Goal: Task Accomplishment & Management: Use online tool/utility

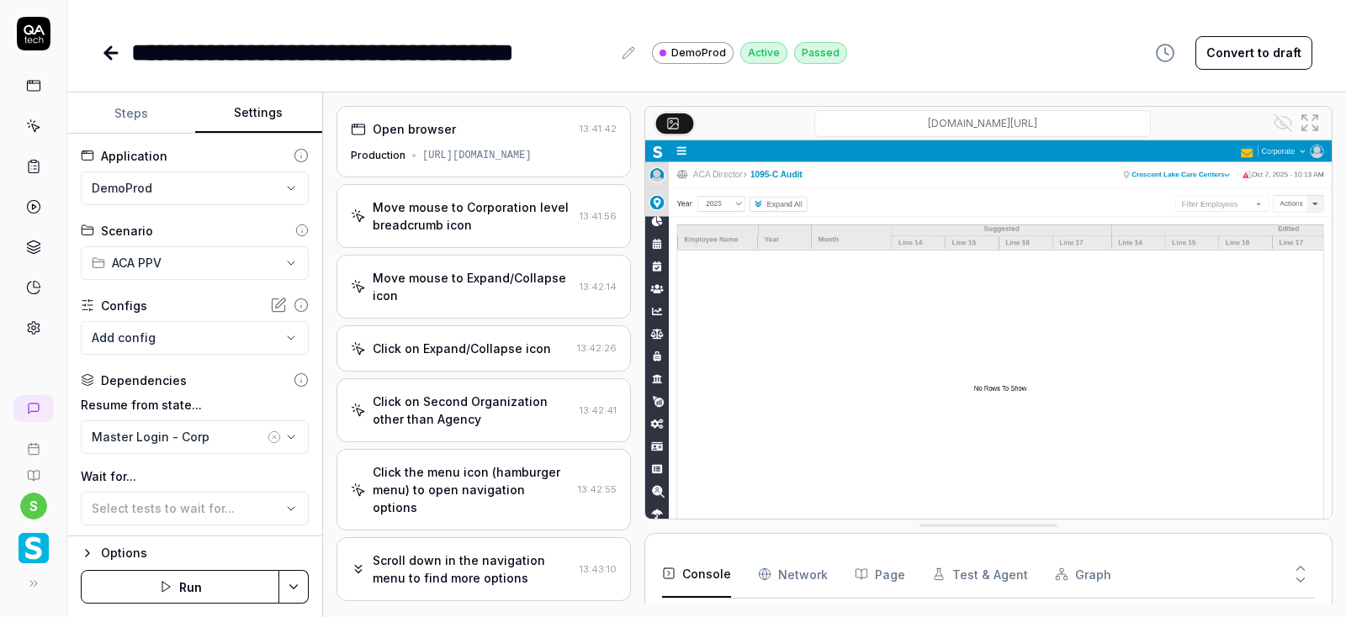
scroll to position [272, 0]
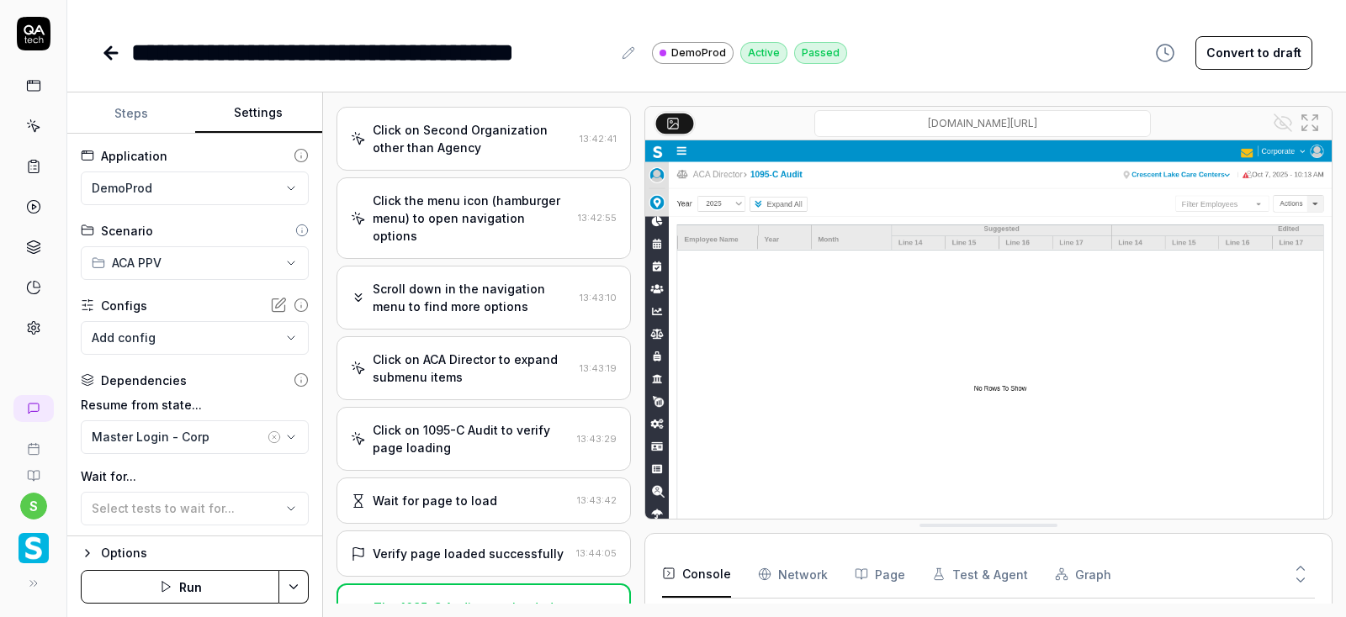
click at [112, 57] on icon at bounding box center [111, 53] width 20 height 20
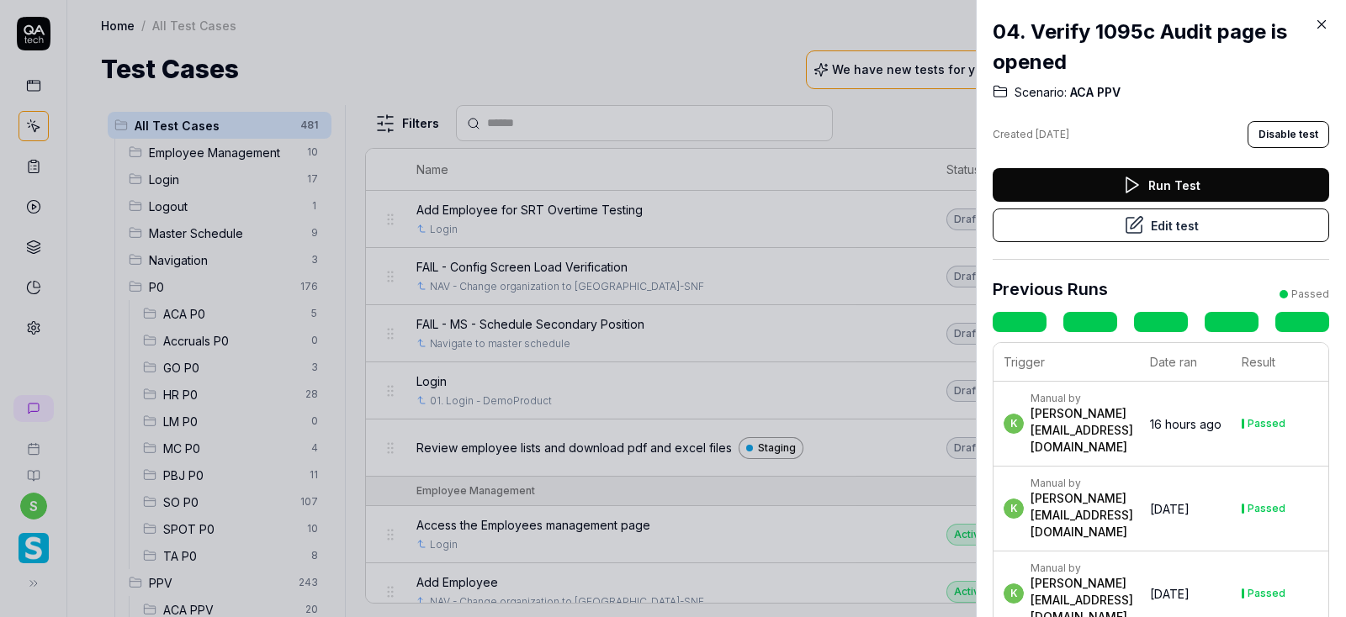
click at [1188, 229] on button "Edit test" at bounding box center [1161, 226] width 336 height 34
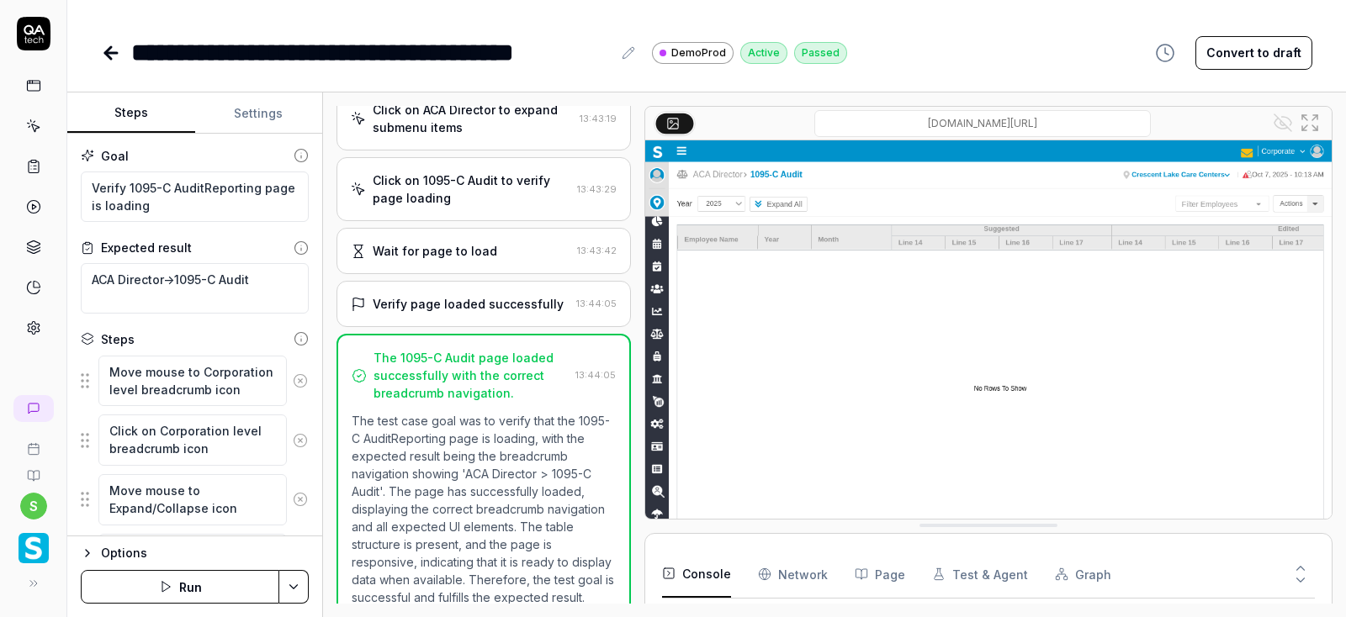
scroll to position [521, 0]
click at [255, 117] on button "Settings" at bounding box center [259, 113] width 128 height 40
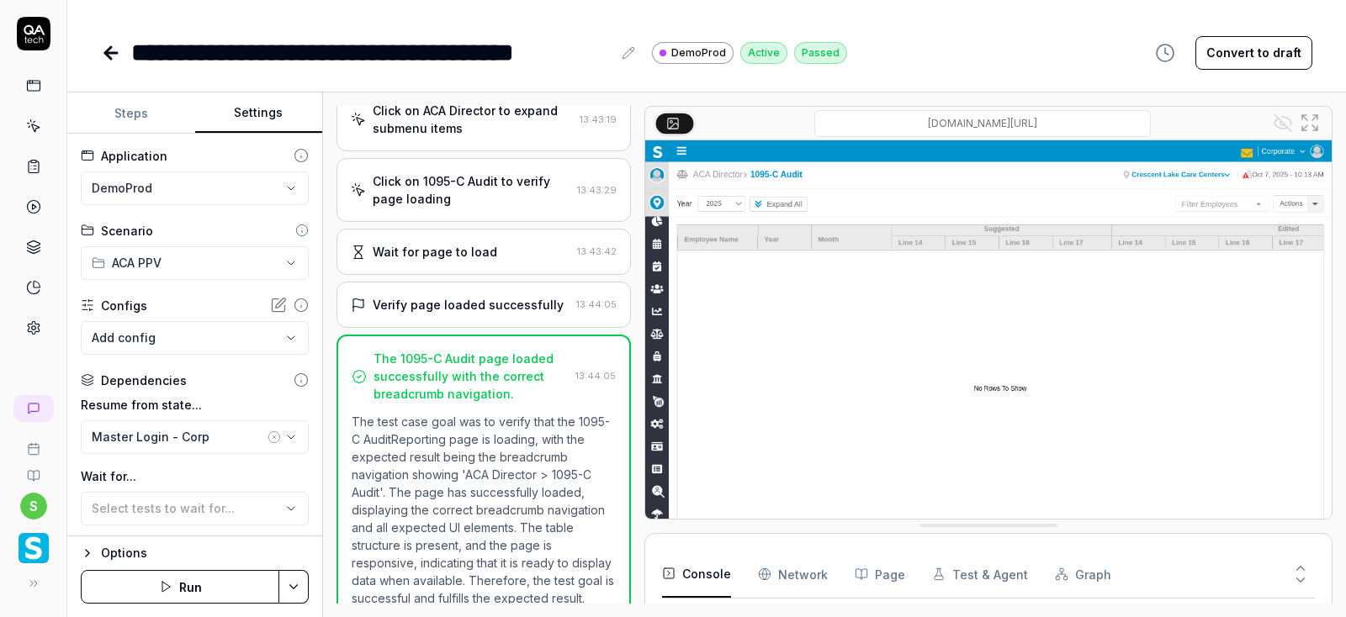
click at [114, 50] on icon at bounding box center [111, 53] width 20 height 20
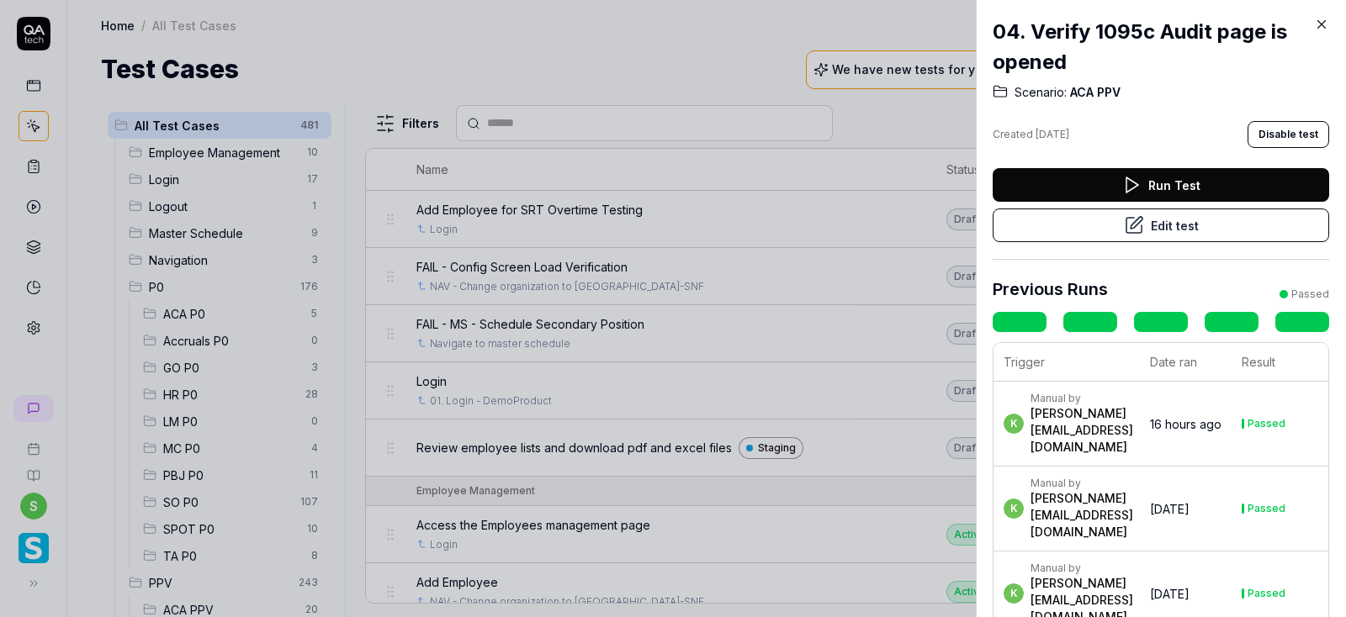
click at [1325, 24] on icon at bounding box center [1321, 24] width 15 height 15
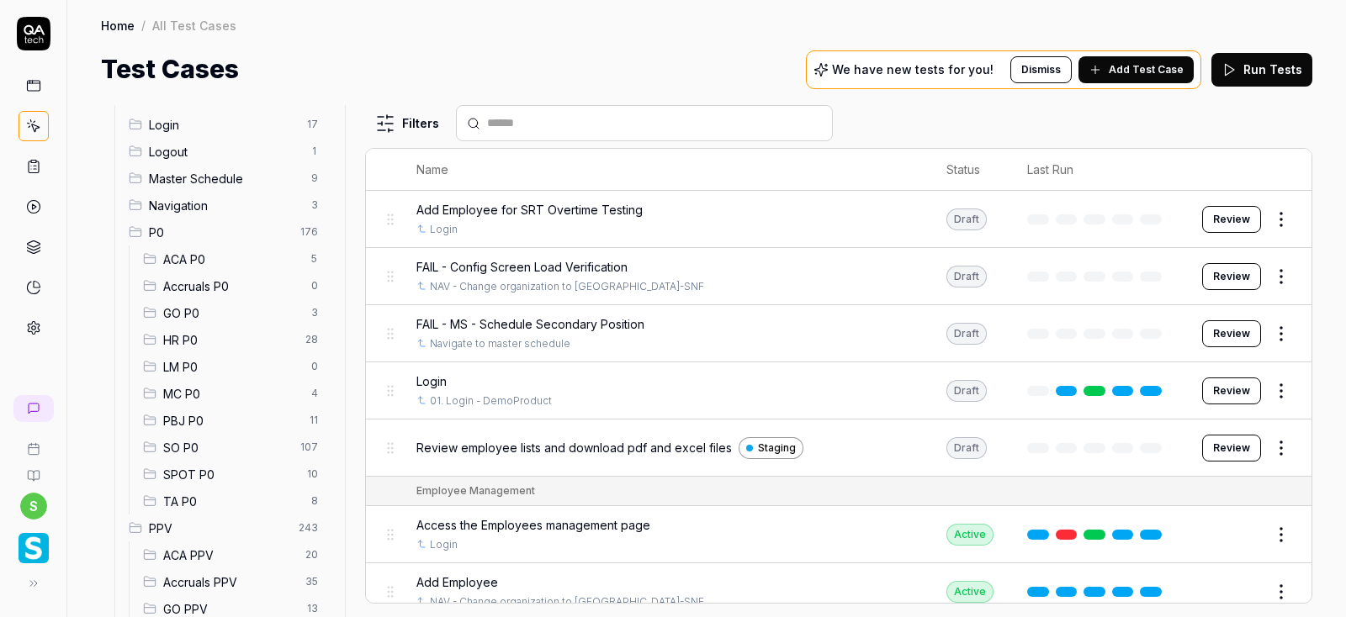
scroll to position [101, 0]
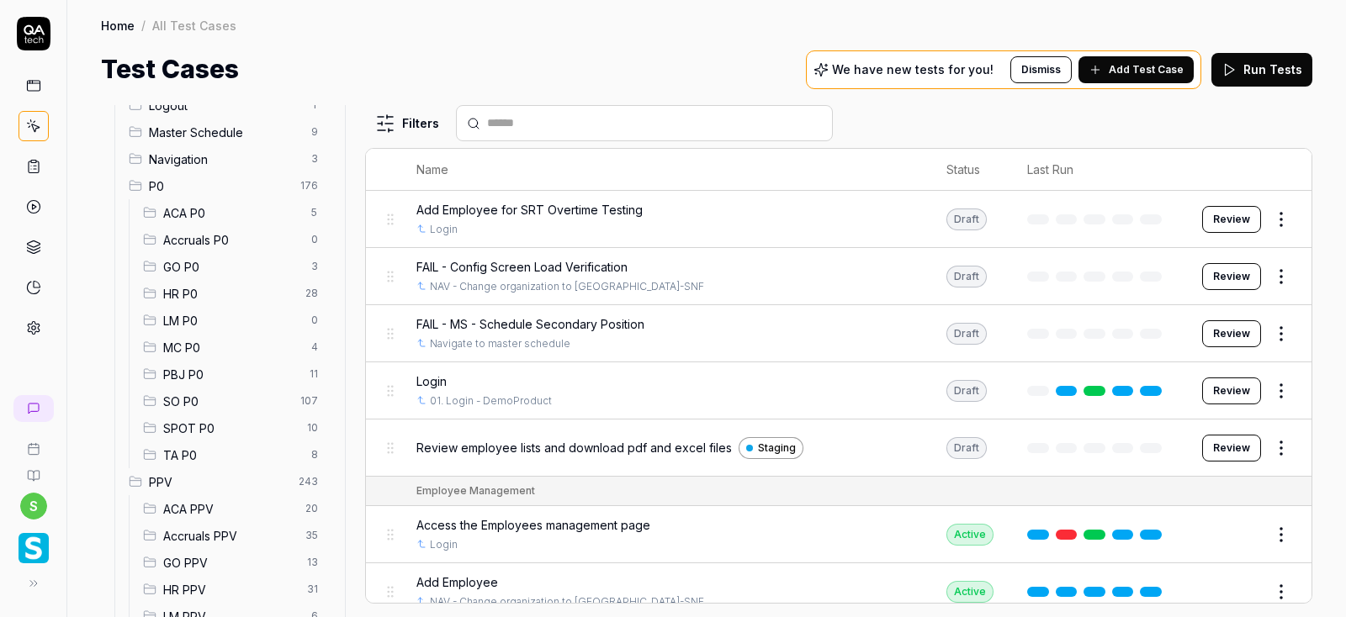
click at [188, 507] on span "ACA PPV" at bounding box center [229, 510] width 132 height 18
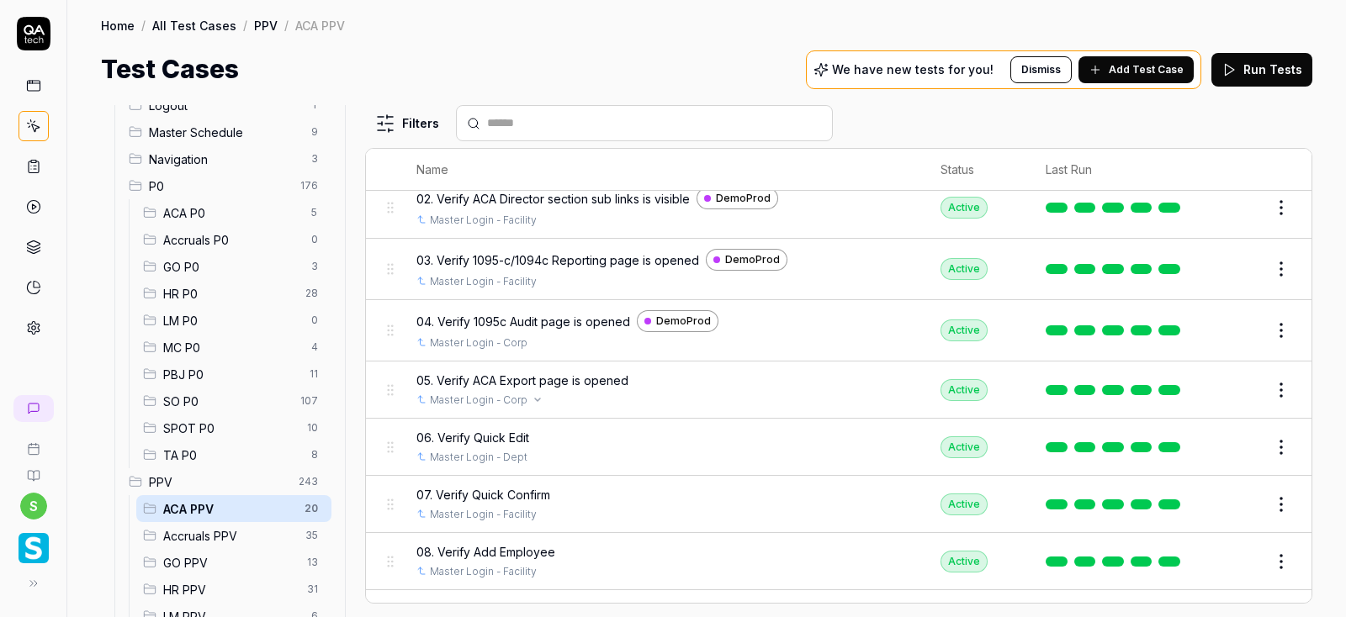
scroll to position [105, 0]
click at [1250, 381] on button "Edit" at bounding box center [1241, 389] width 40 height 27
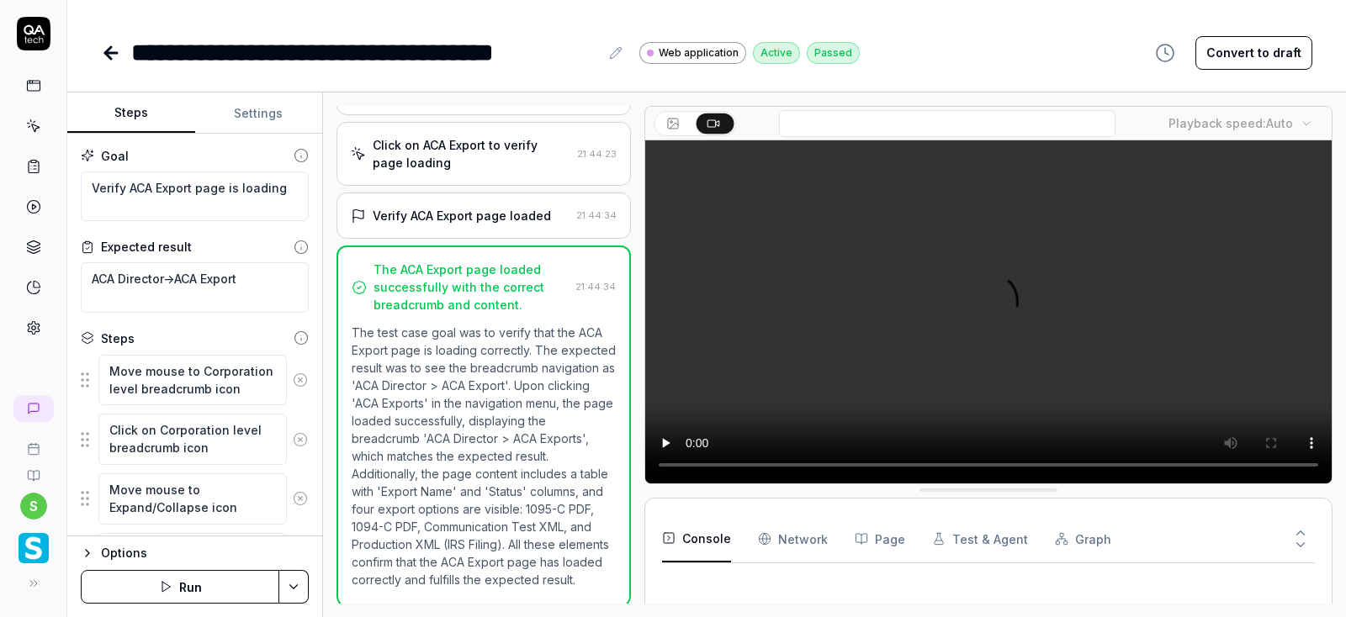
scroll to position [521, 0]
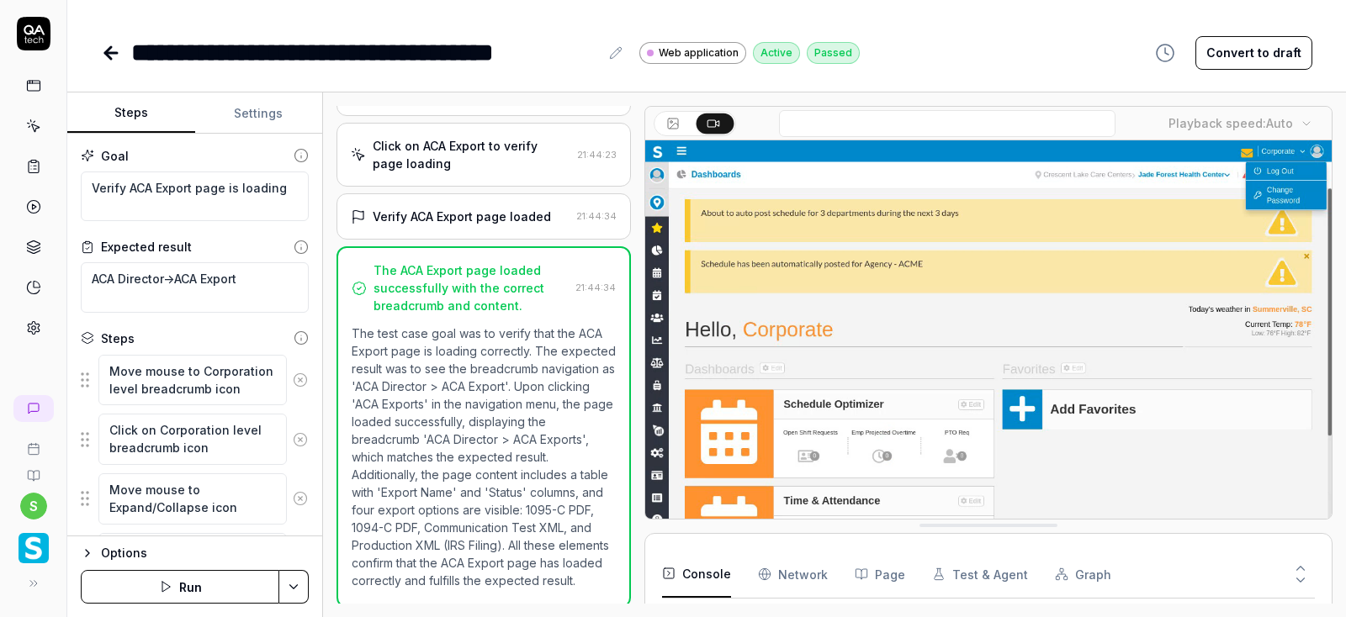
click at [250, 118] on button "Settings" at bounding box center [259, 113] width 128 height 40
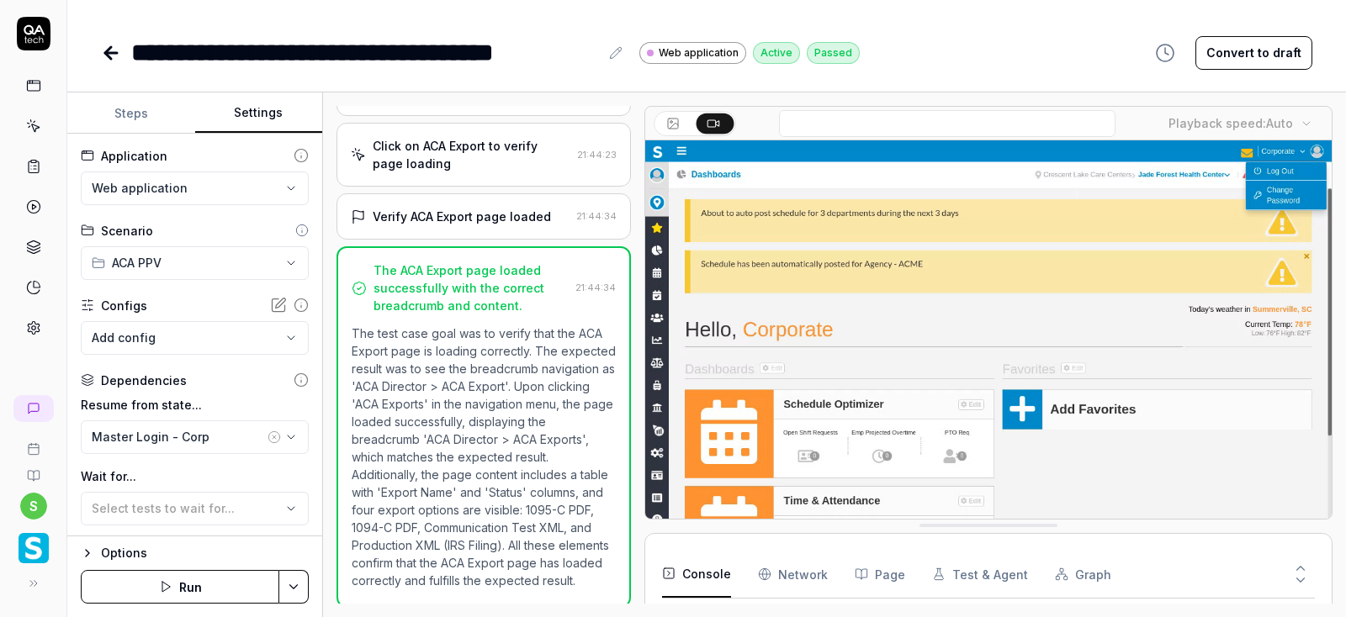
click at [267, 183] on html "**********" at bounding box center [673, 308] width 1346 height 617
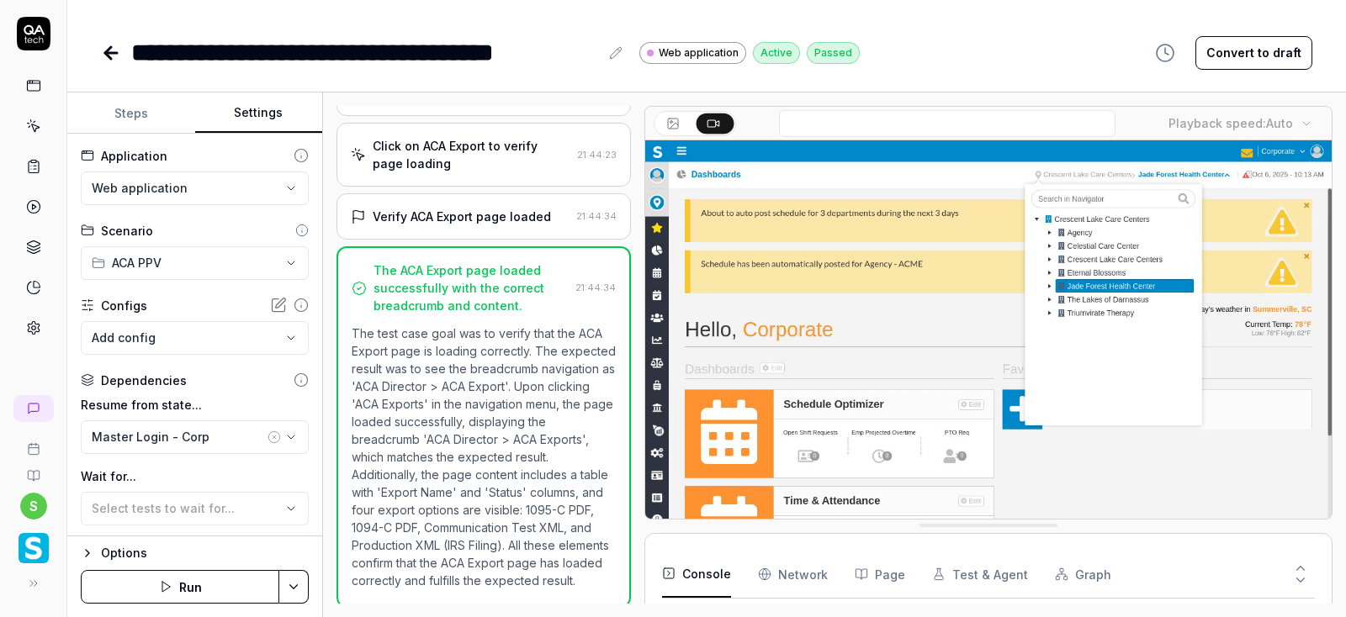
scroll to position [61, 0]
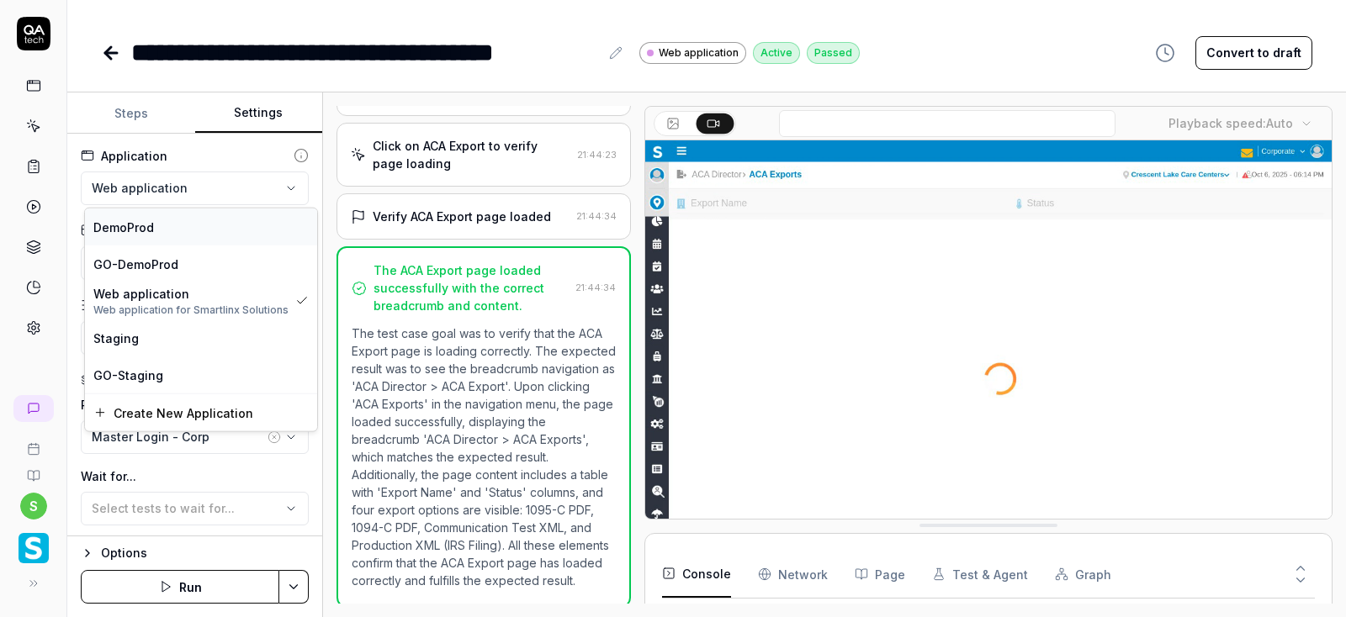
click at [146, 226] on span "DemoProd" at bounding box center [123, 227] width 61 height 18
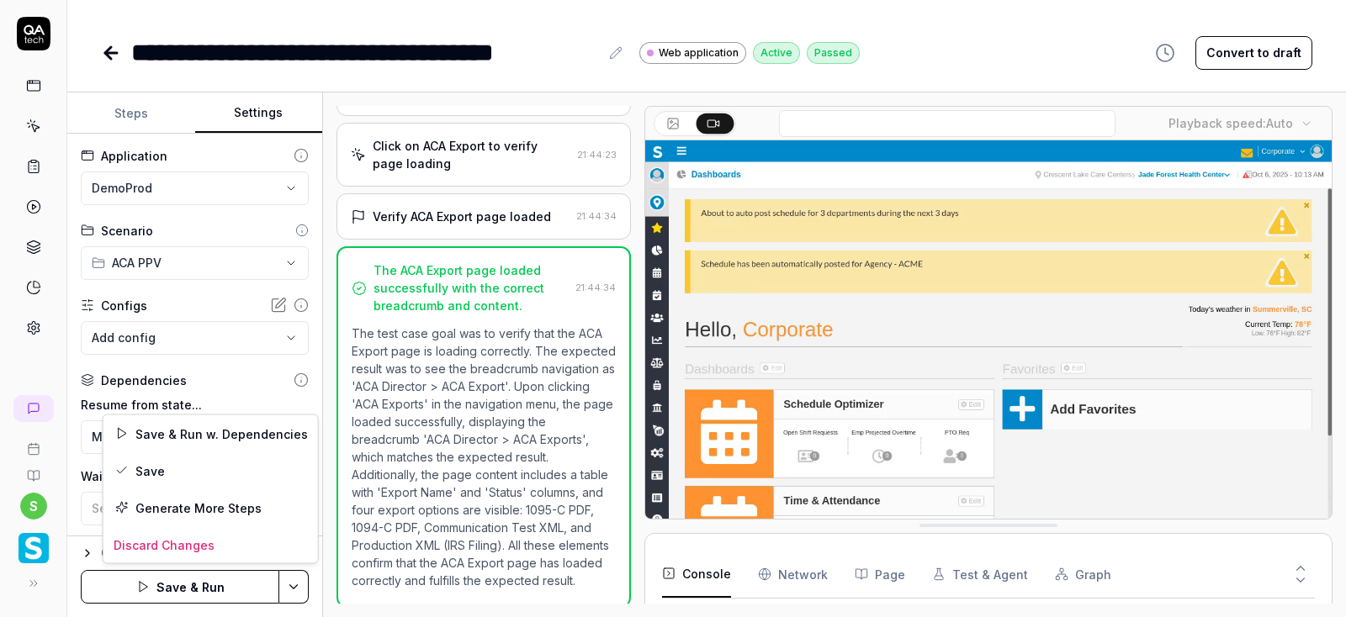
click at [294, 591] on html "**********" at bounding box center [673, 308] width 1346 height 617
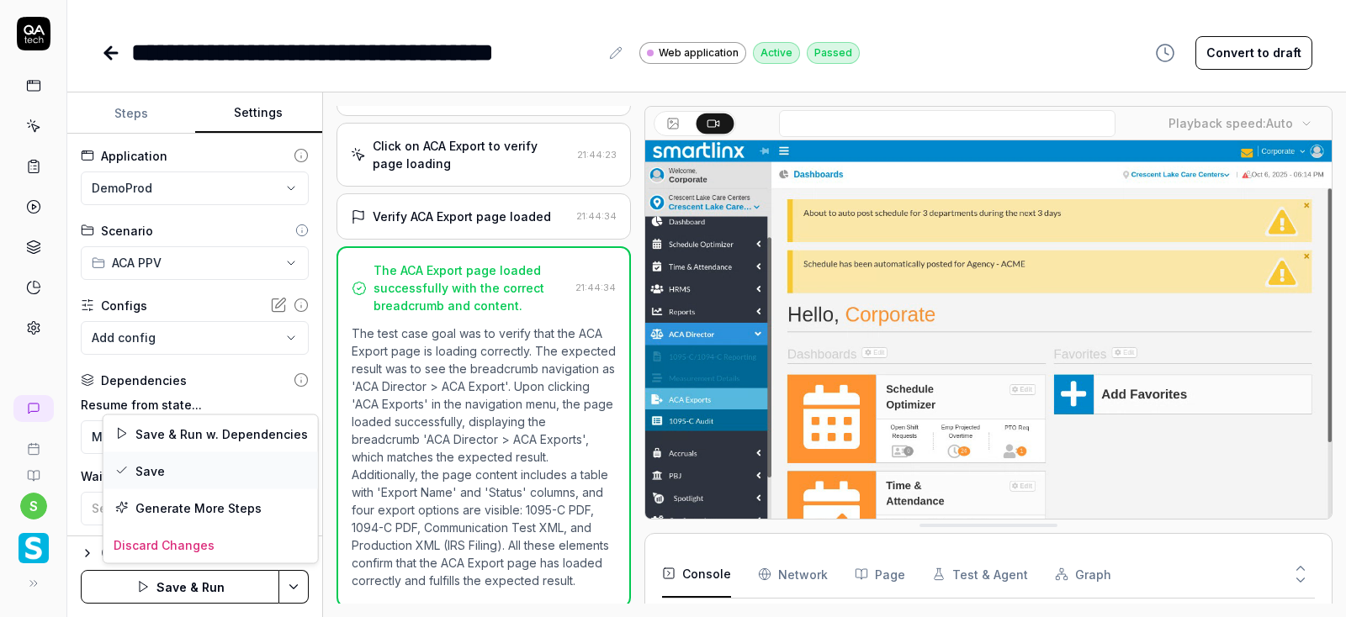
click at [141, 464] on div "Save" at bounding box center [210, 471] width 215 height 37
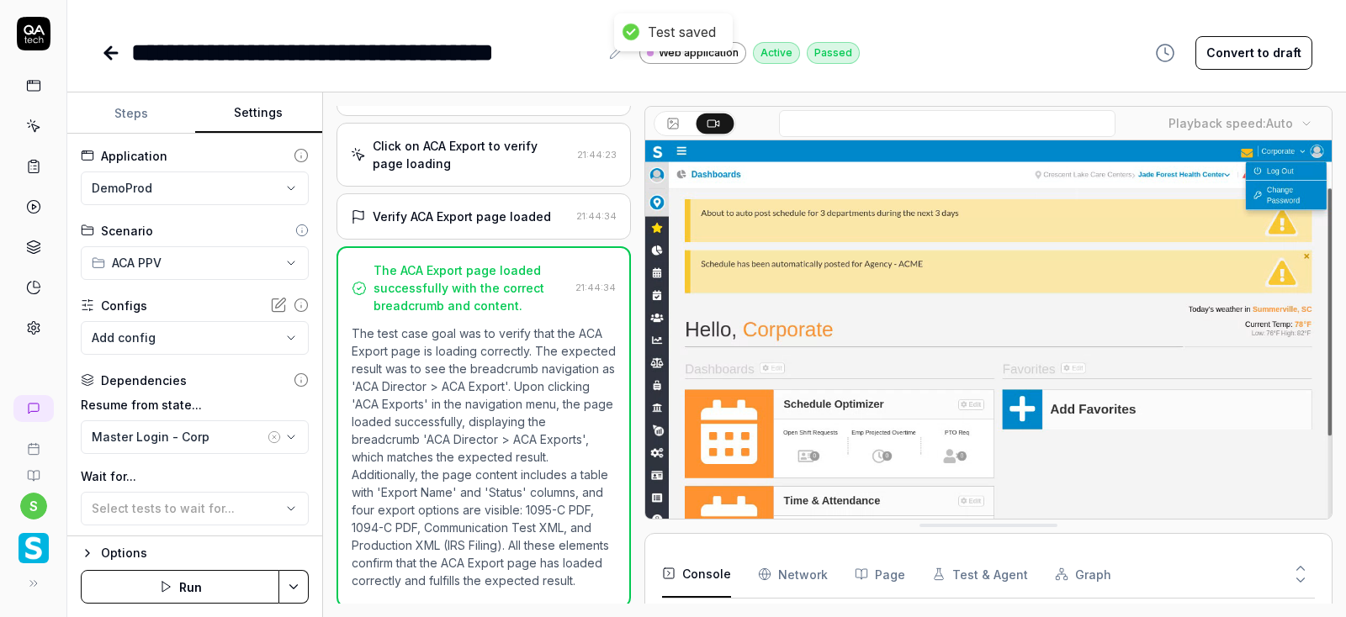
click at [185, 579] on button "Run" at bounding box center [180, 587] width 199 height 34
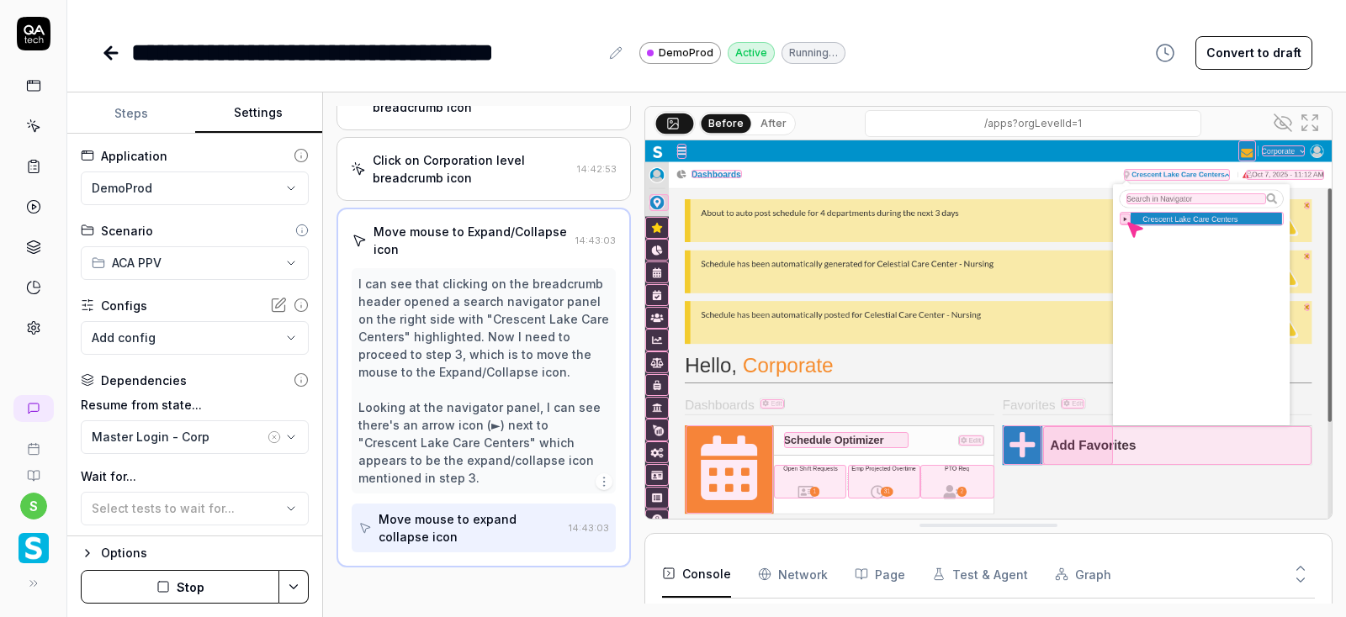
scroll to position [115, 0]
click at [191, 577] on button "Stop" at bounding box center [180, 587] width 199 height 34
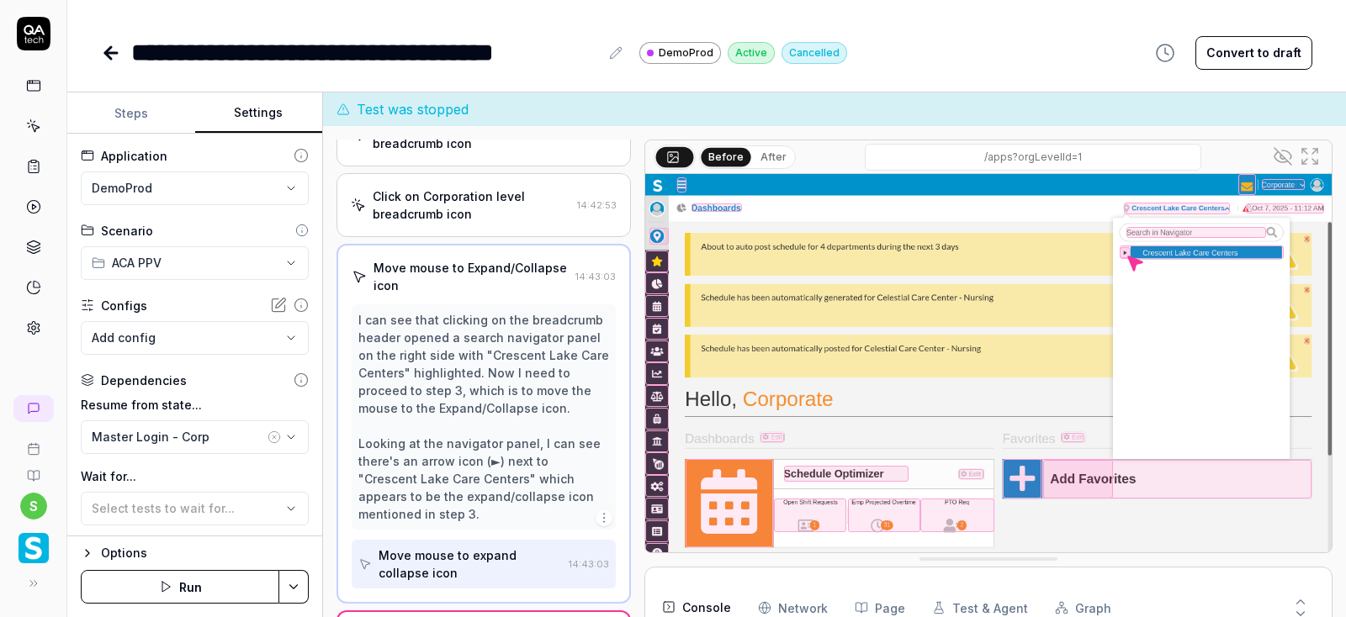
scroll to position [143, 0]
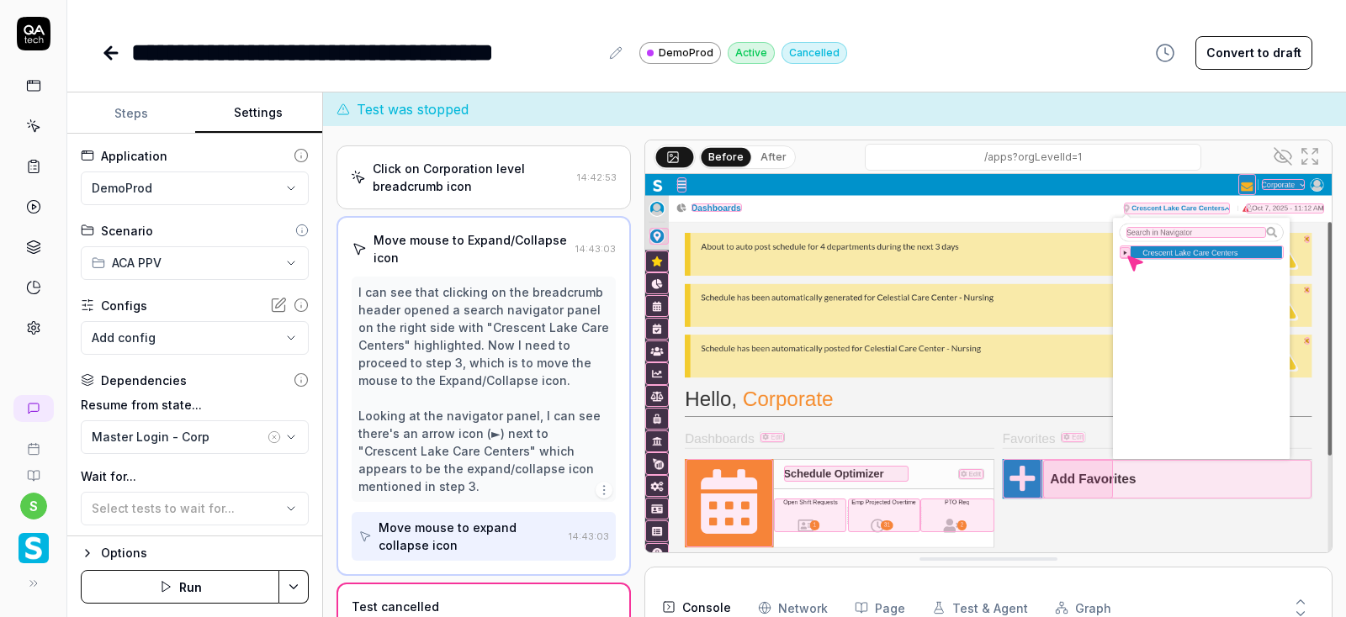
click at [213, 580] on button "Run" at bounding box center [180, 587] width 199 height 34
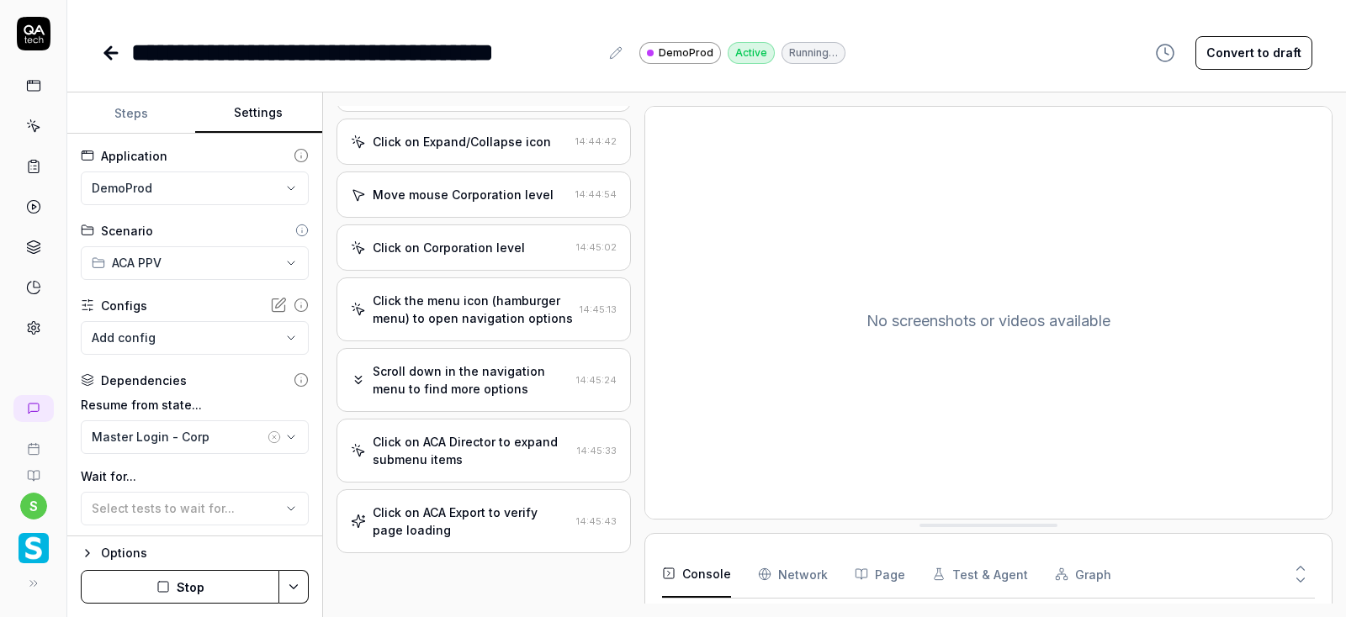
scroll to position [278, 0]
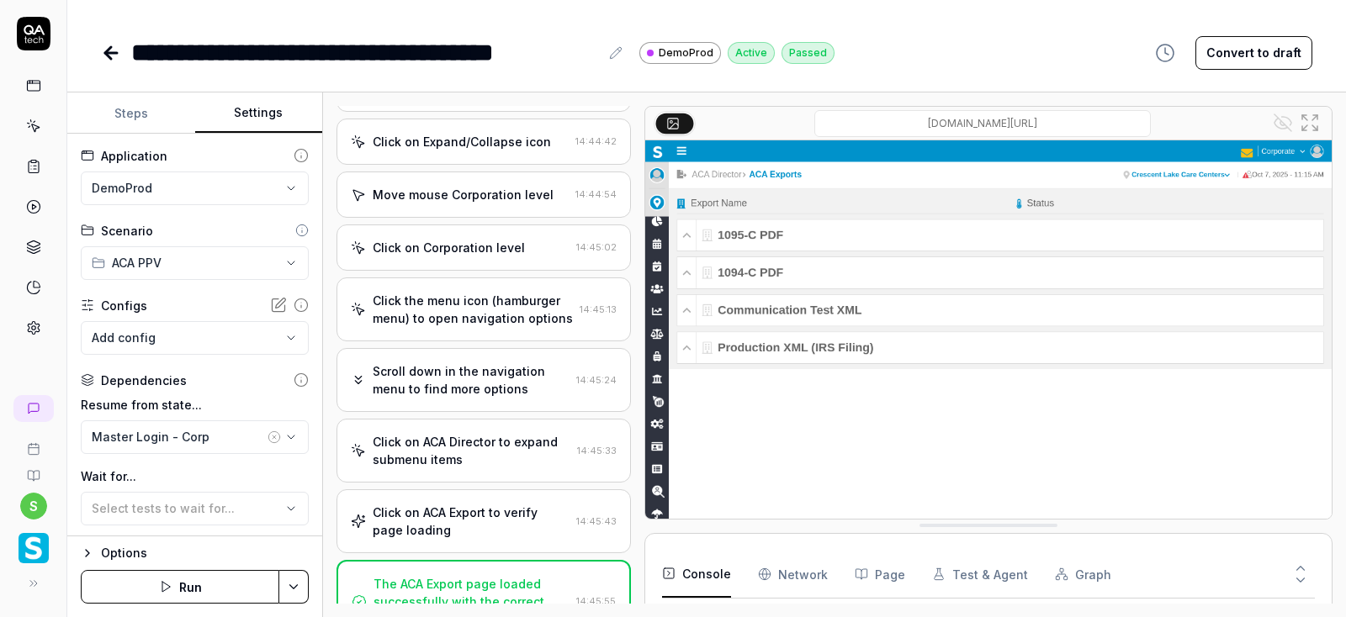
click at [108, 63] on link at bounding box center [113, 53] width 24 height 34
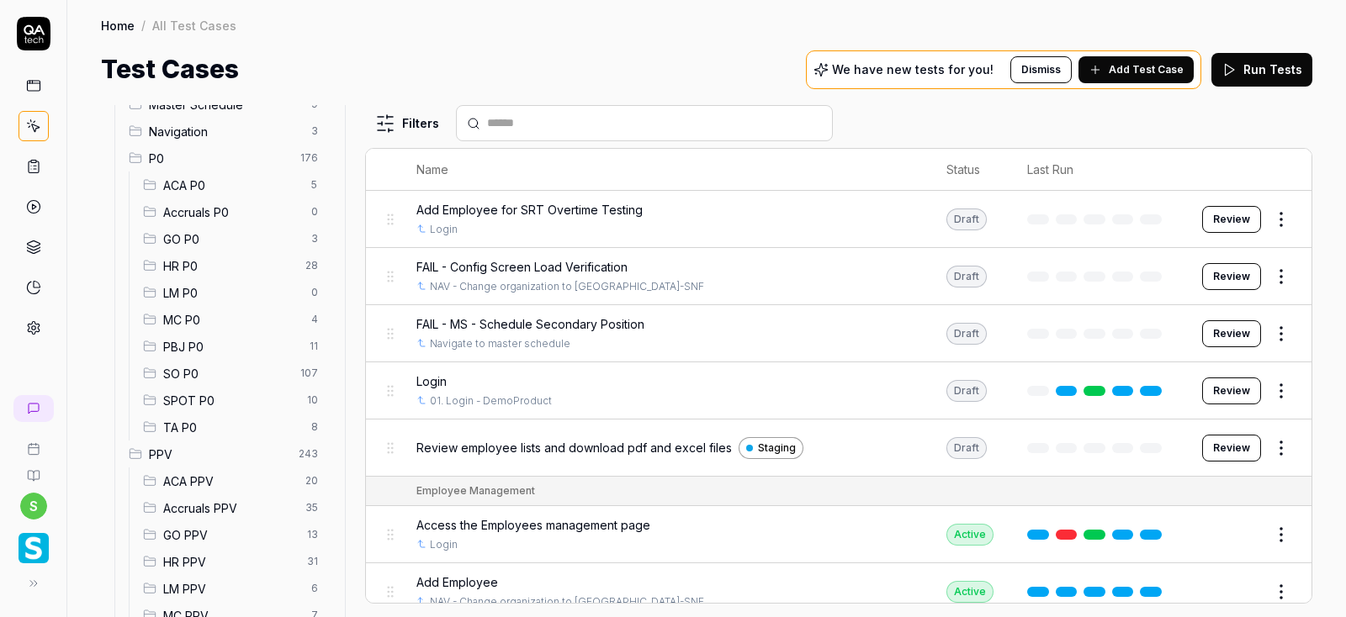
scroll to position [202, 0]
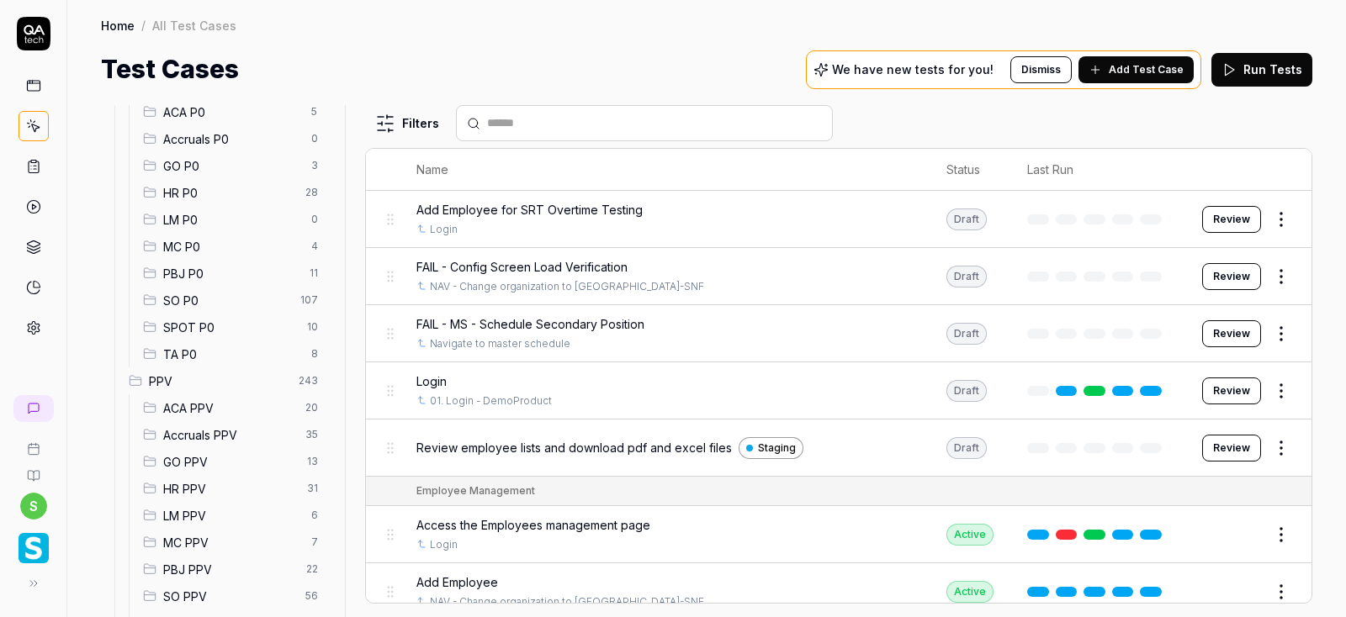
click at [203, 410] on span "ACA PPV" at bounding box center [229, 409] width 132 height 18
click at [204, 405] on span "ACA PPV" at bounding box center [229, 409] width 132 height 18
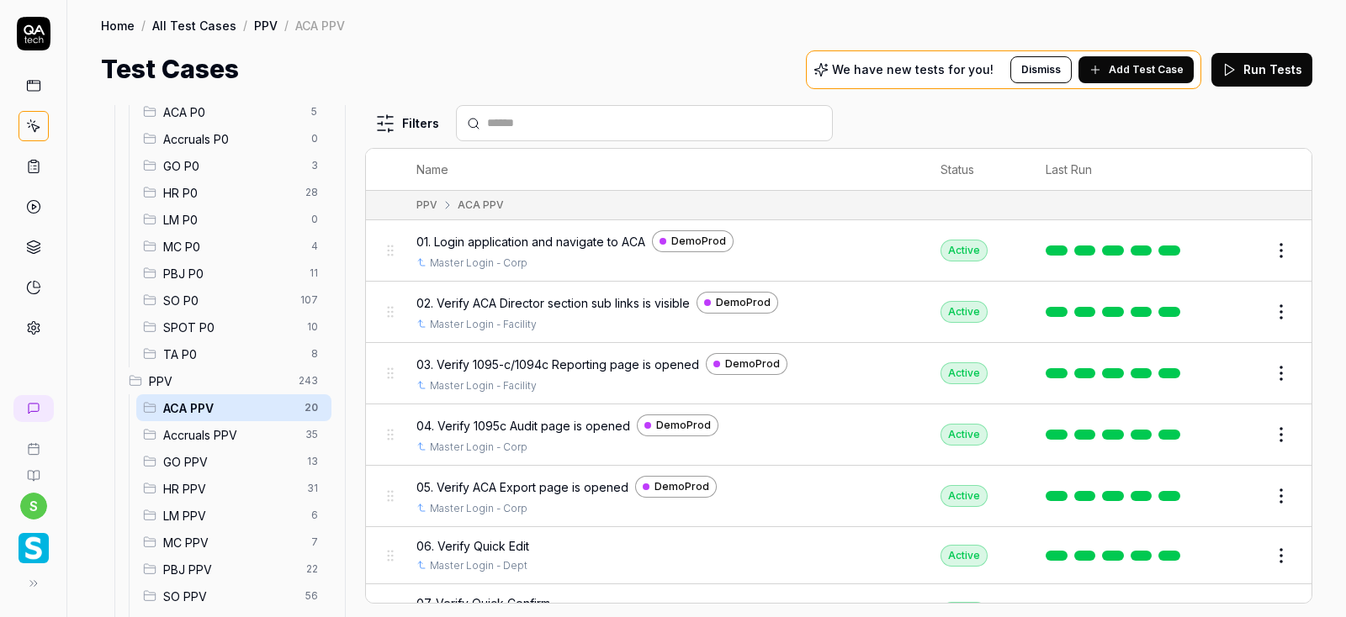
click at [225, 430] on span "Accruals PPV" at bounding box center [229, 435] width 132 height 18
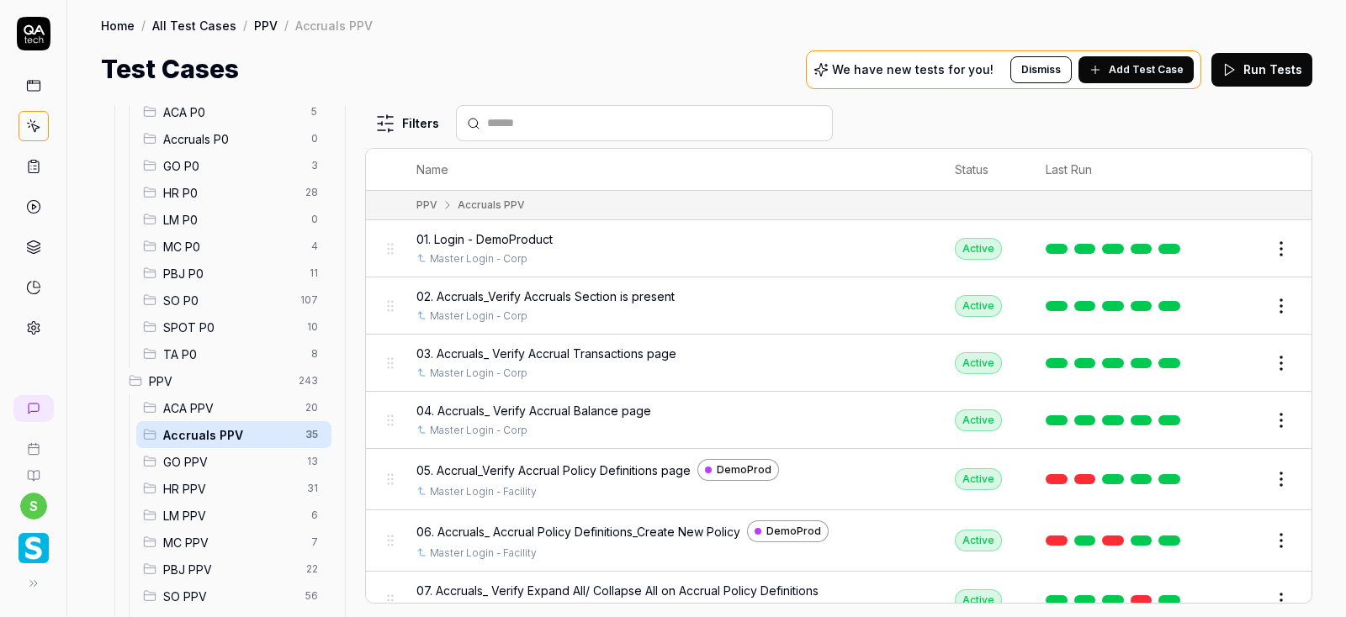
click at [191, 485] on span "HR PPV" at bounding box center [230, 489] width 134 height 18
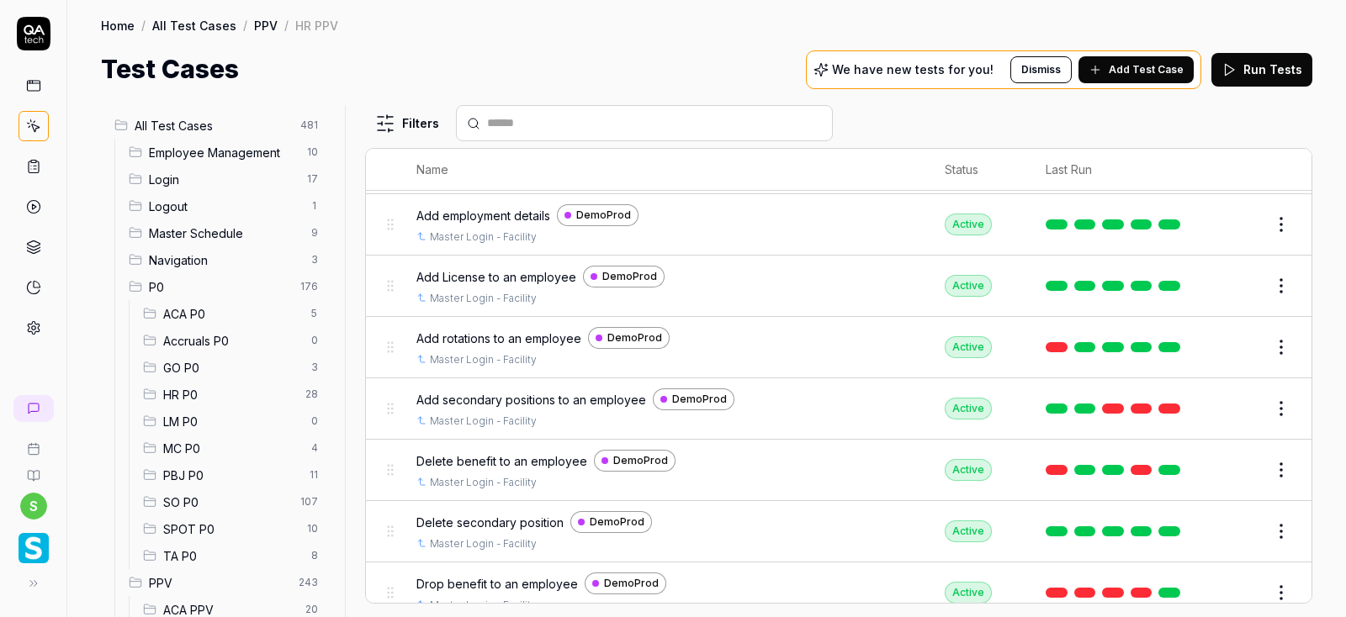
click at [183, 310] on span "ACA P0" at bounding box center [232, 314] width 138 height 18
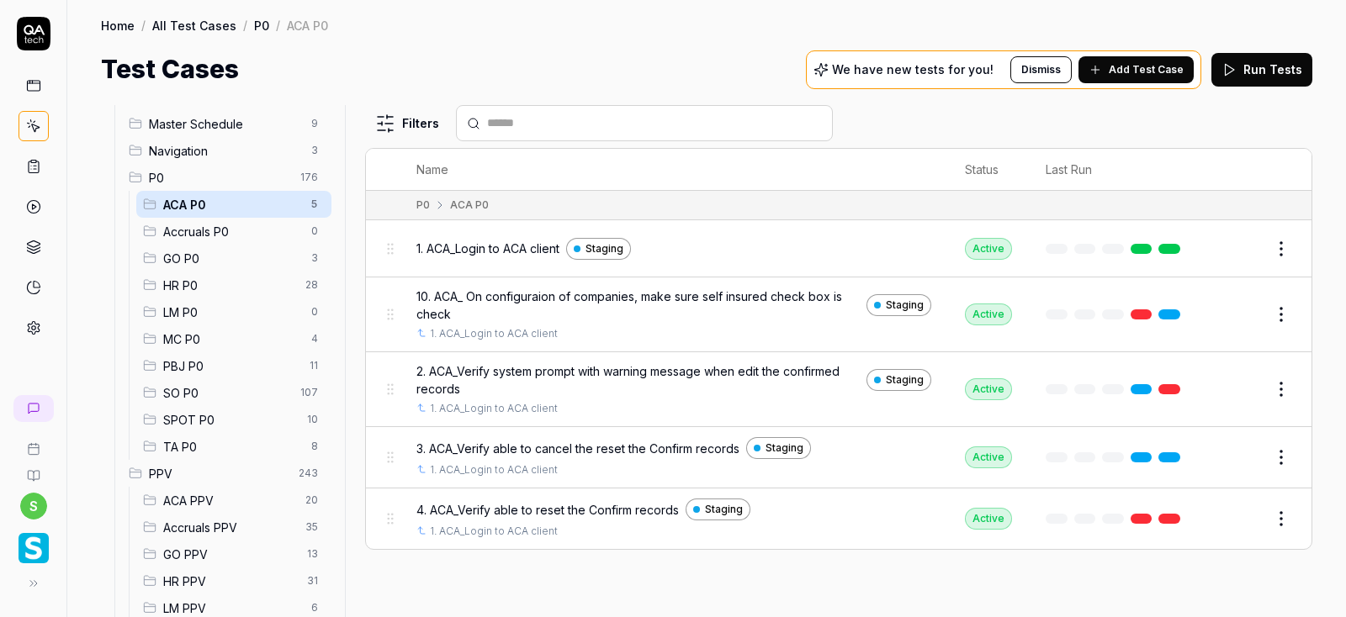
scroll to position [202, 0]
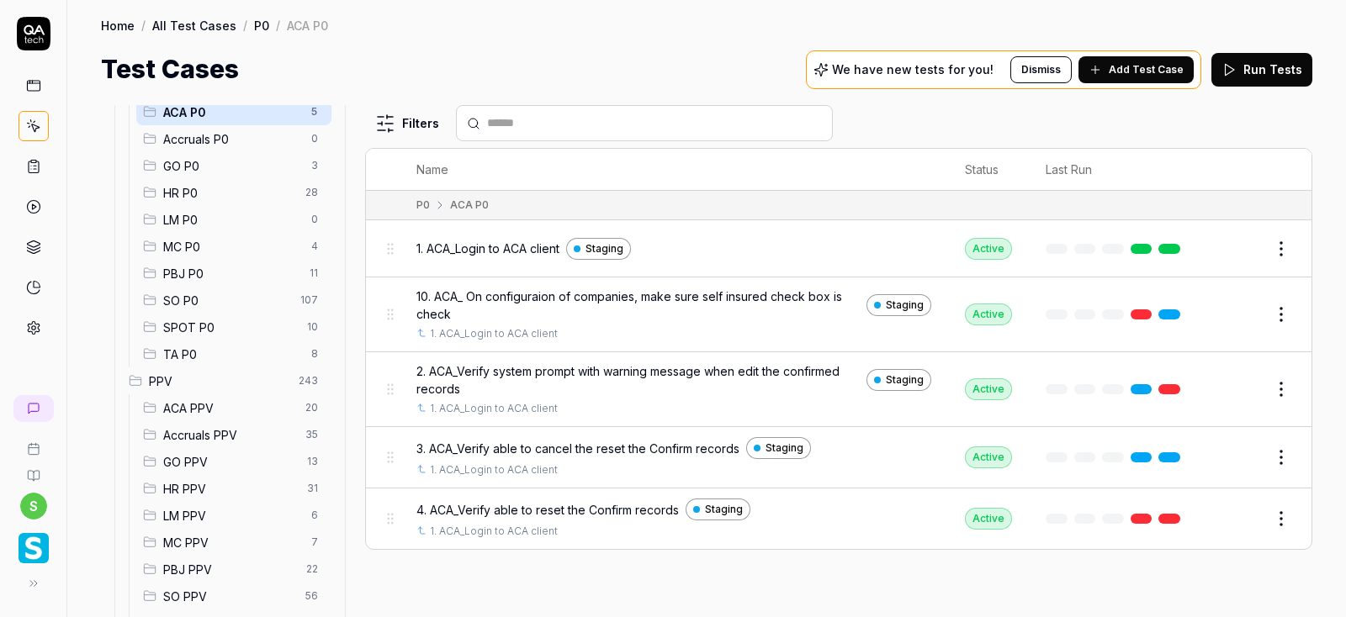
click at [201, 403] on span "ACA PPV" at bounding box center [229, 409] width 132 height 18
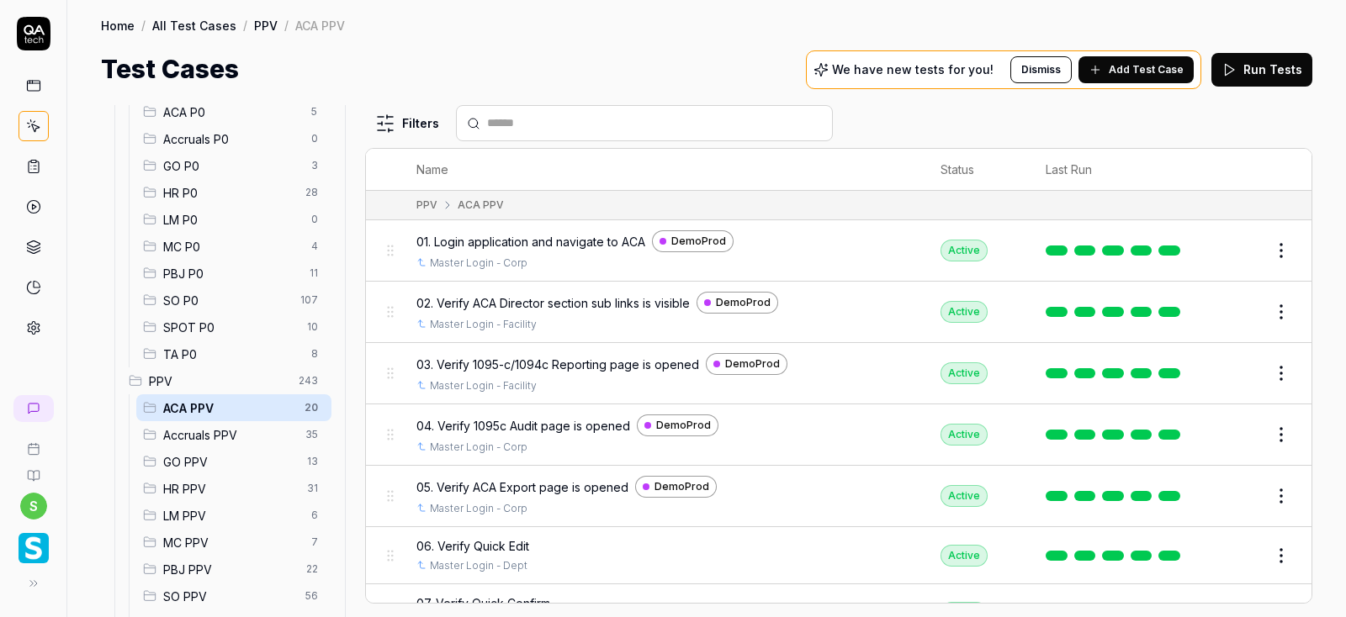
scroll to position [101, 0]
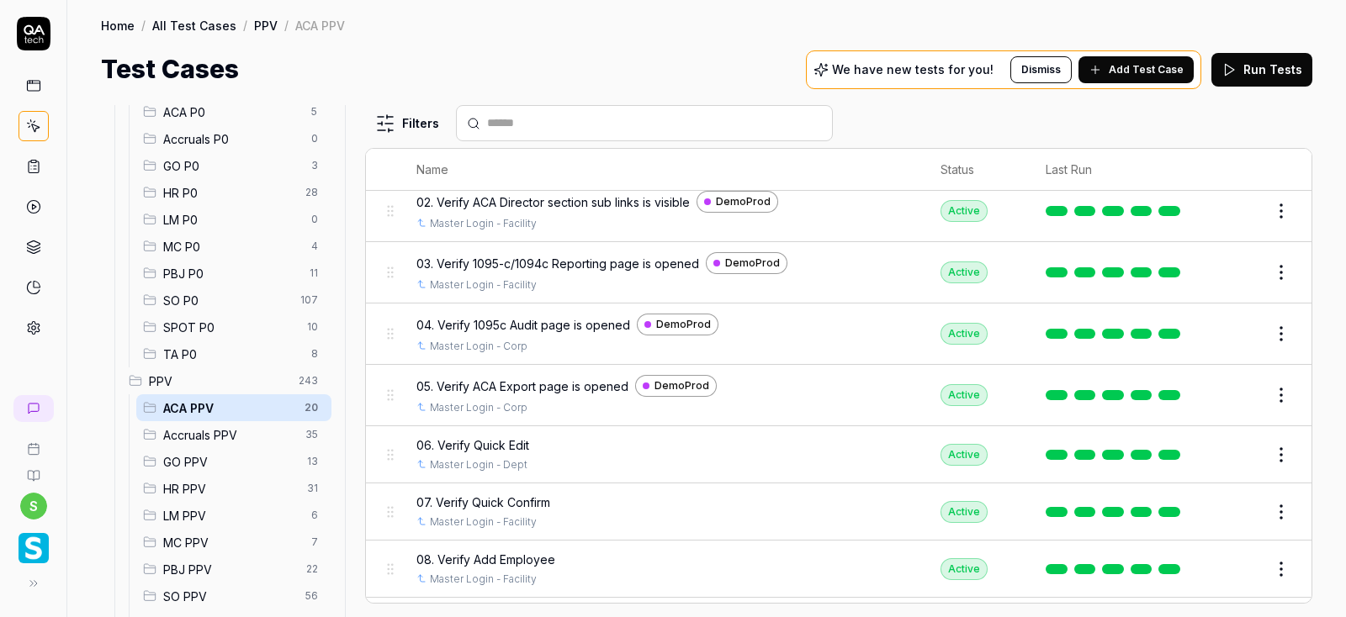
click at [1235, 451] on button "Edit" at bounding box center [1241, 455] width 40 height 27
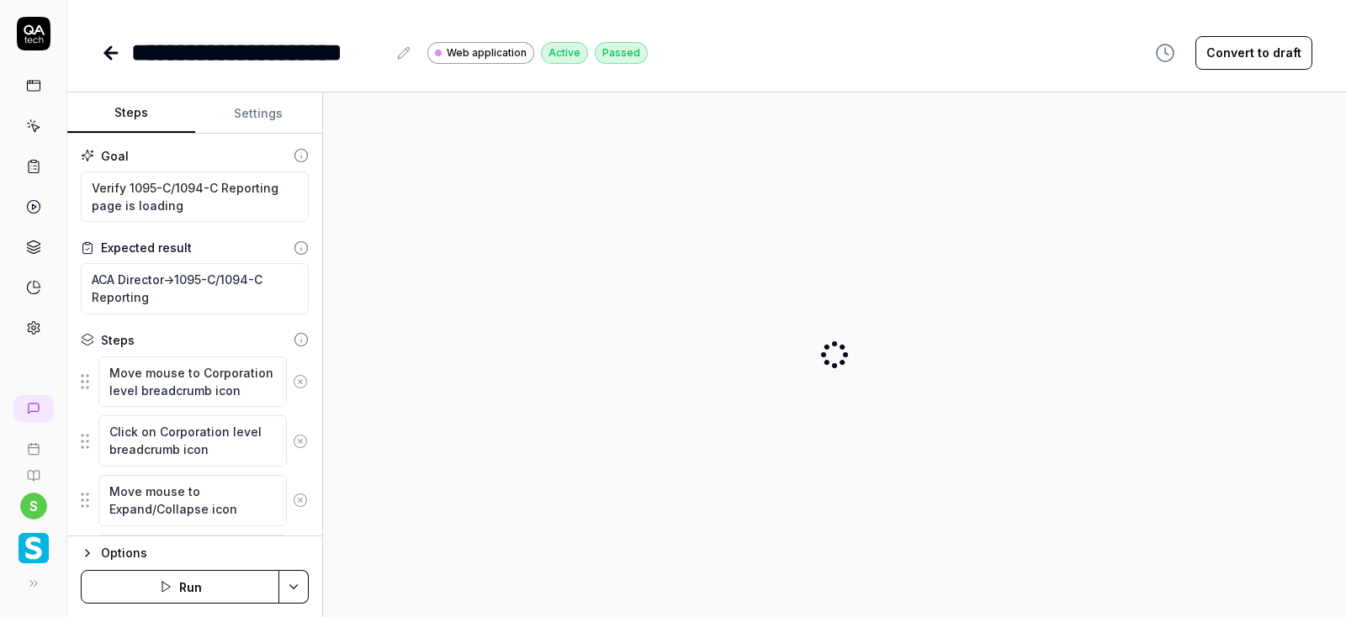
click at [267, 114] on button "Settings" at bounding box center [259, 113] width 128 height 40
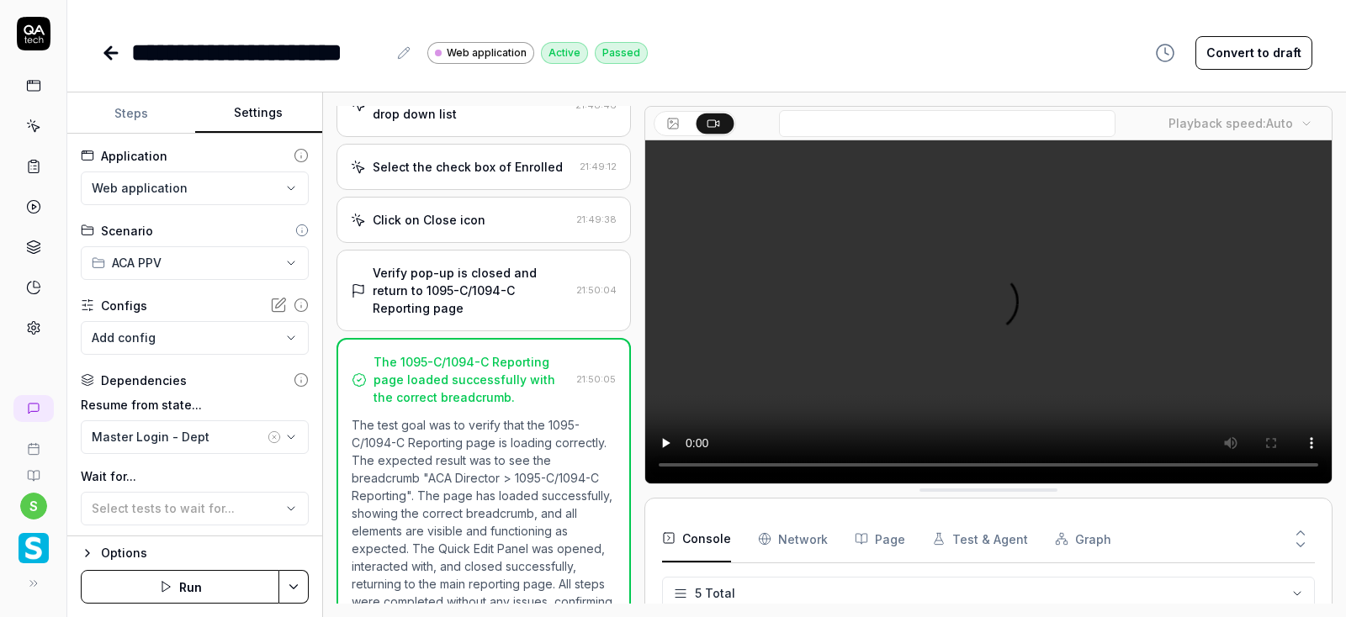
click at [227, 187] on html "**********" at bounding box center [673, 308] width 1346 height 617
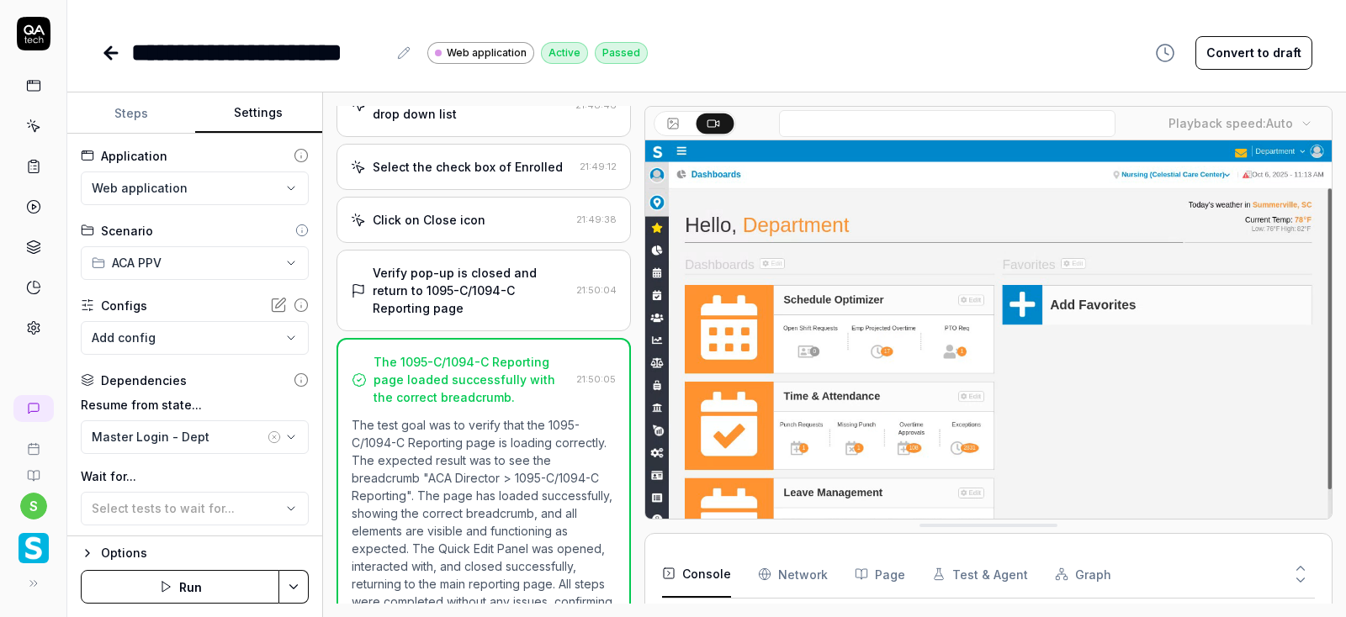
scroll to position [76, 0]
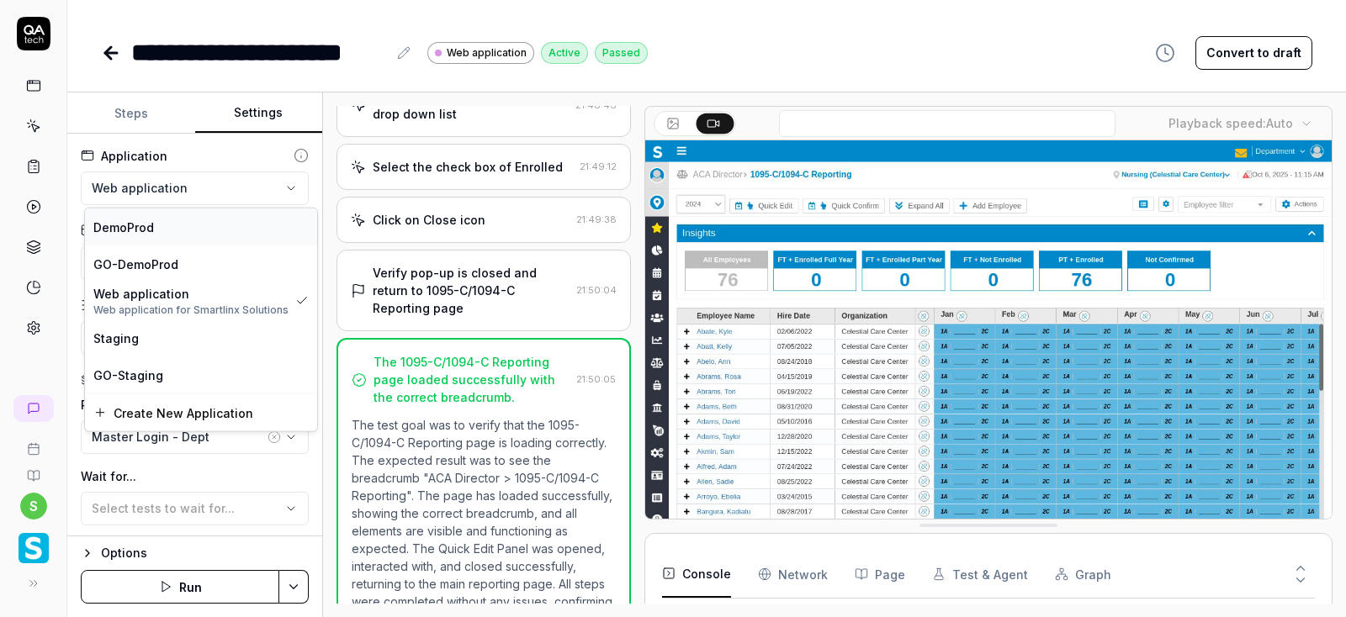
click at [124, 230] on span "DemoProd" at bounding box center [123, 227] width 61 height 18
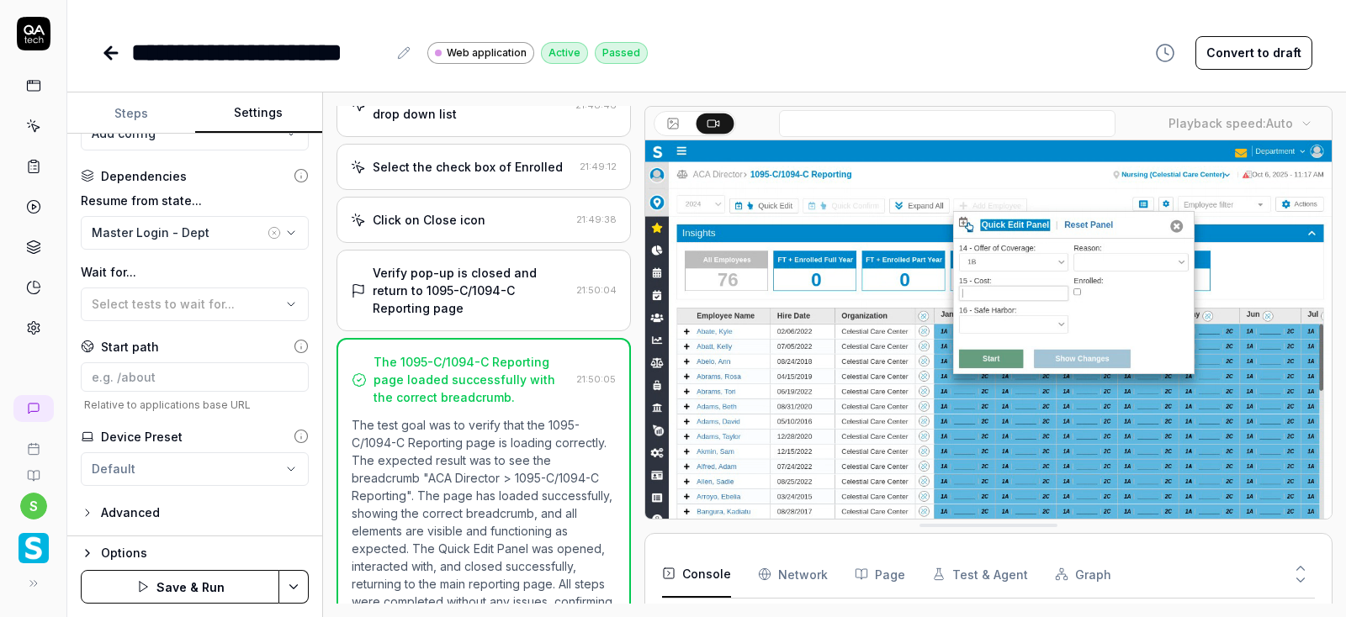
scroll to position [206, 0]
click at [302, 587] on html "**********" at bounding box center [673, 308] width 1346 height 617
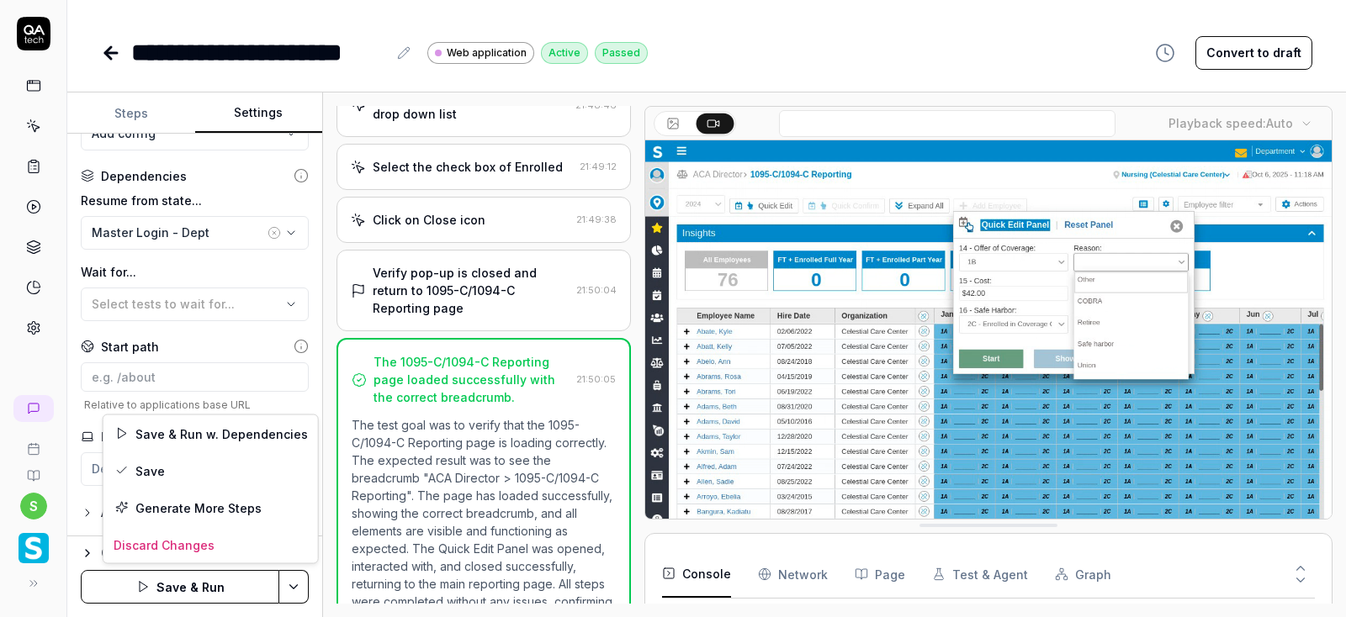
scroll to position [76, 0]
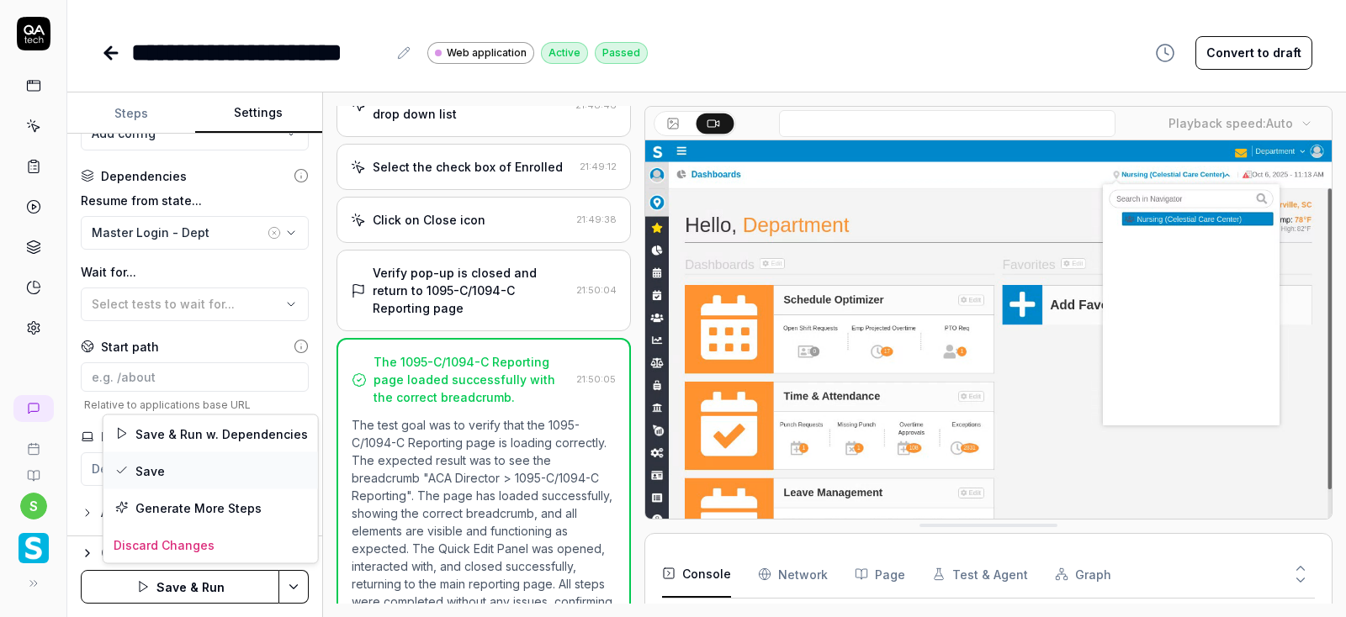
click at [159, 469] on div "Save" at bounding box center [210, 471] width 215 height 37
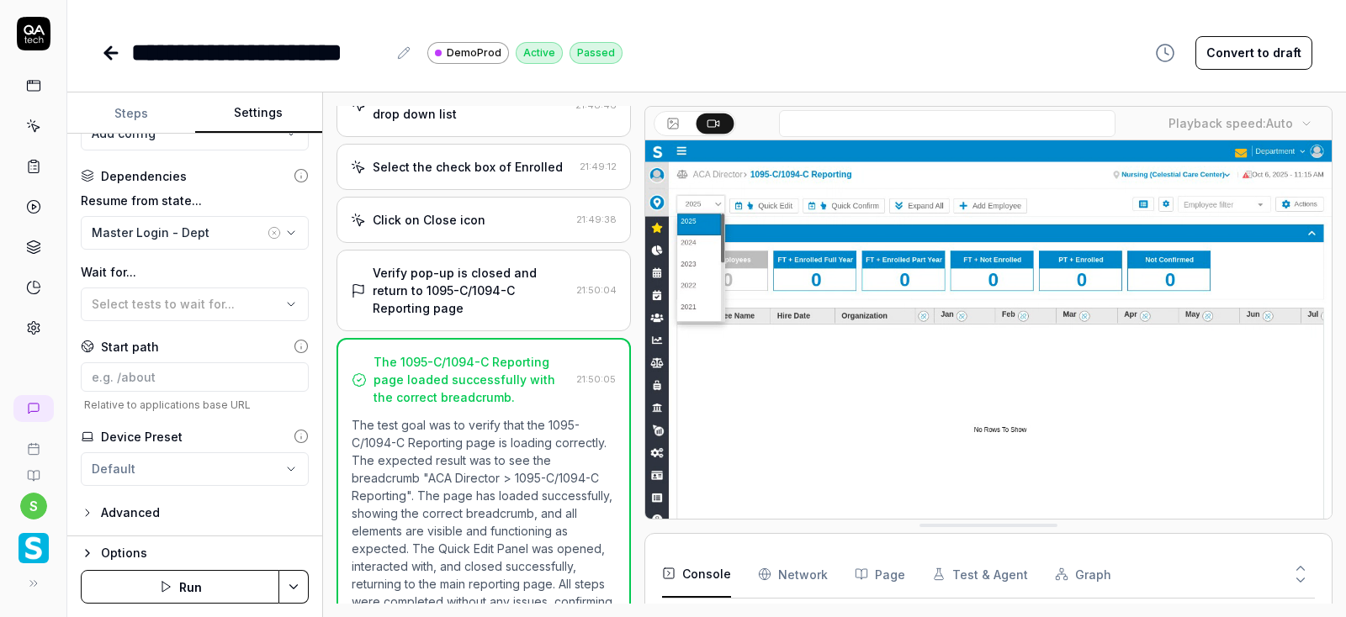
click at [188, 583] on button "Run" at bounding box center [180, 587] width 199 height 34
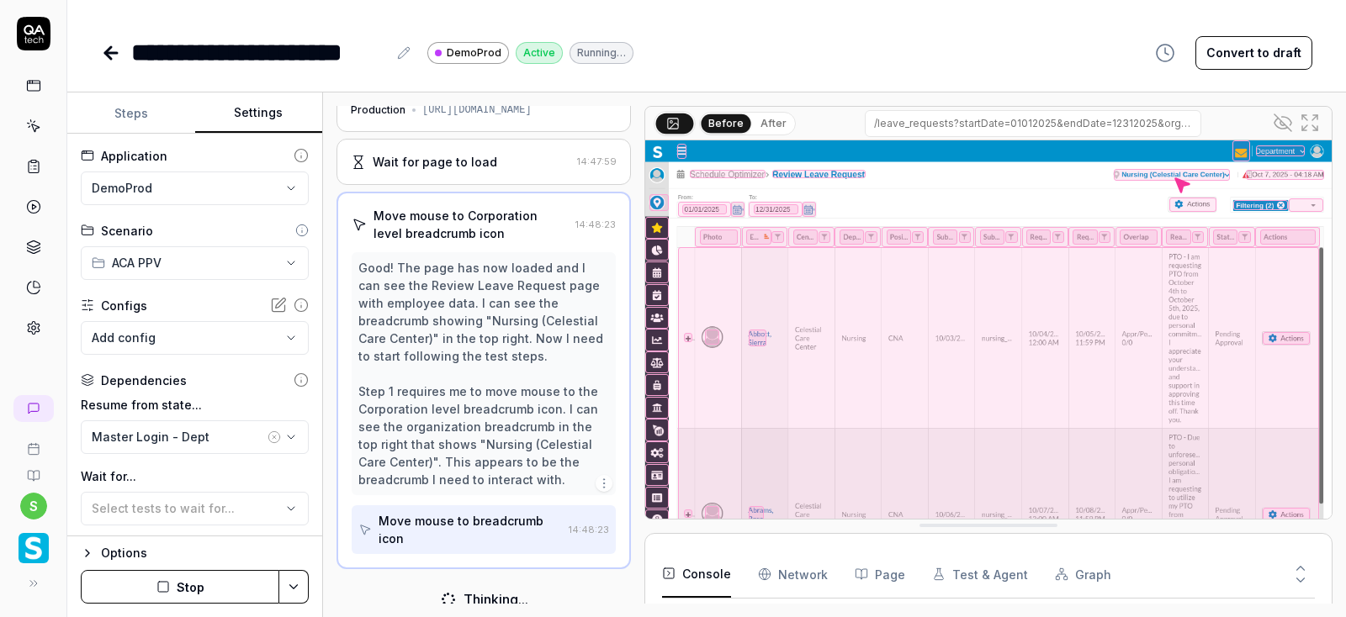
click at [143, 111] on button "Steps" at bounding box center [131, 113] width 128 height 40
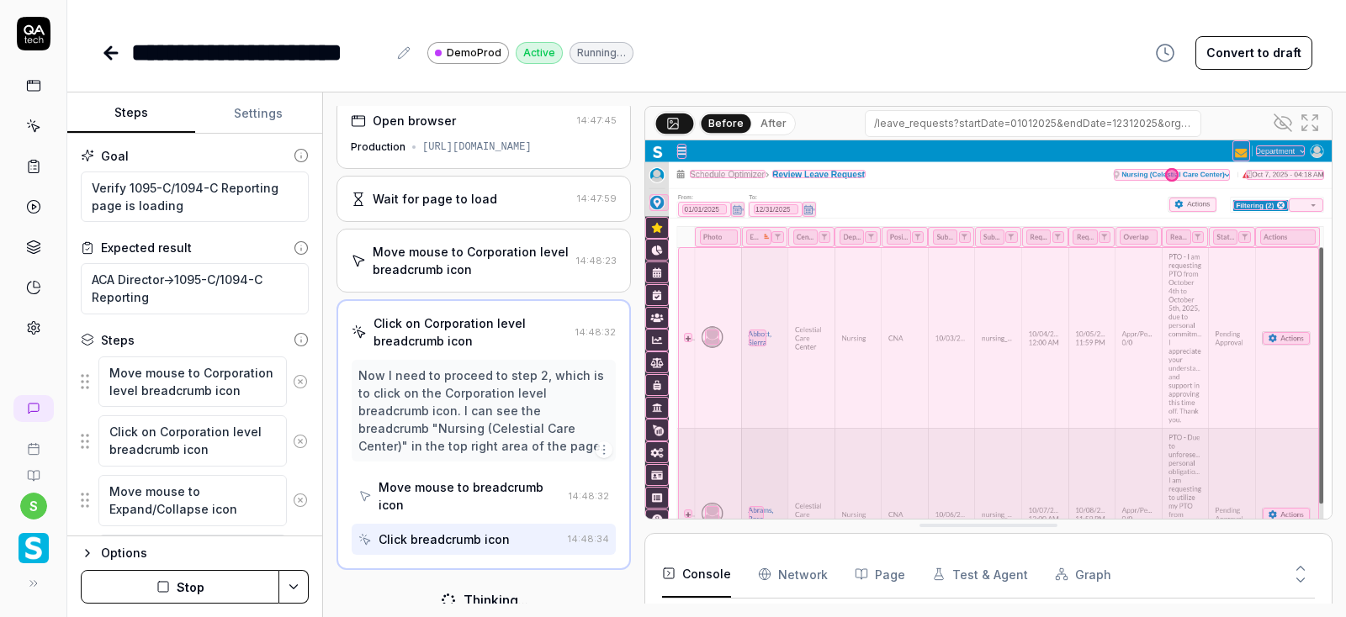
scroll to position [8, 0]
click at [260, 114] on button "Settings" at bounding box center [259, 113] width 128 height 40
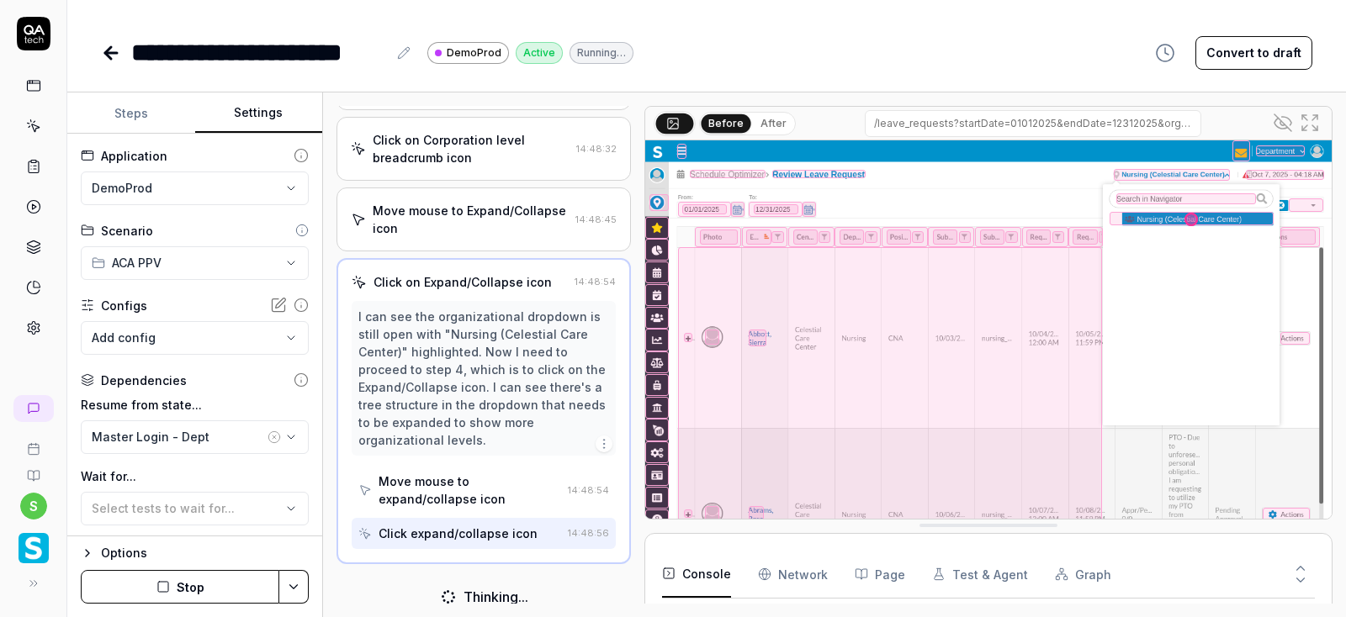
scroll to position [185, 0]
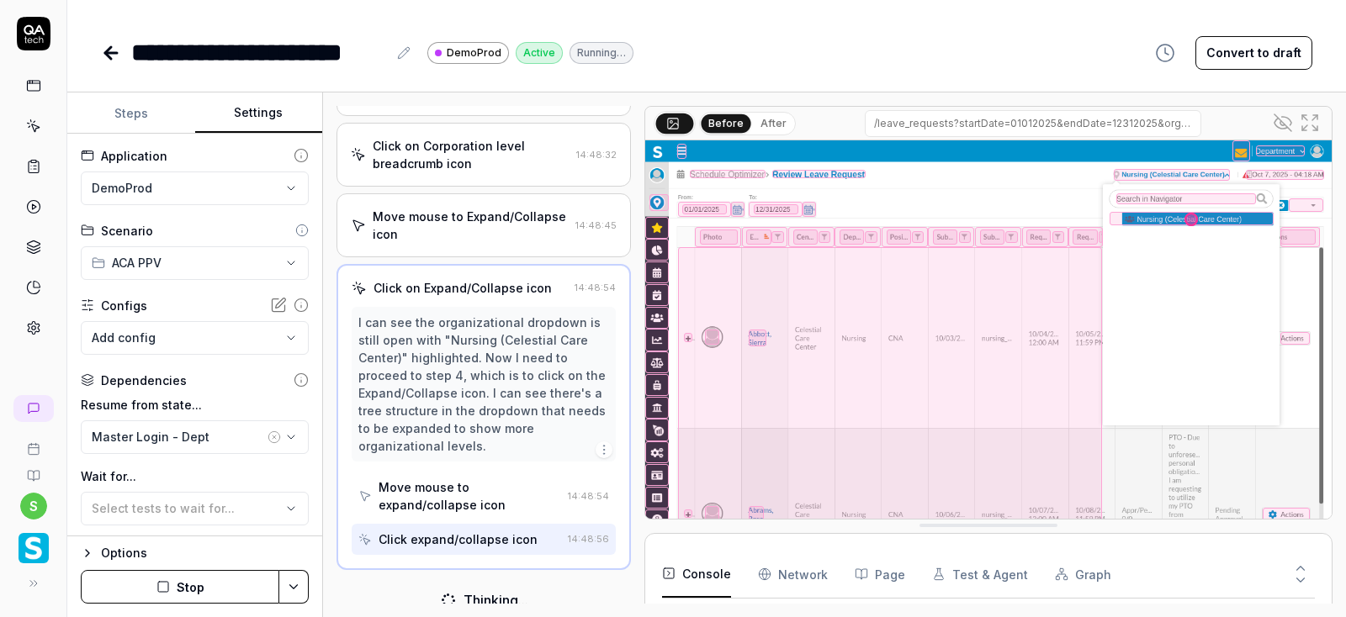
click at [124, 85] on div "**********" at bounding box center [706, 308] width 1279 height 617
click at [124, 121] on button "Steps" at bounding box center [131, 113] width 128 height 40
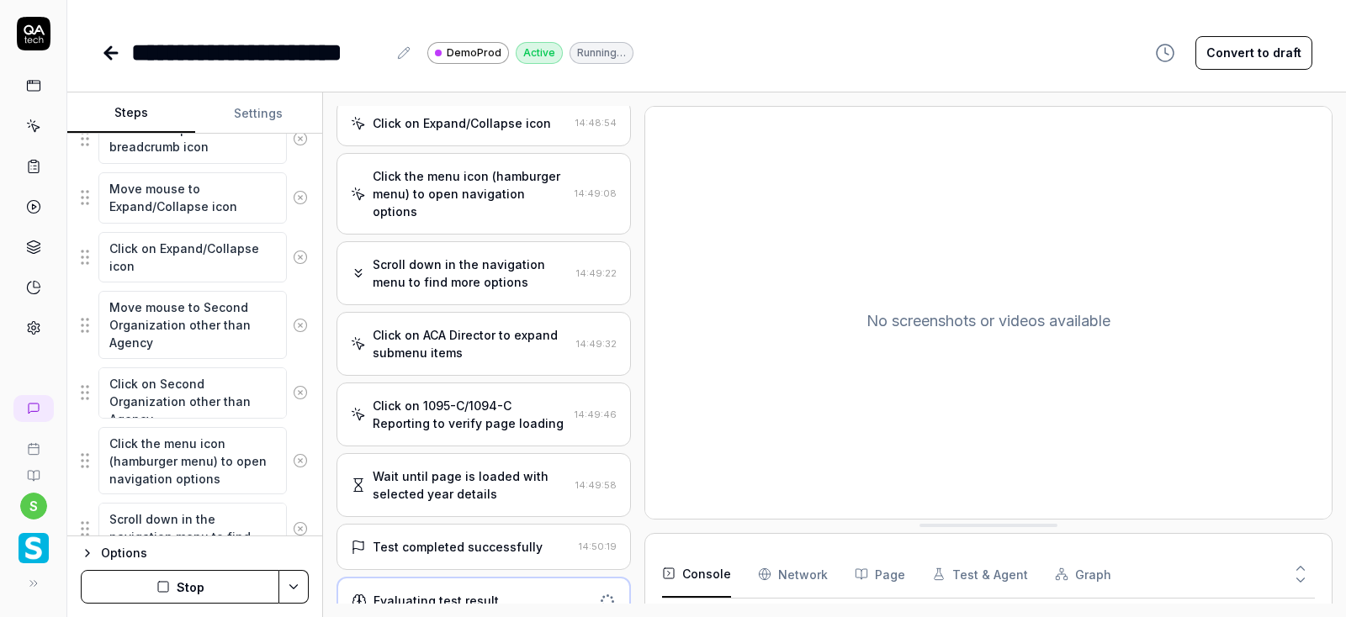
scroll to position [348, 0]
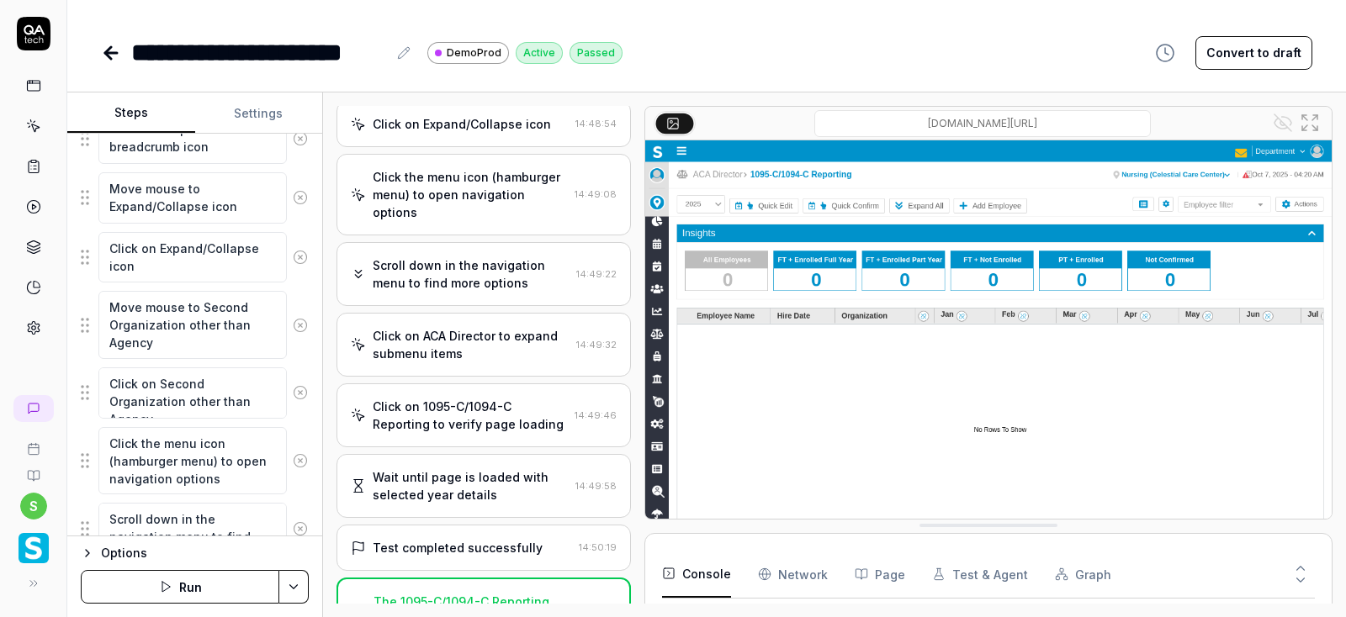
click at [105, 53] on icon at bounding box center [111, 53] width 12 height 0
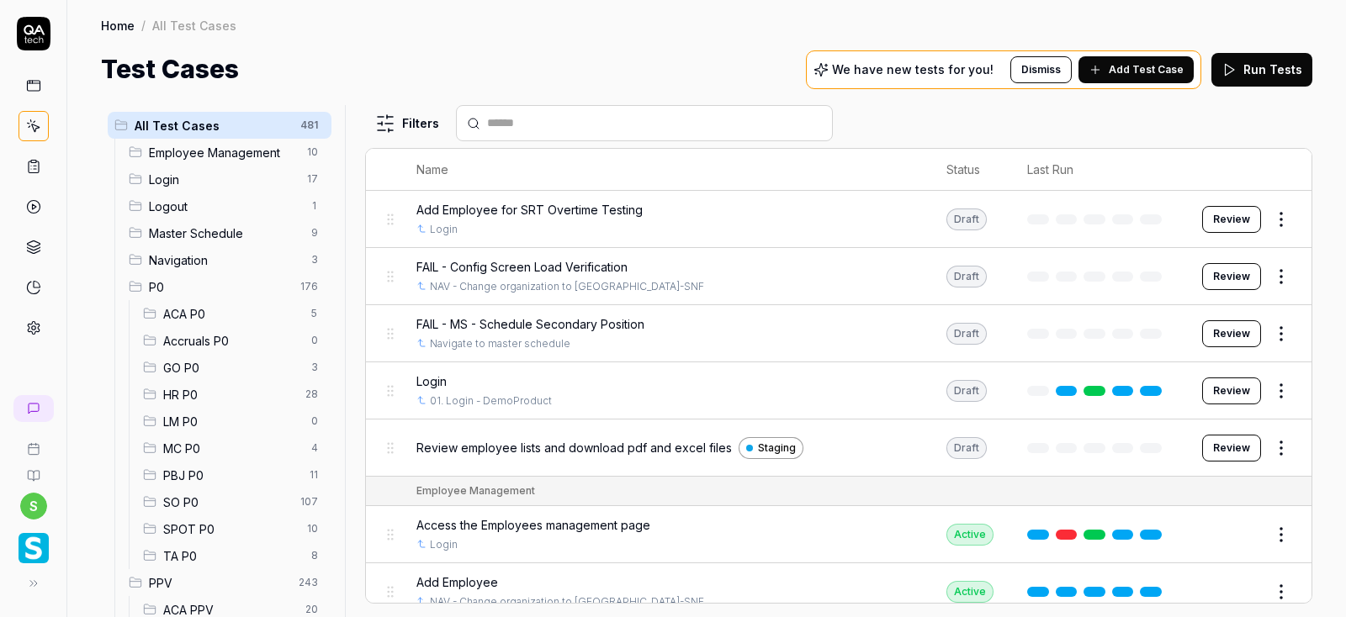
scroll to position [303, 0]
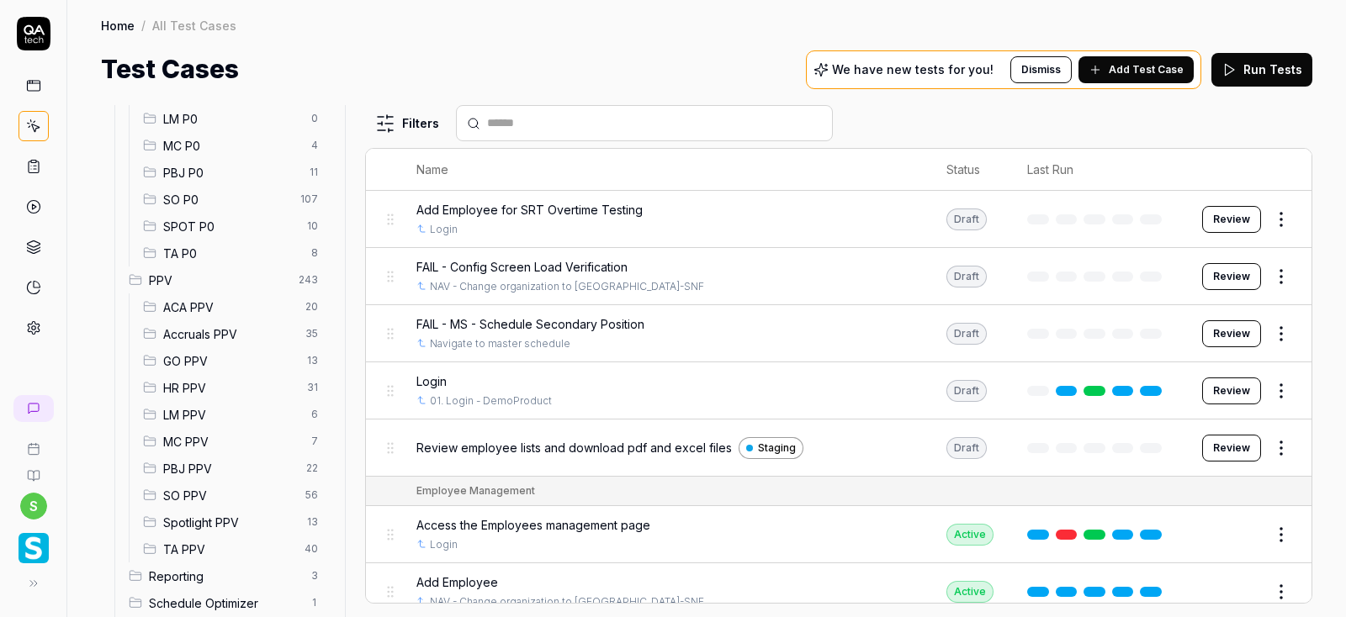
click at [199, 309] on span "ACA PPV" at bounding box center [229, 308] width 132 height 18
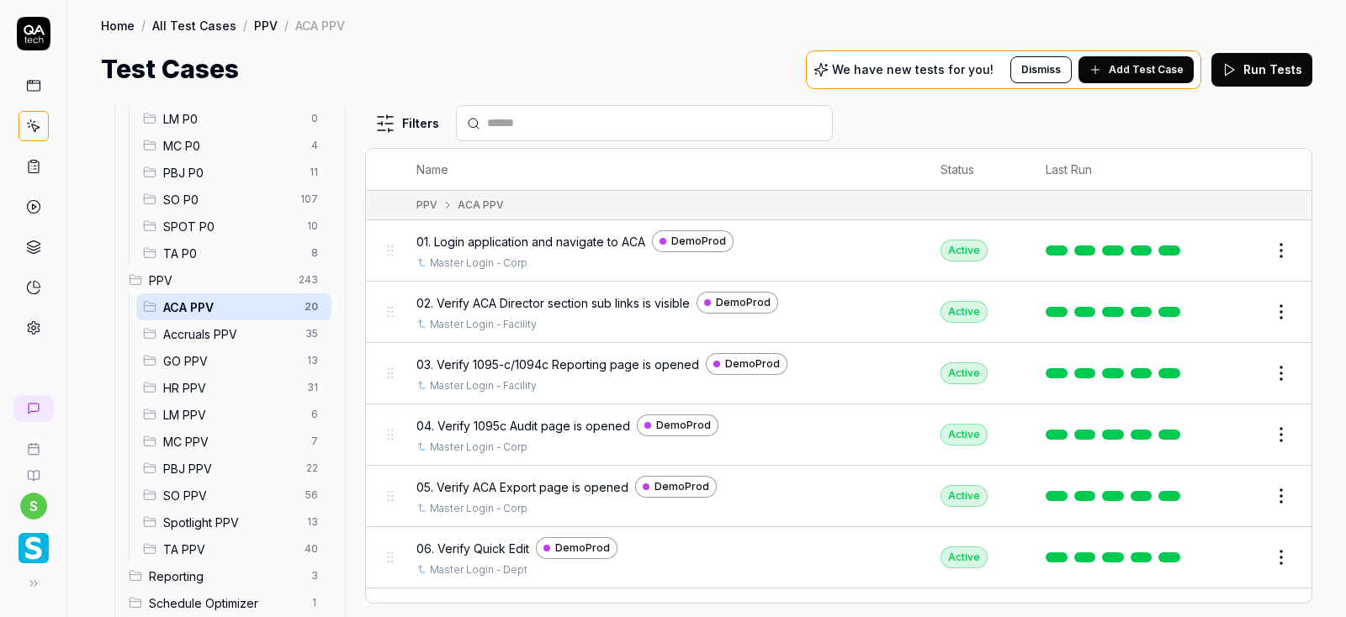
scroll to position [303, 0]
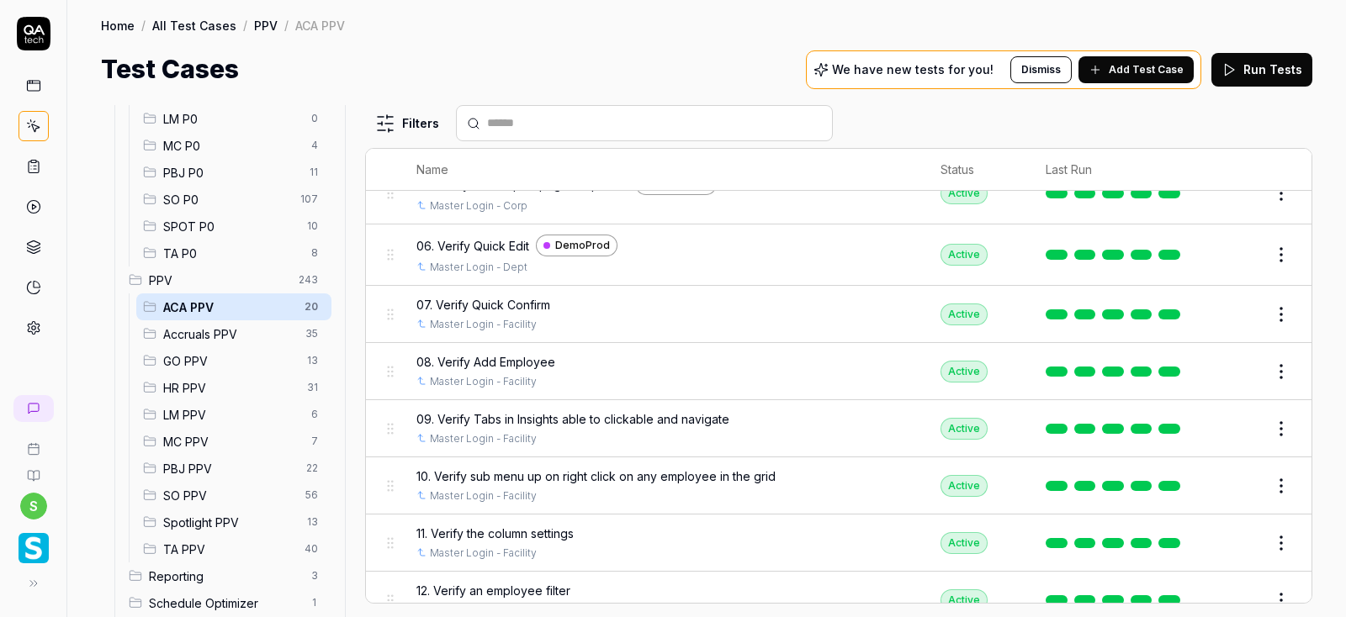
click at [508, 305] on span "07. Verify Quick Confirm" at bounding box center [483, 305] width 134 height 18
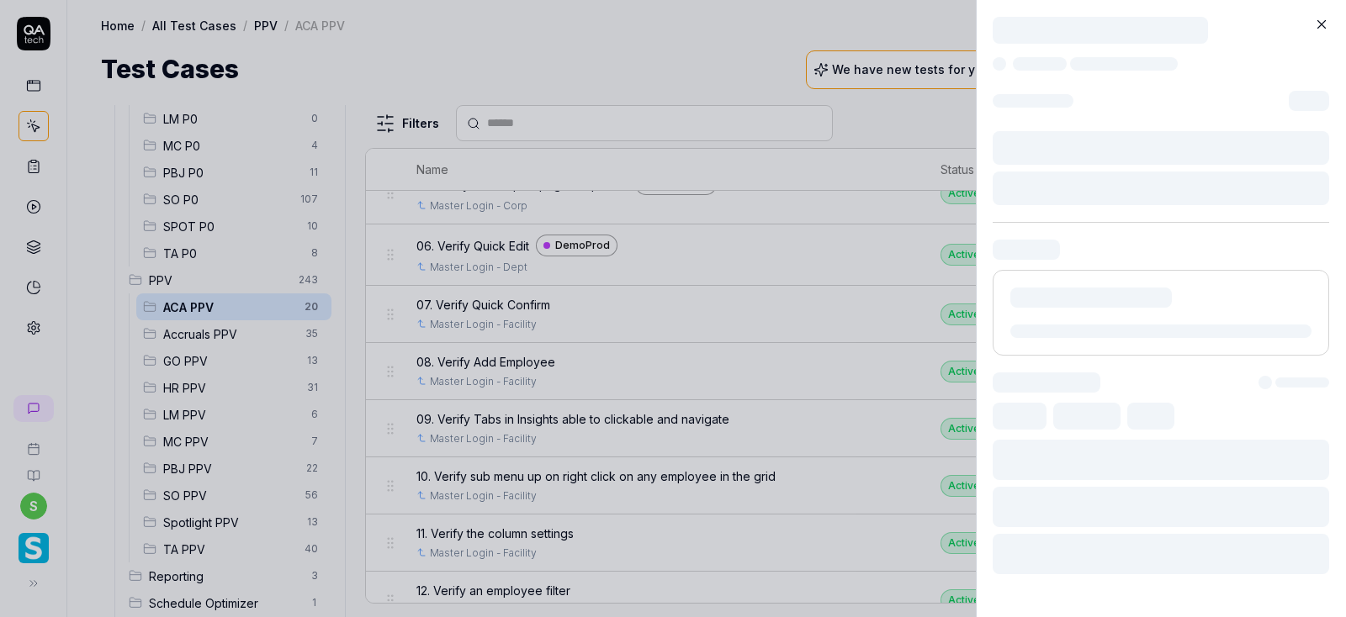
scroll to position [303, 0]
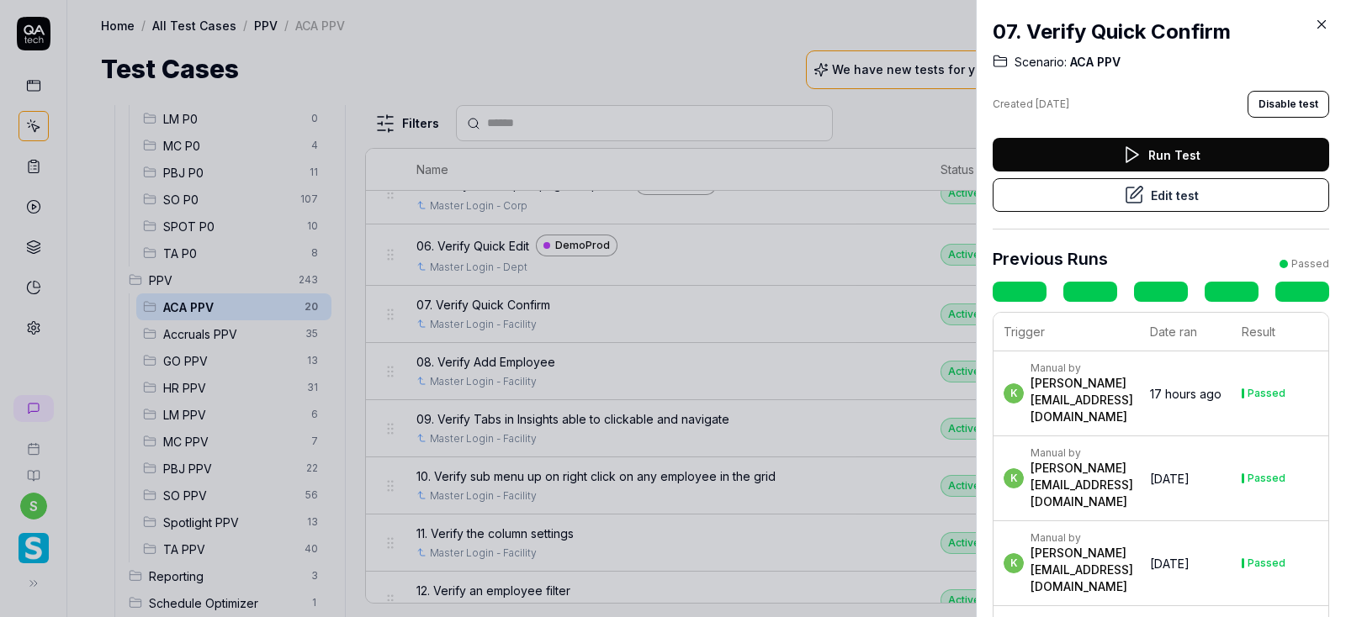
click at [1163, 202] on button "Edit test" at bounding box center [1161, 195] width 336 height 34
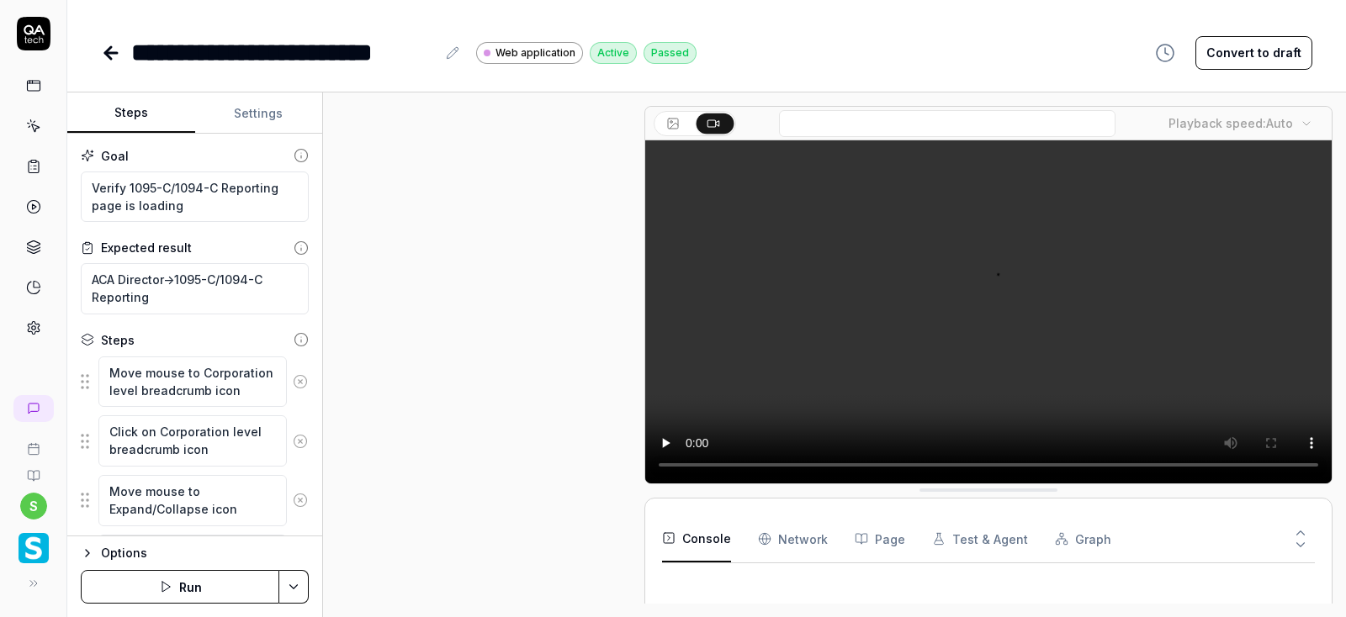
scroll to position [960, 0]
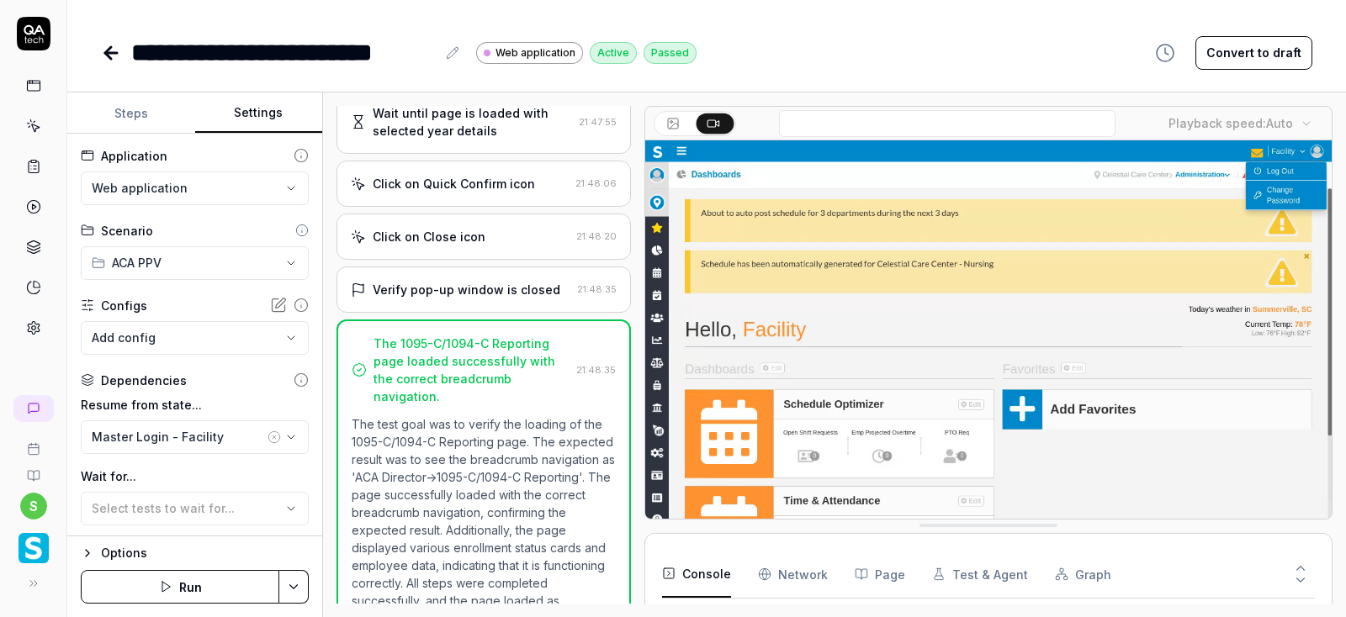
click at [262, 116] on button "Settings" at bounding box center [259, 113] width 128 height 40
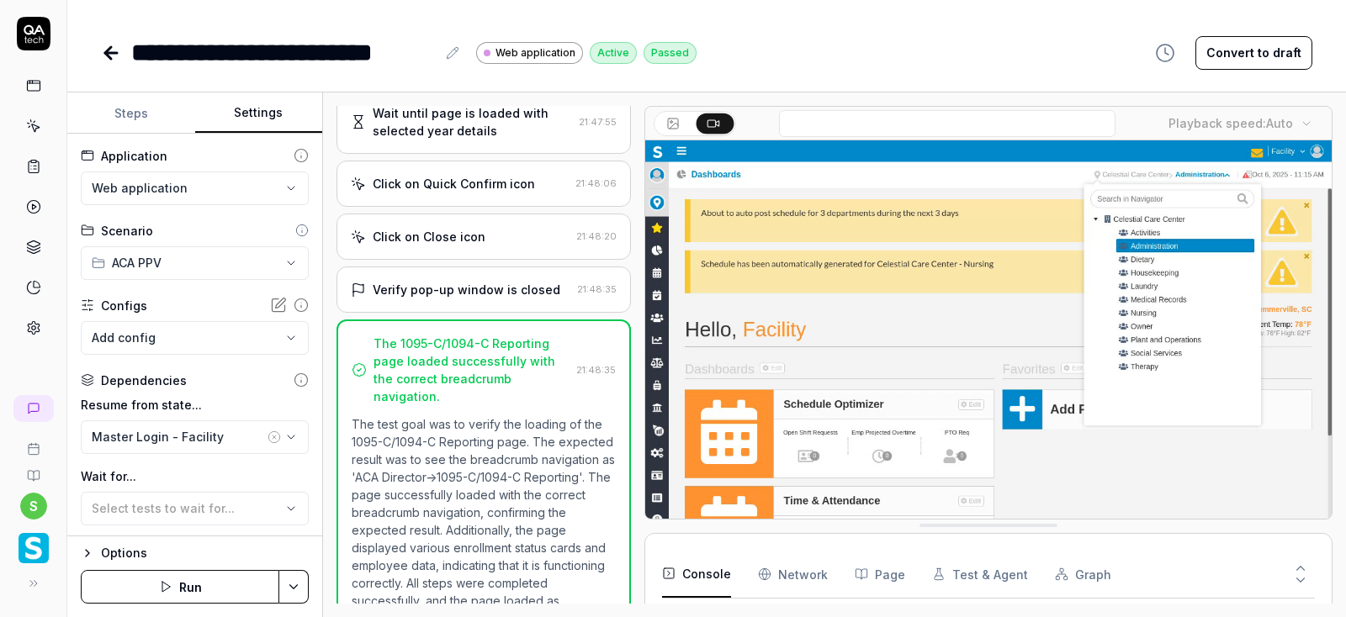
click at [184, 188] on html "**********" at bounding box center [673, 308] width 1346 height 617
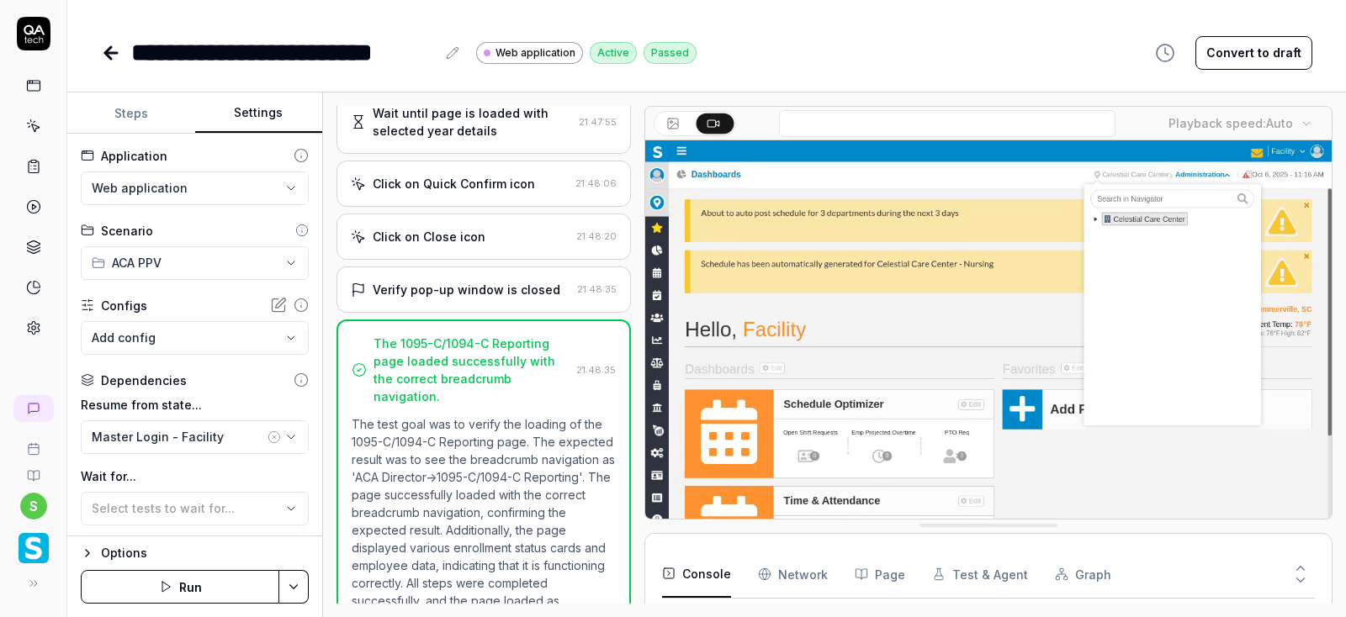
scroll to position [143, 0]
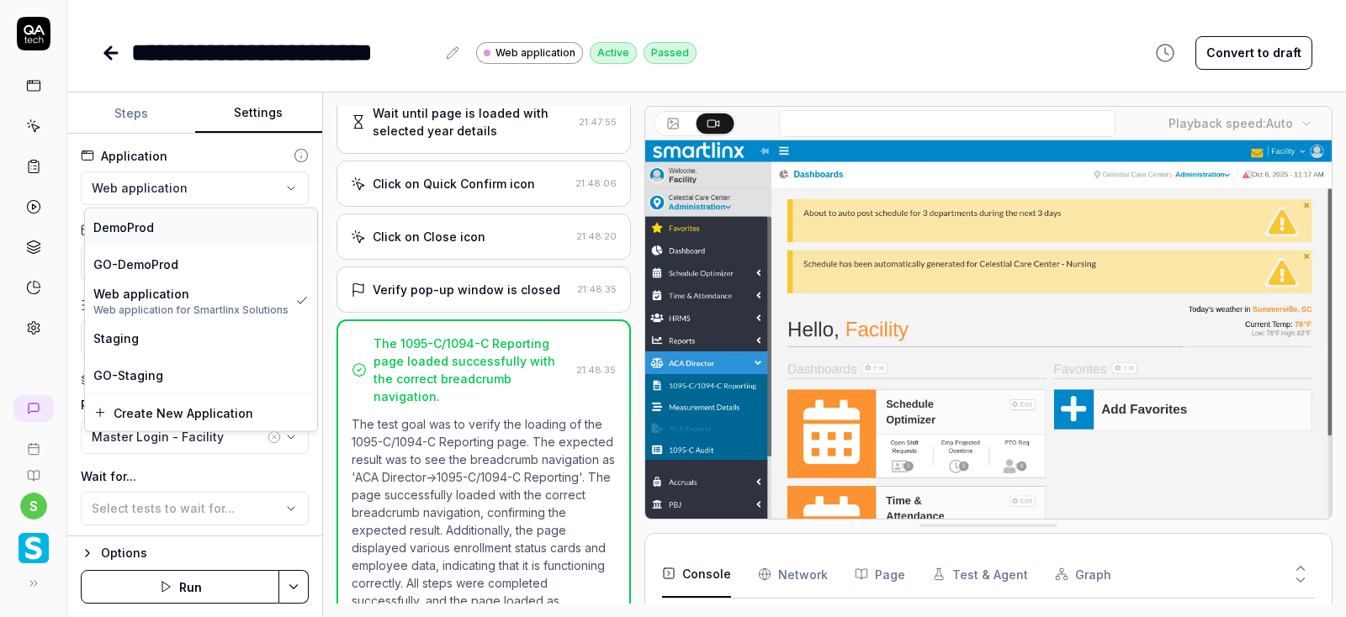
click at [154, 225] on div "DemoProd" at bounding box center [200, 227] width 215 height 18
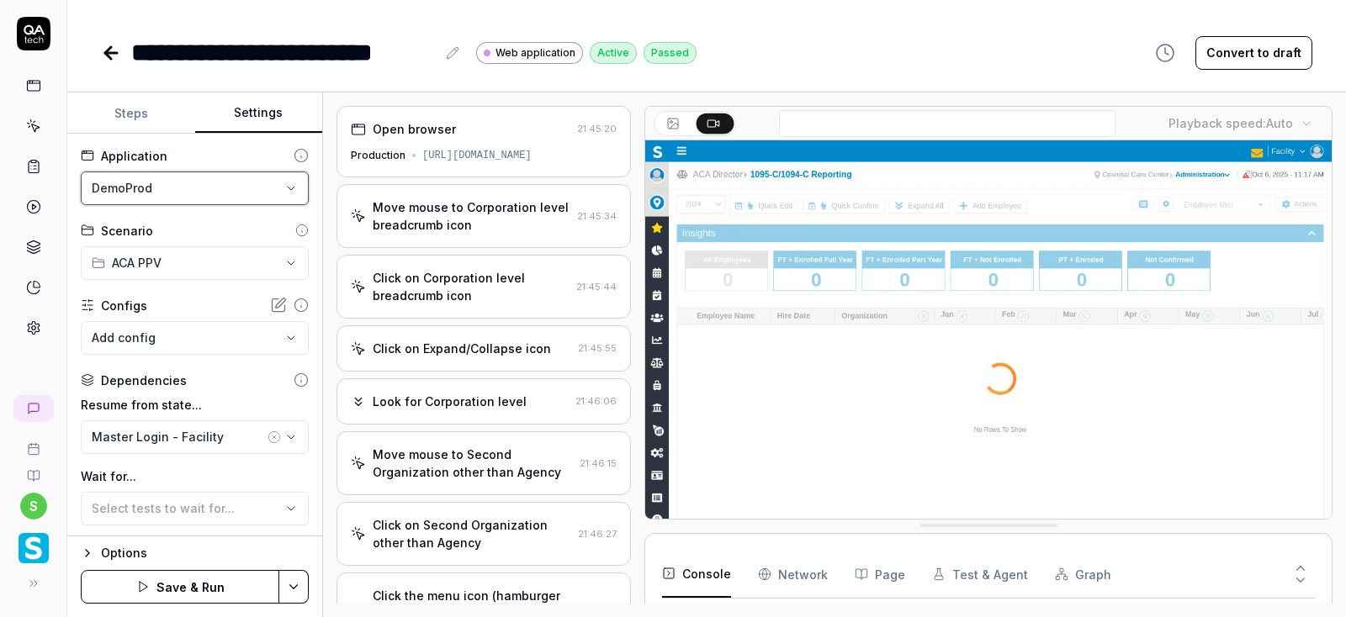
scroll to position [303, 0]
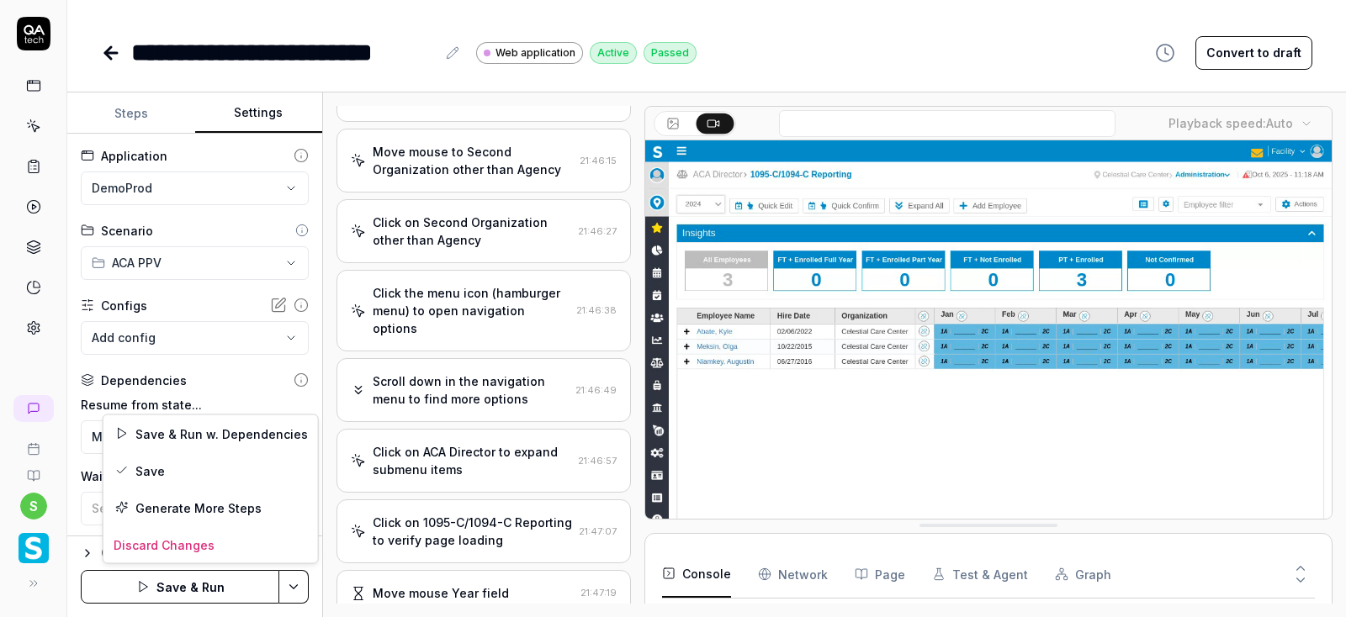
click at [299, 580] on html "**********" at bounding box center [673, 308] width 1346 height 617
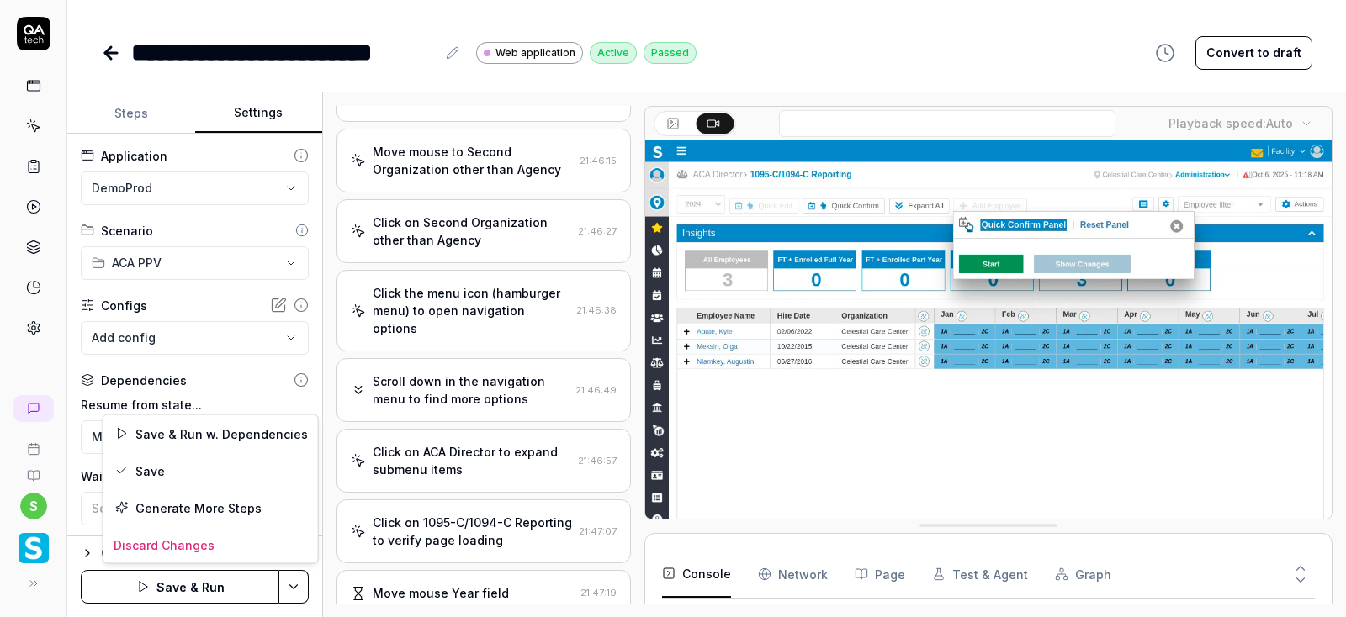
scroll to position [143, 0]
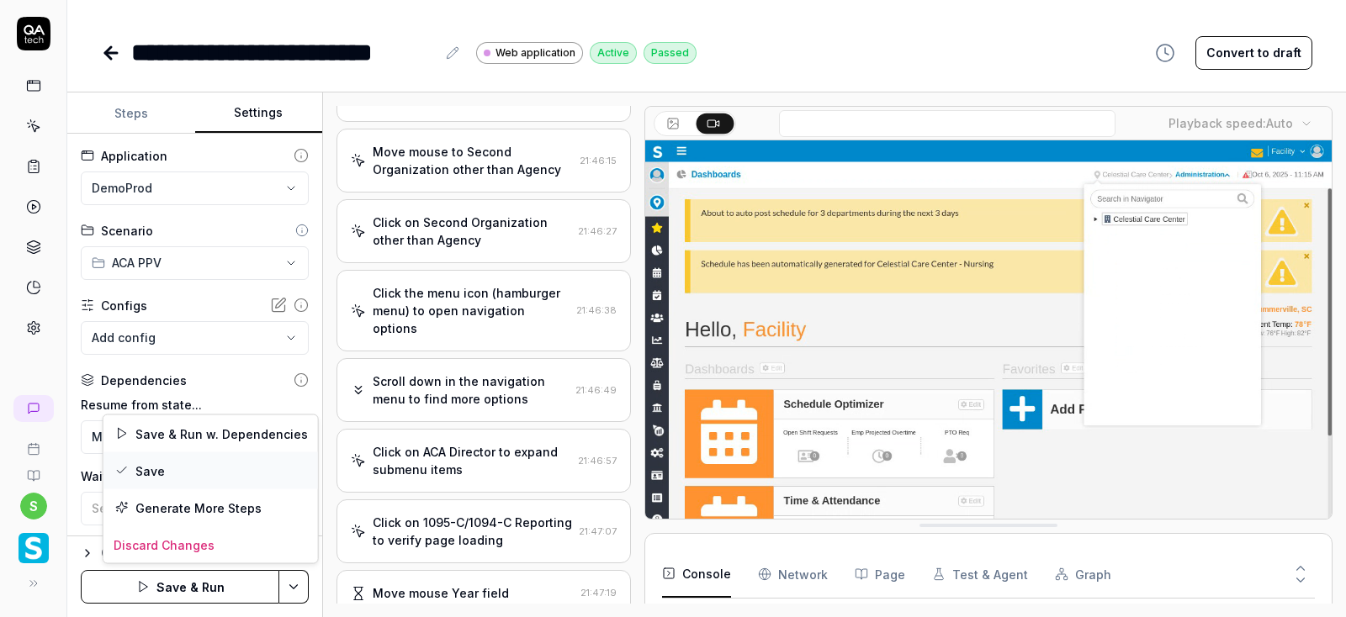
click at [167, 463] on div "Save" at bounding box center [210, 471] width 215 height 37
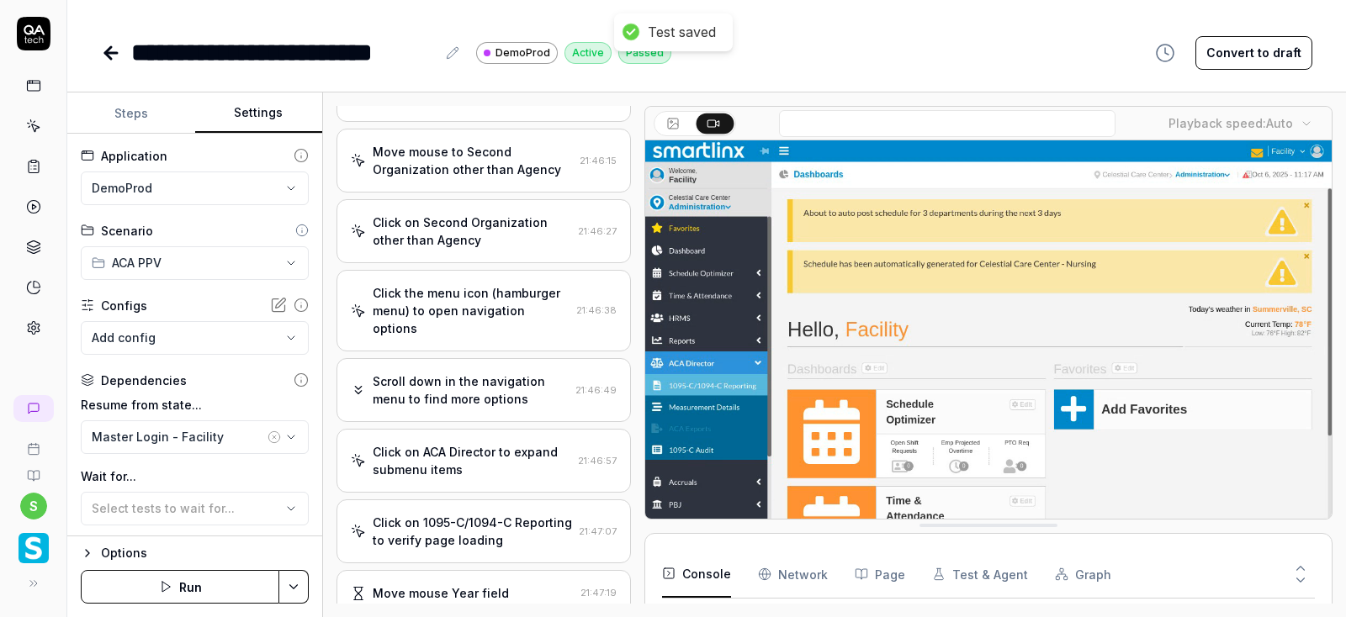
click at [179, 585] on button "Run" at bounding box center [180, 587] width 199 height 34
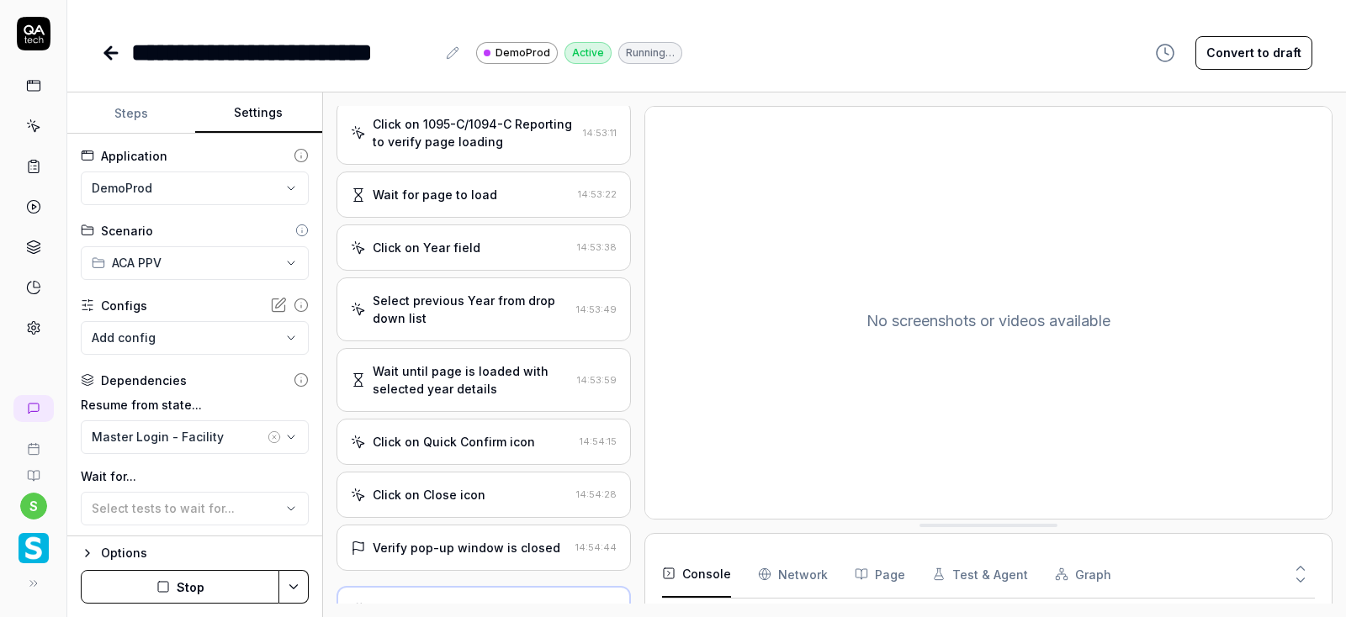
scroll to position [612, 0]
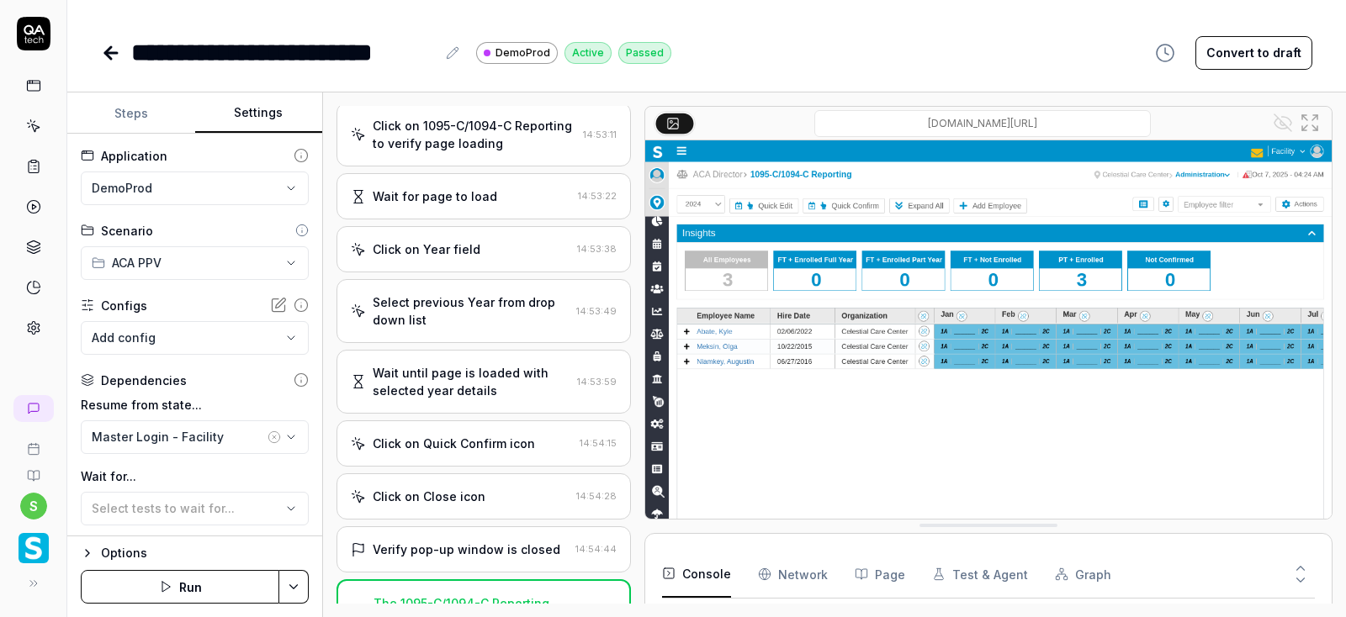
click at [109, 53] on icon at bounding box center [111, 53] width 12 height 0
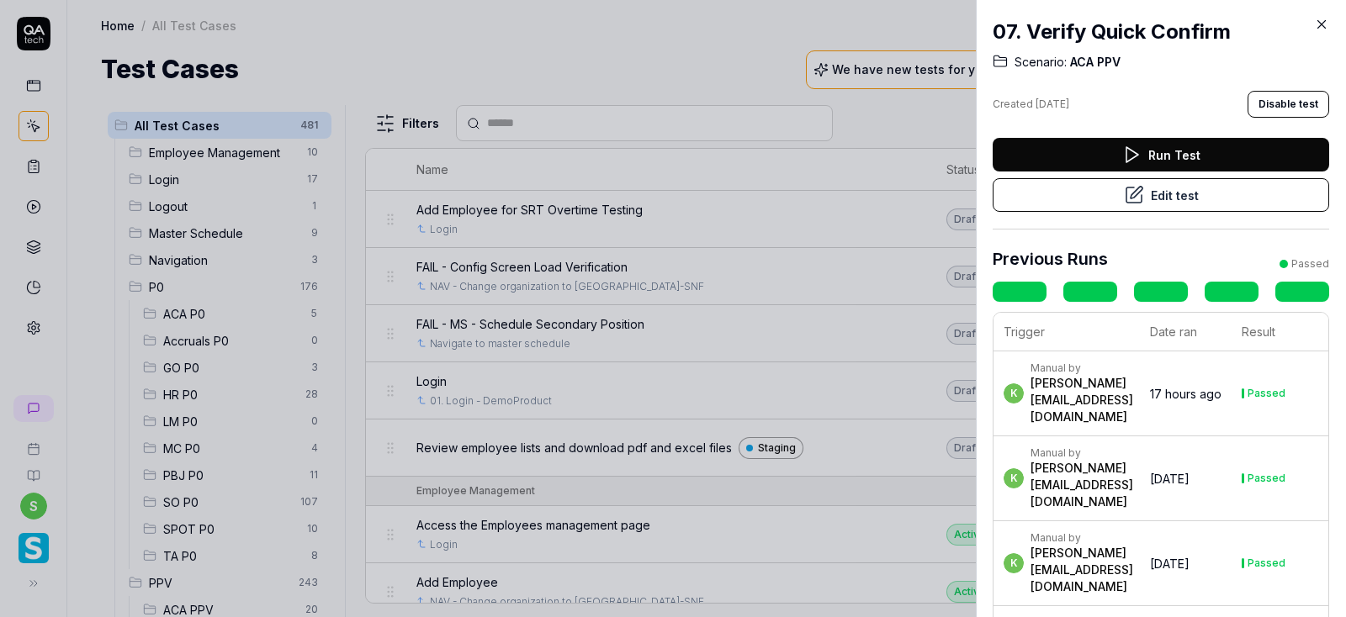
click at [1322, 24] on icon at bounding box center [1322, 25] width 8 height 8
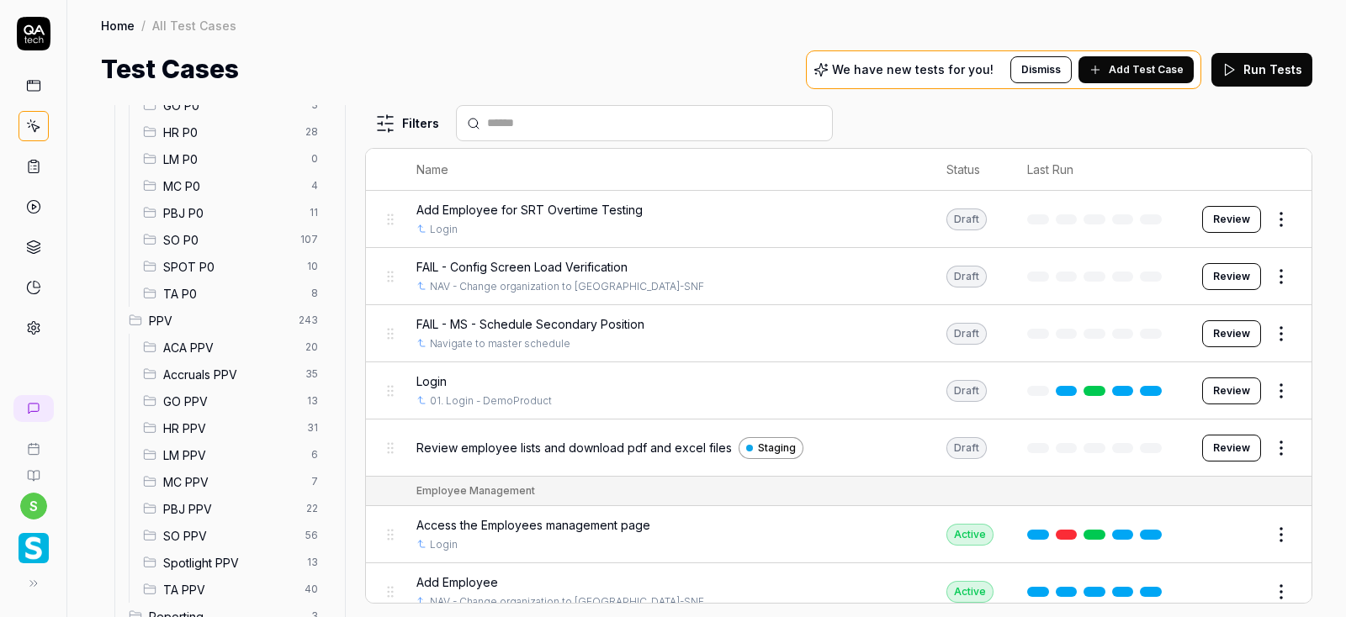
scroll to position [303, 0]
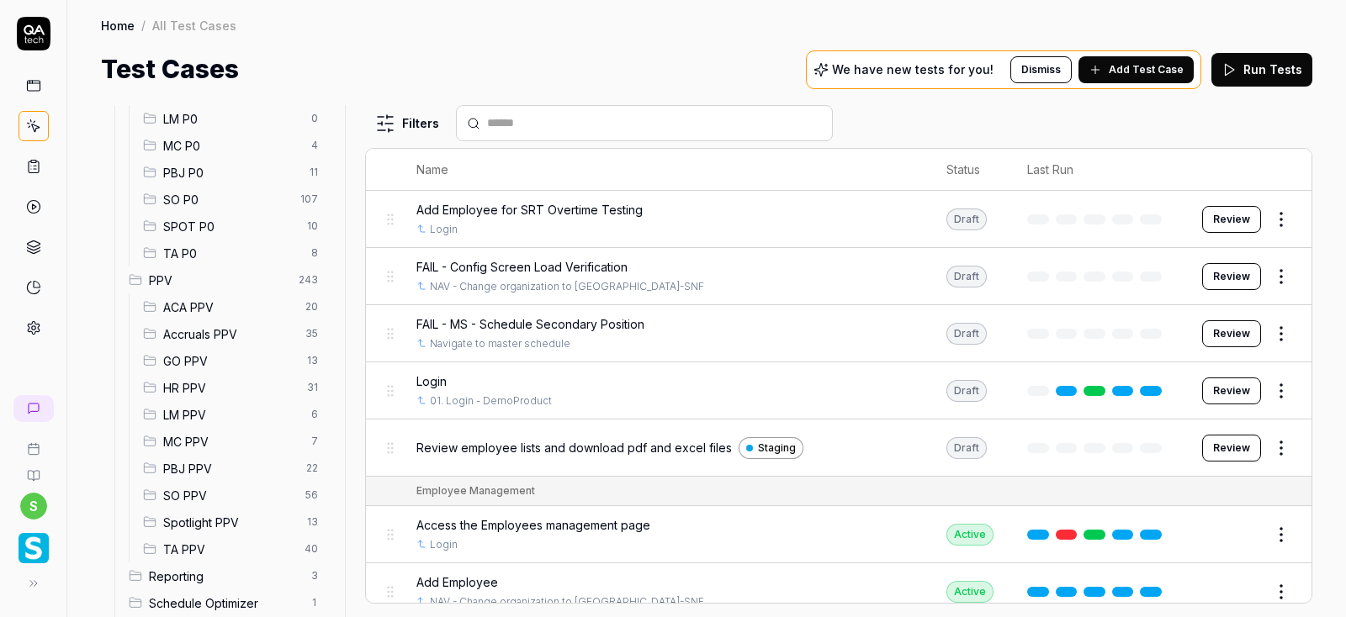
click at [186, 305] on span "ACA PPV" at bounding box center [229, 308] width 132 height 18
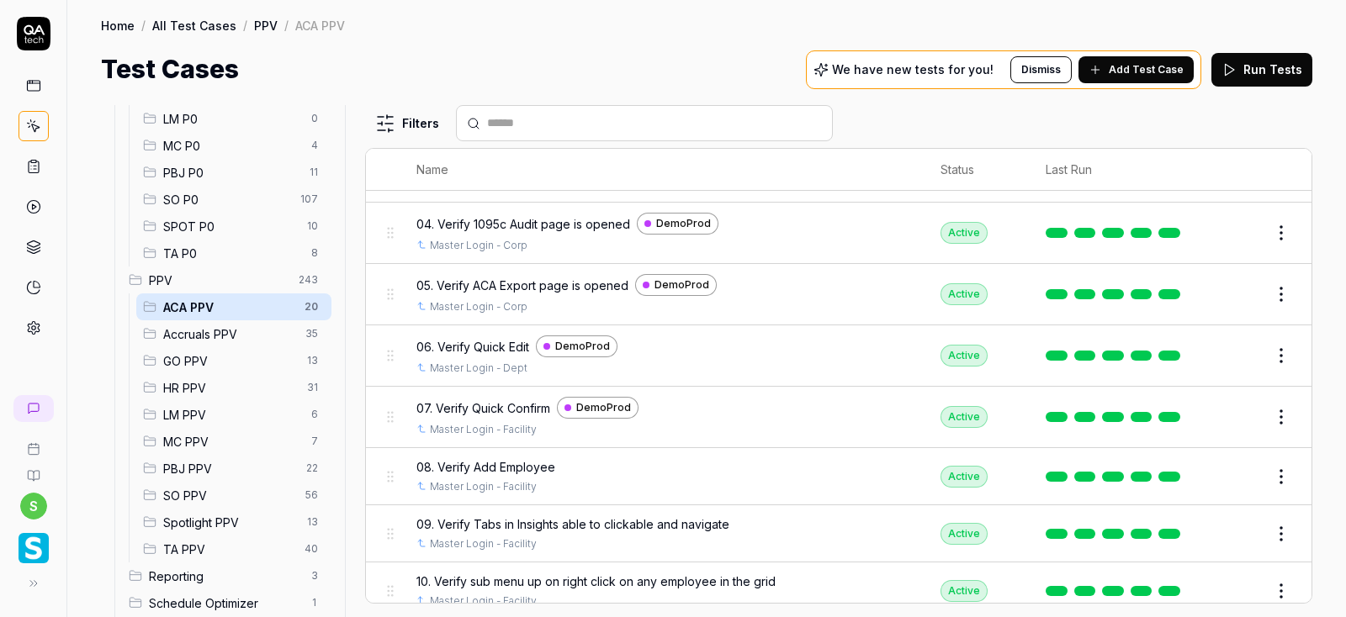
scroll to position [303, 0]
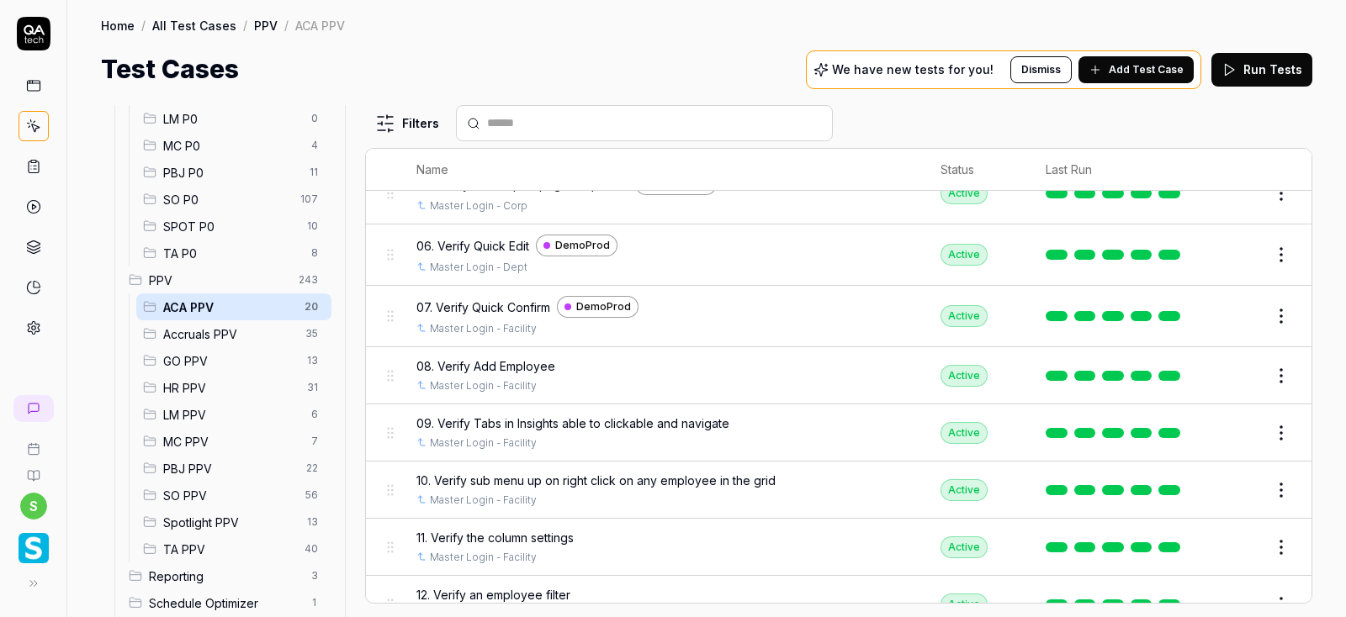
click at [1290, 375] on html "s Home / All Test Cases / PPV / ACA PPV Home / All Test Cases / PPV / ACA PPV T…" at bounding box center [673, 308] width 1346 height 617
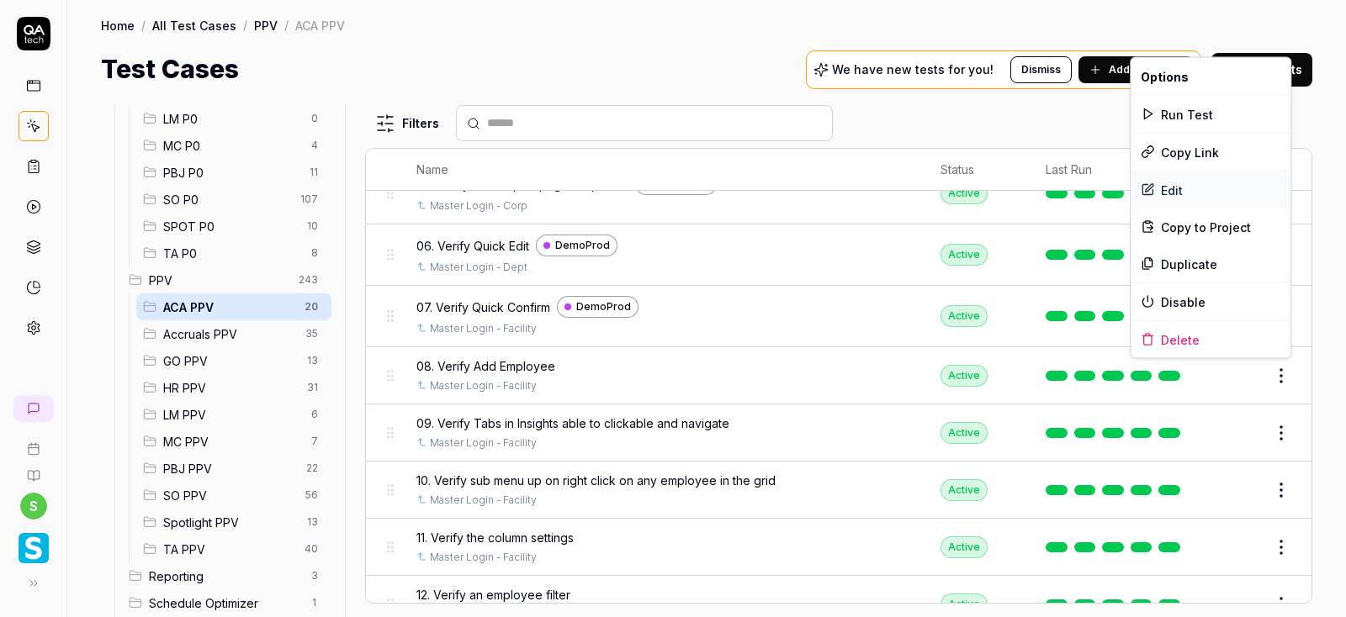
click at [1175, 192] on div "Edit" at bounding box center [1211, 190] width 160 height 37
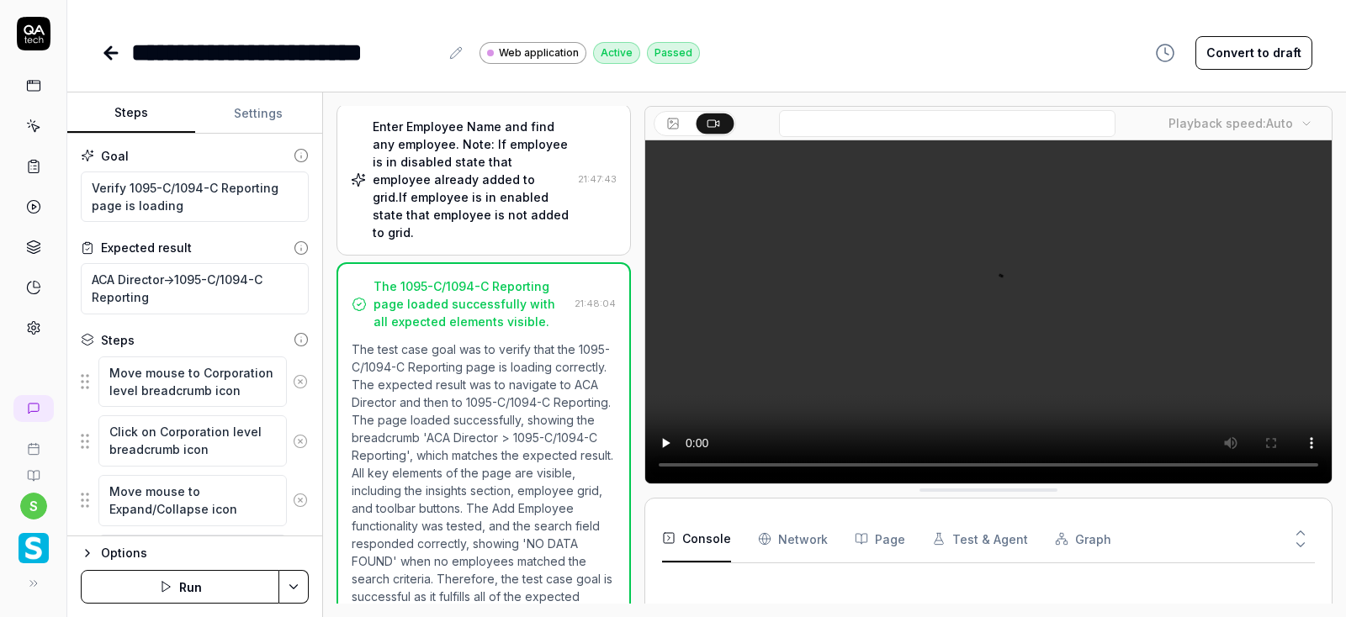
scroll to position [680, 0]
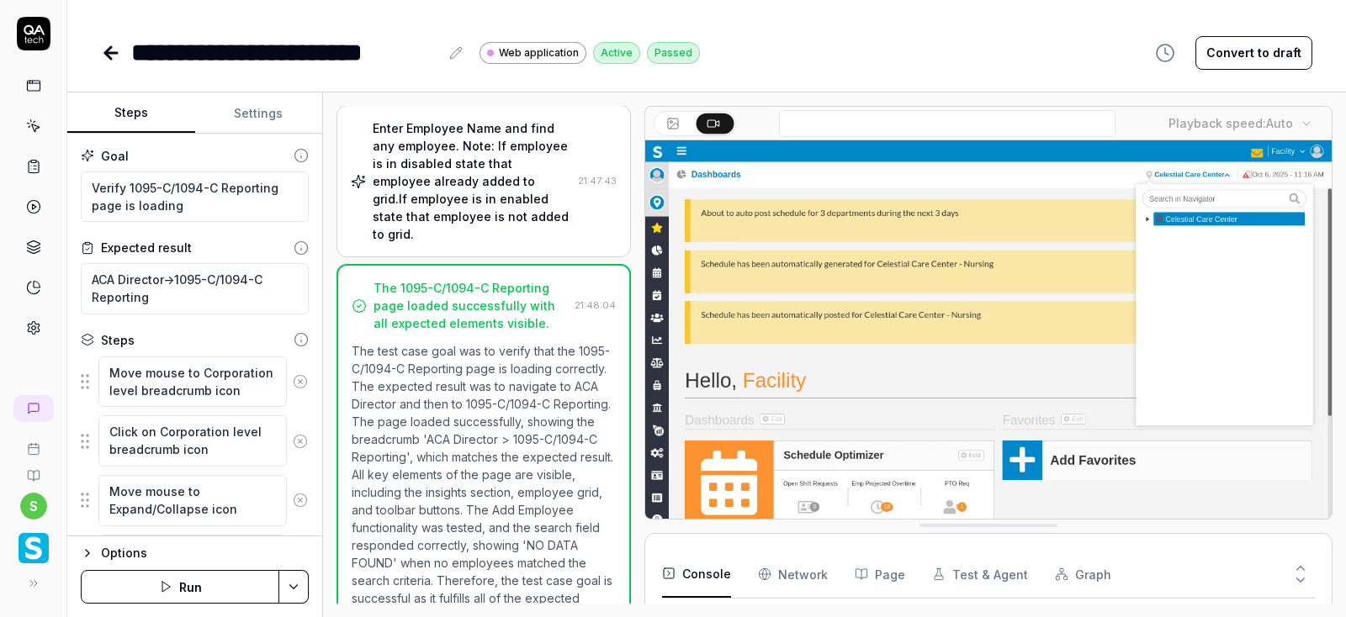
click at [263, 109] on button "Settings" at bounding box center [259, 113] width 128 height 40
type textarea "*"
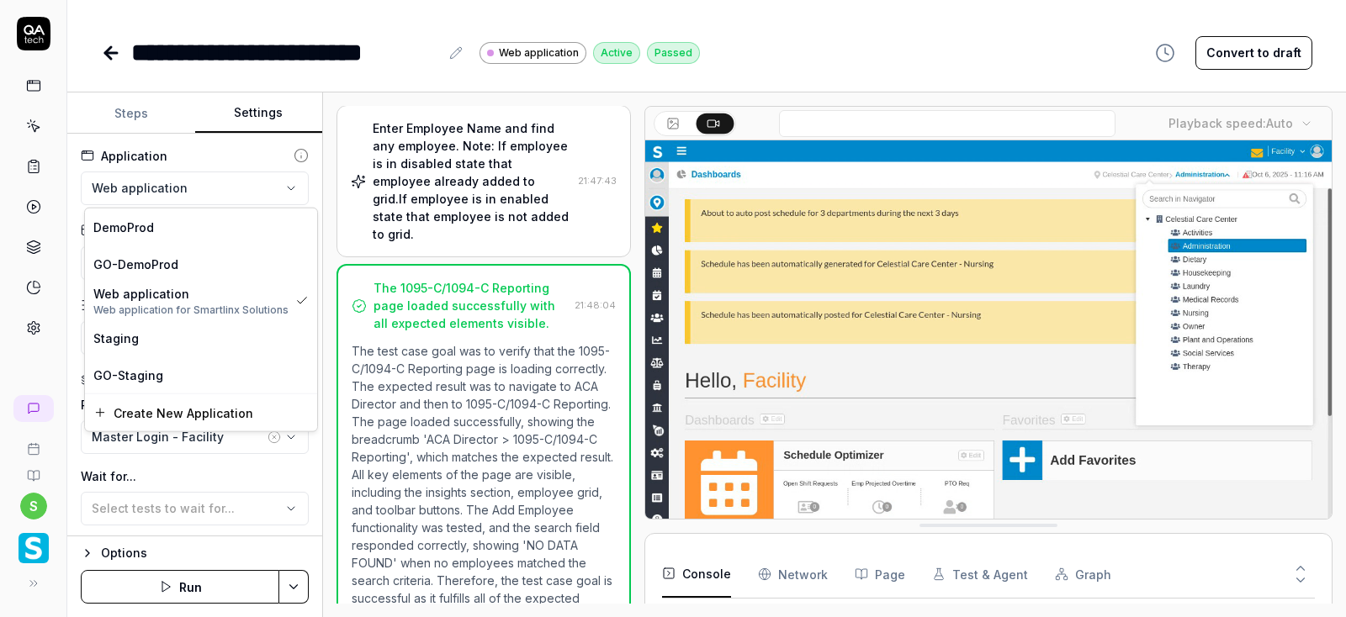
click at [172, 192] on html "**********" at bounding box center [673, 308] width 1346 height 617
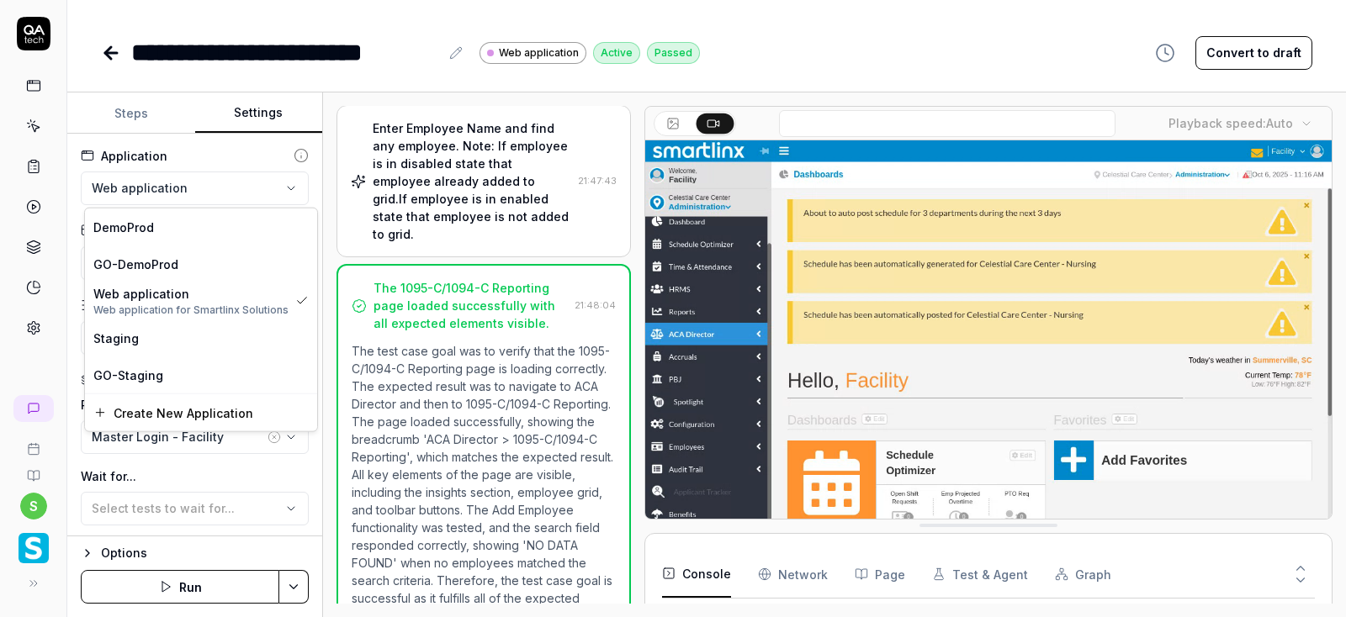
scroll to position [109, 0]
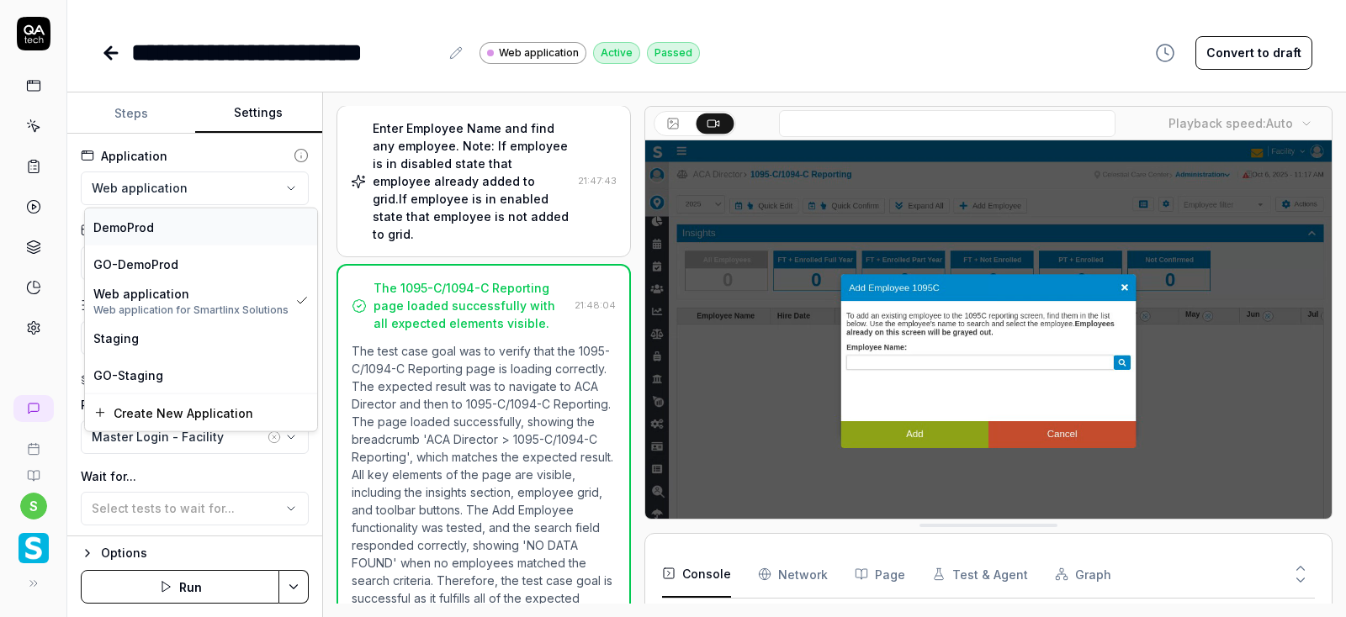
click at [140, 225] on span "DemoProd" at bounding box center [123, 227] width 61 height 18
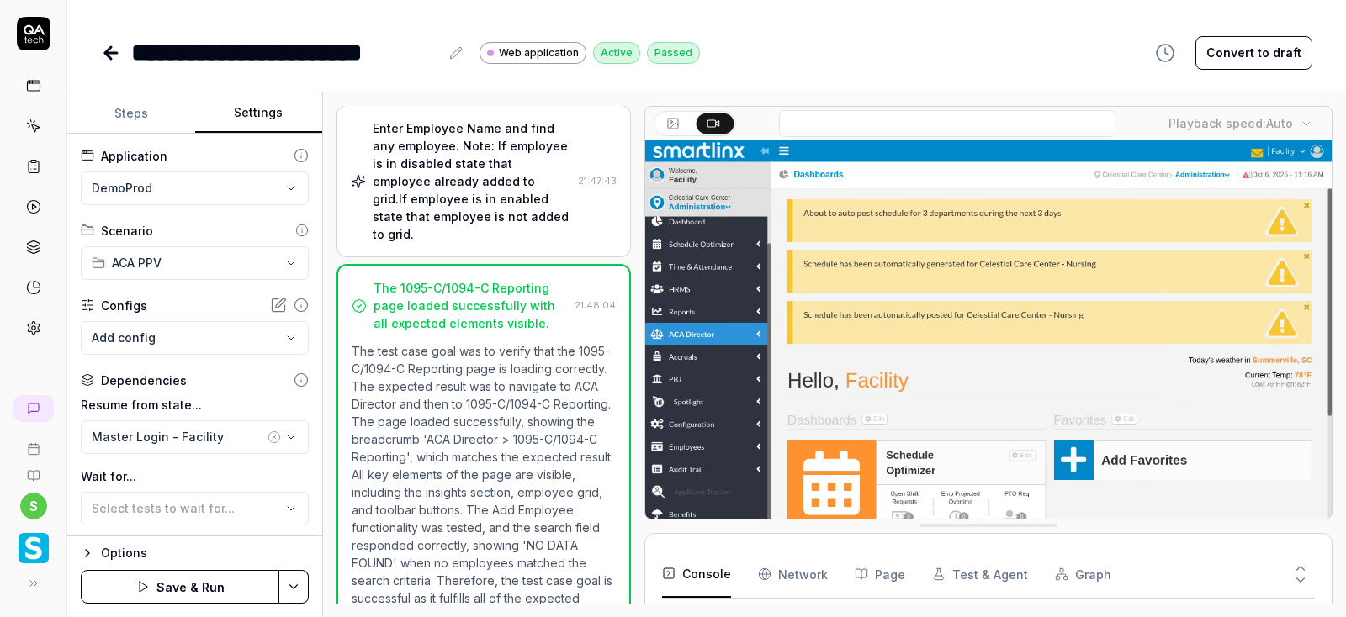
click at [209, 585] on button "Save & Run" at bounding box center [180, 587] width 199 height 34
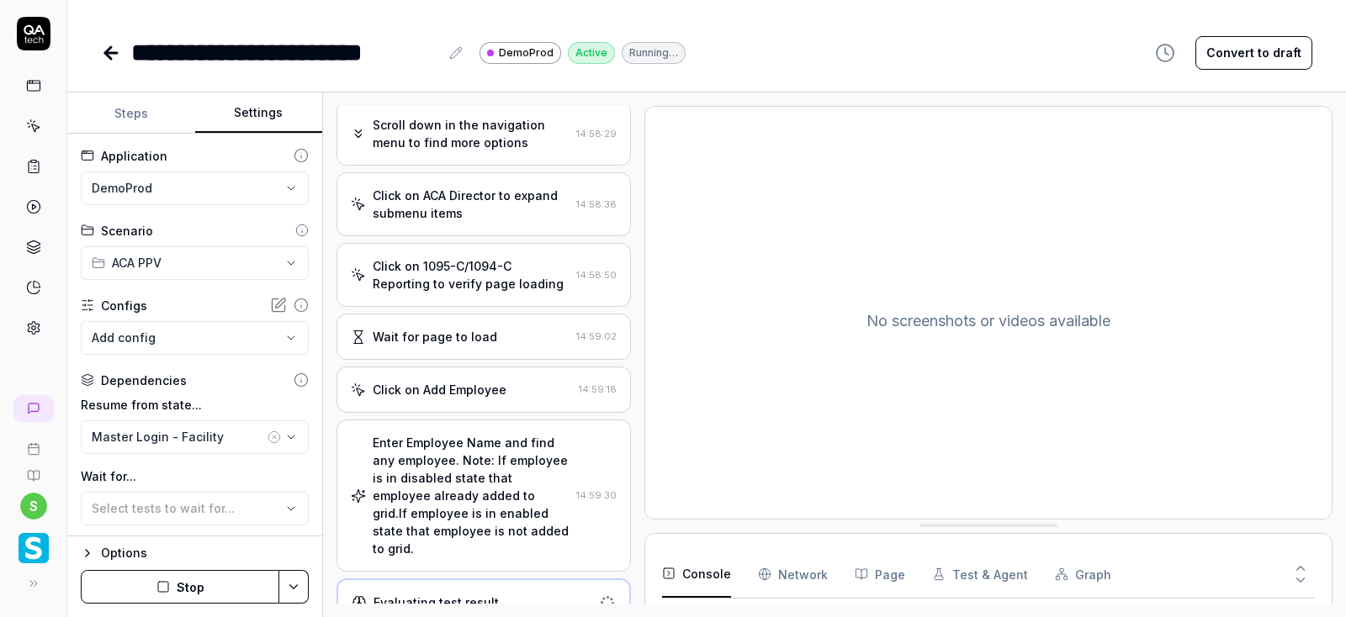
scroll to position [665, 0]
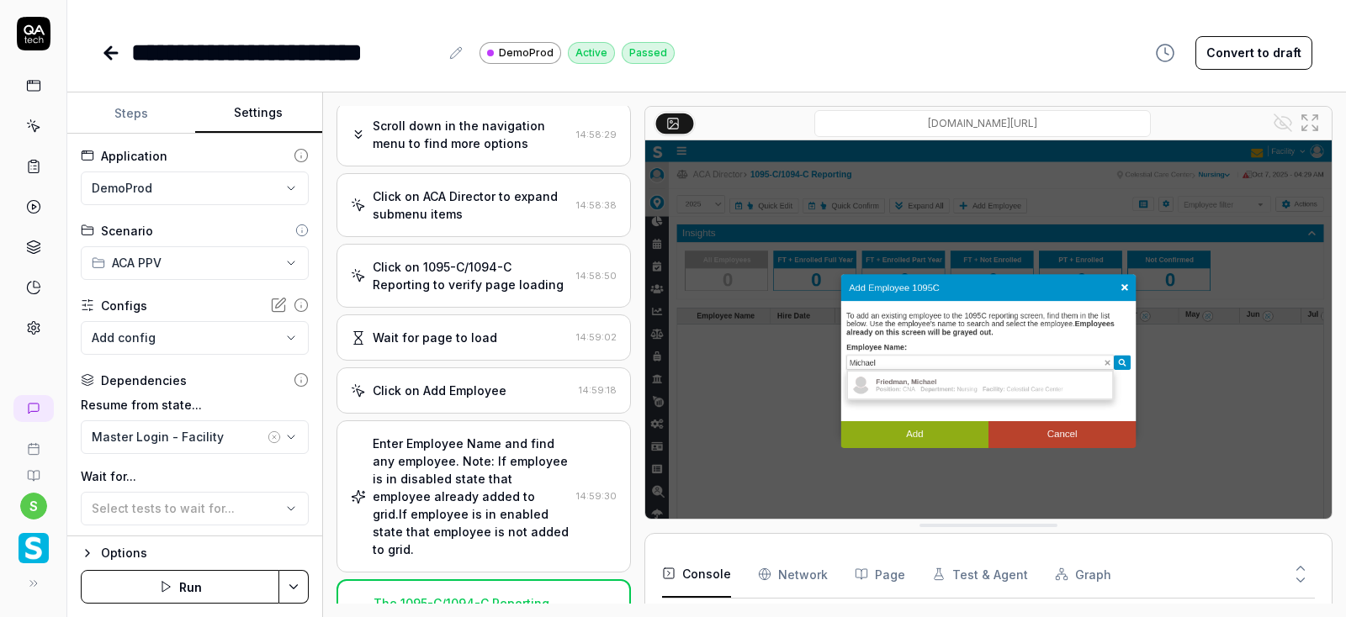
click at [112, 56] on icon at bounding box center [111, 53] width 20 height 20
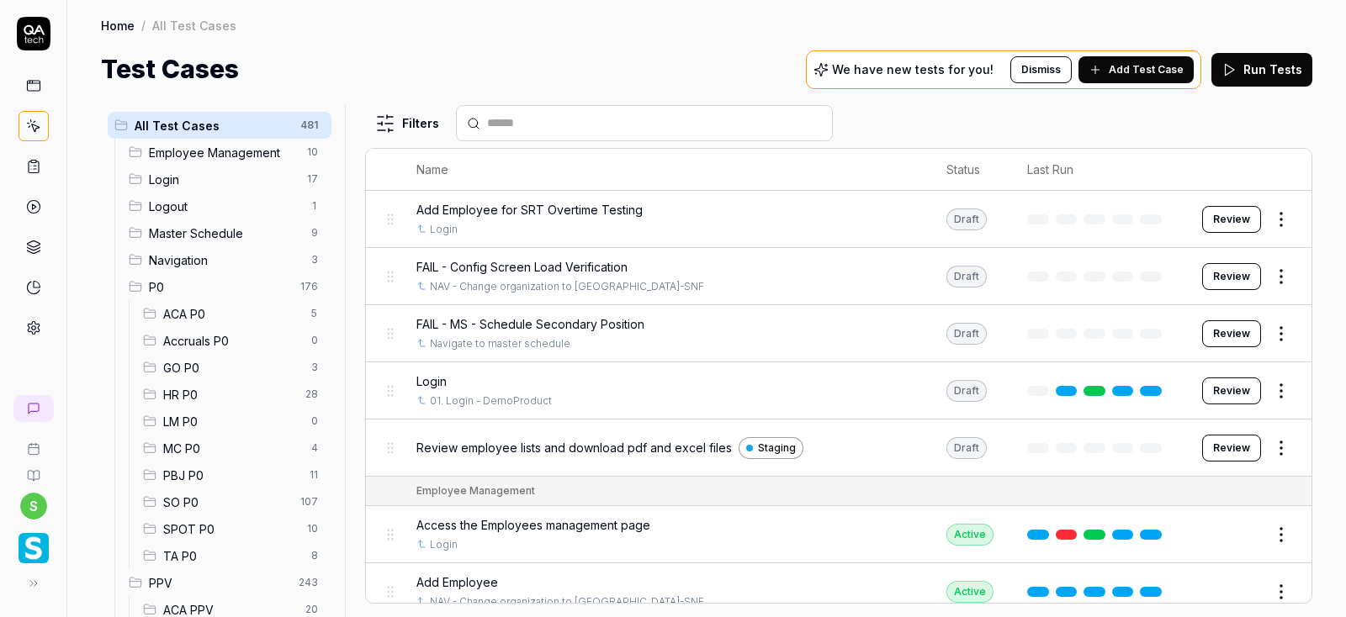
scroll to position [202, 0]
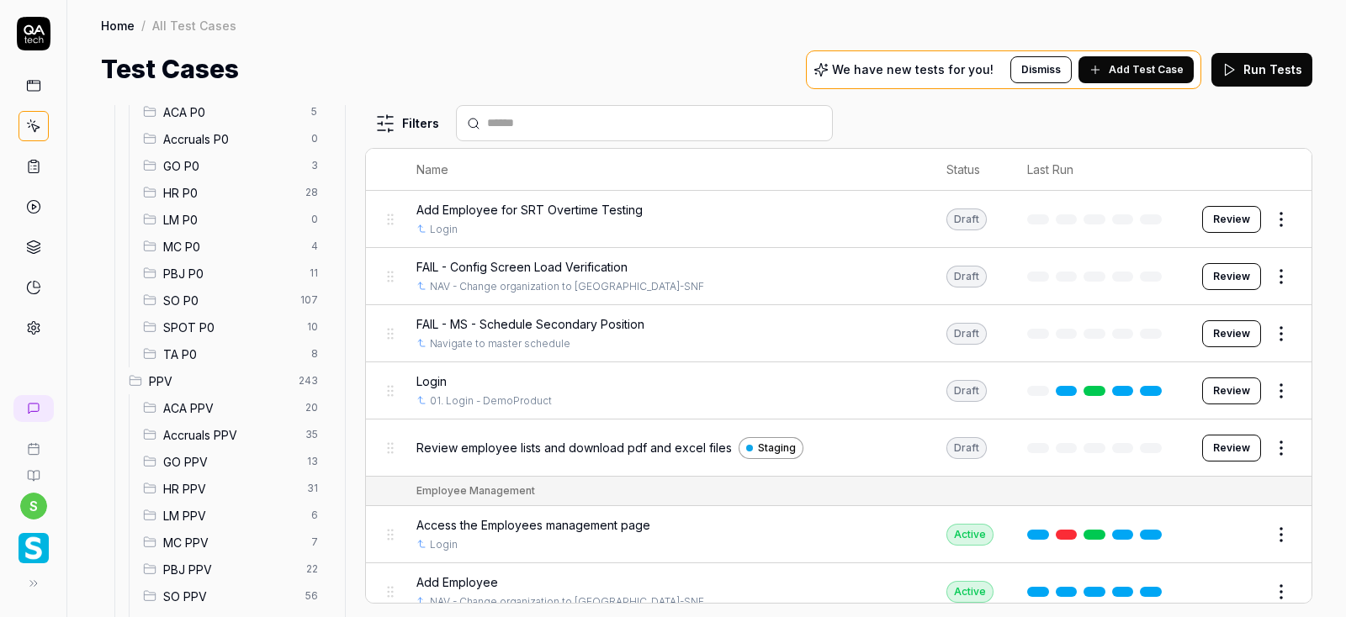
click at [204, 435] on span "Accruals PPV" at bounding box center [229, 435] width 132 height 18
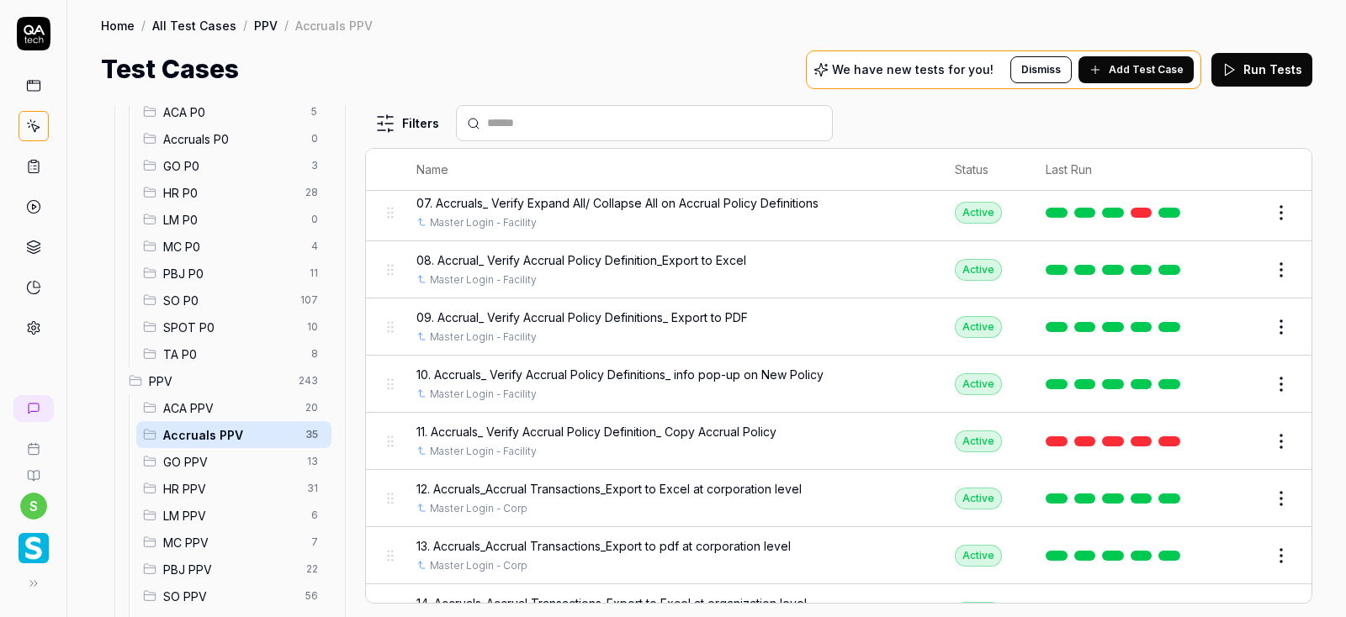
scroll to position [404, 0]
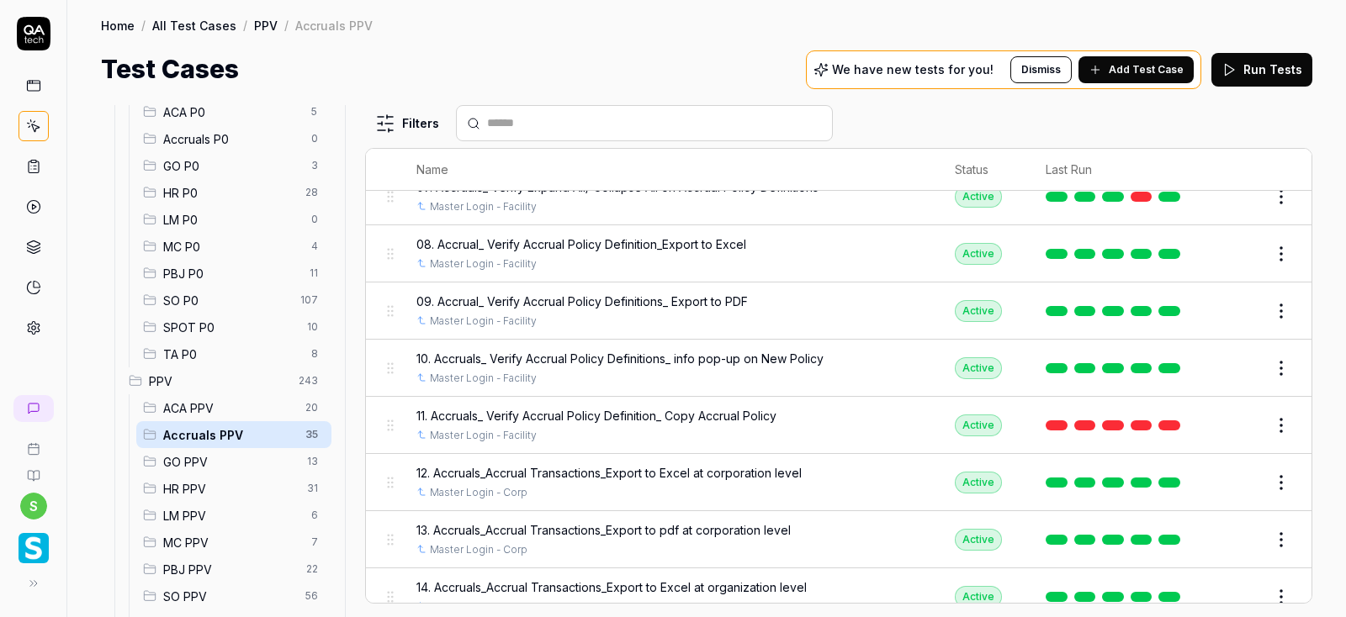
click at [183, 405] on span "ACA PPV" at bounding box center [229, 409] width 132 height 18
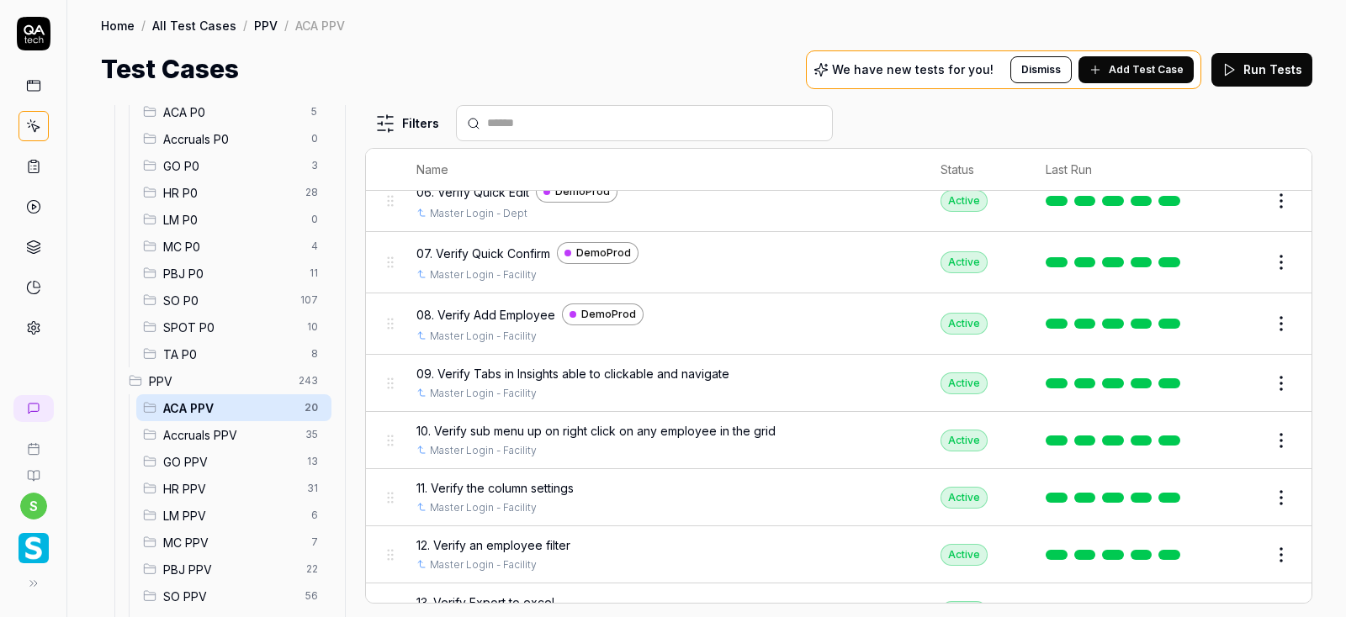
scroll to position [388, 0]
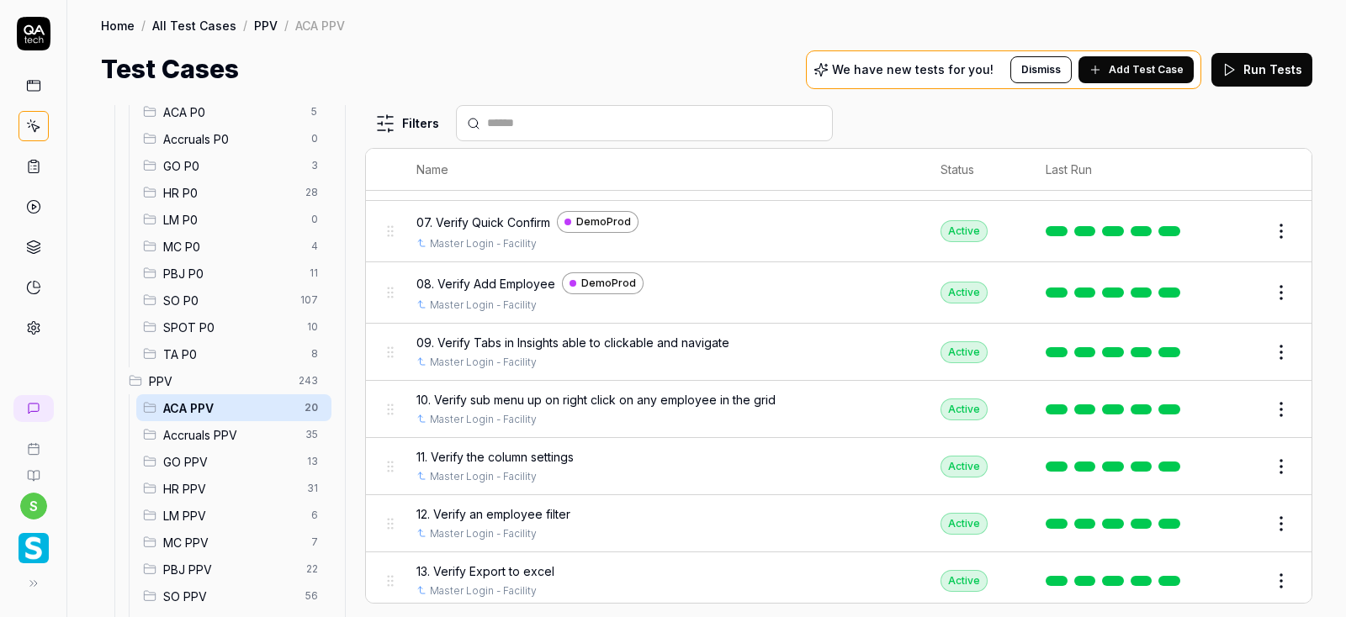
click at [1242, 353] on button "Edit" at bounding box center [1241, 352] width 40 height 27
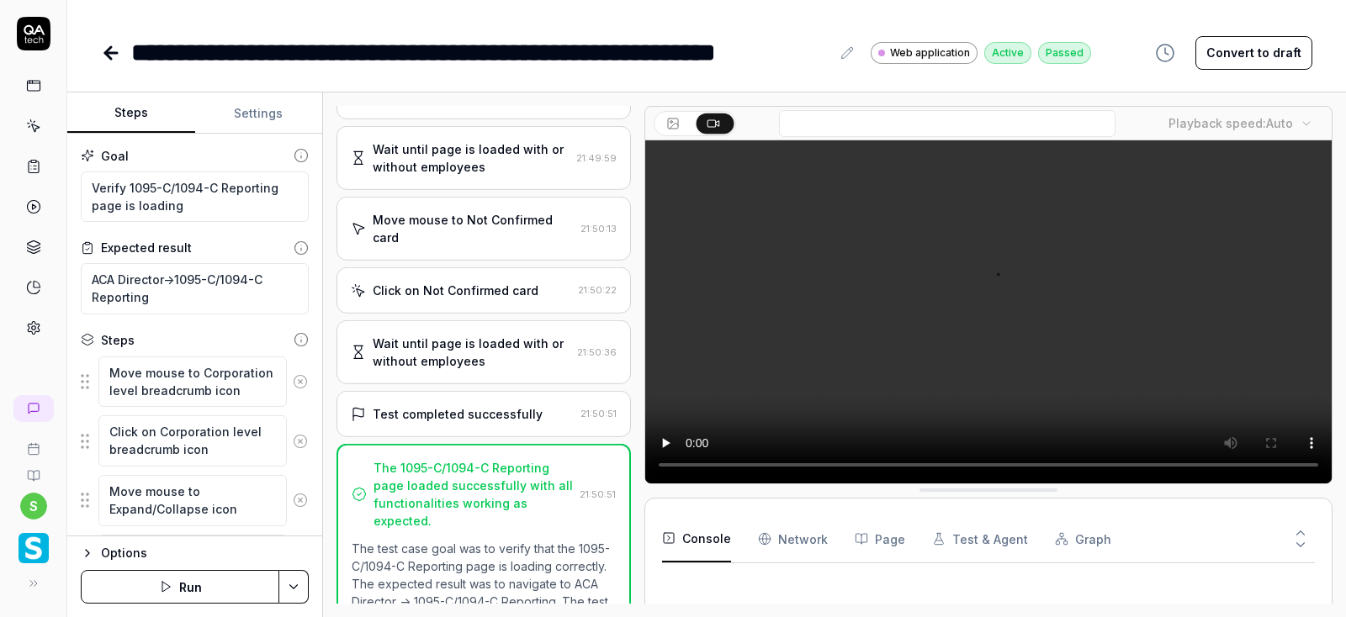
scroll to position [2068, 0]
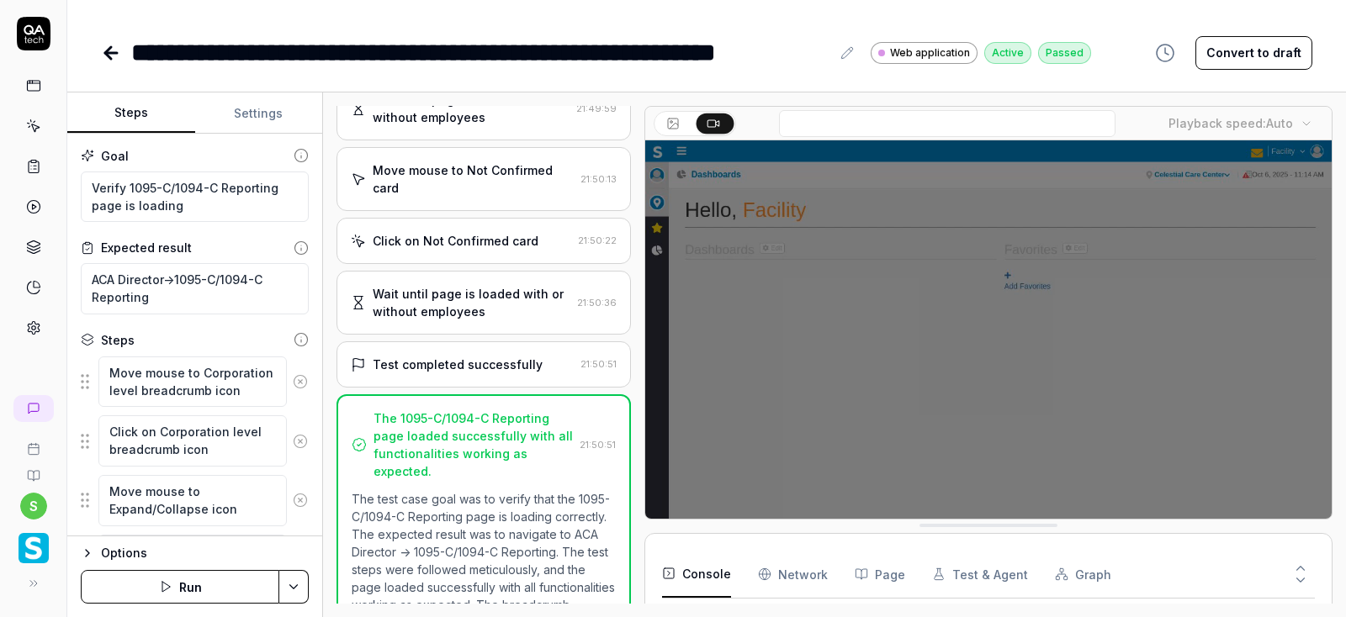
click at [108, 44] on icon at bounding box center [111, 53] width 20 height 20
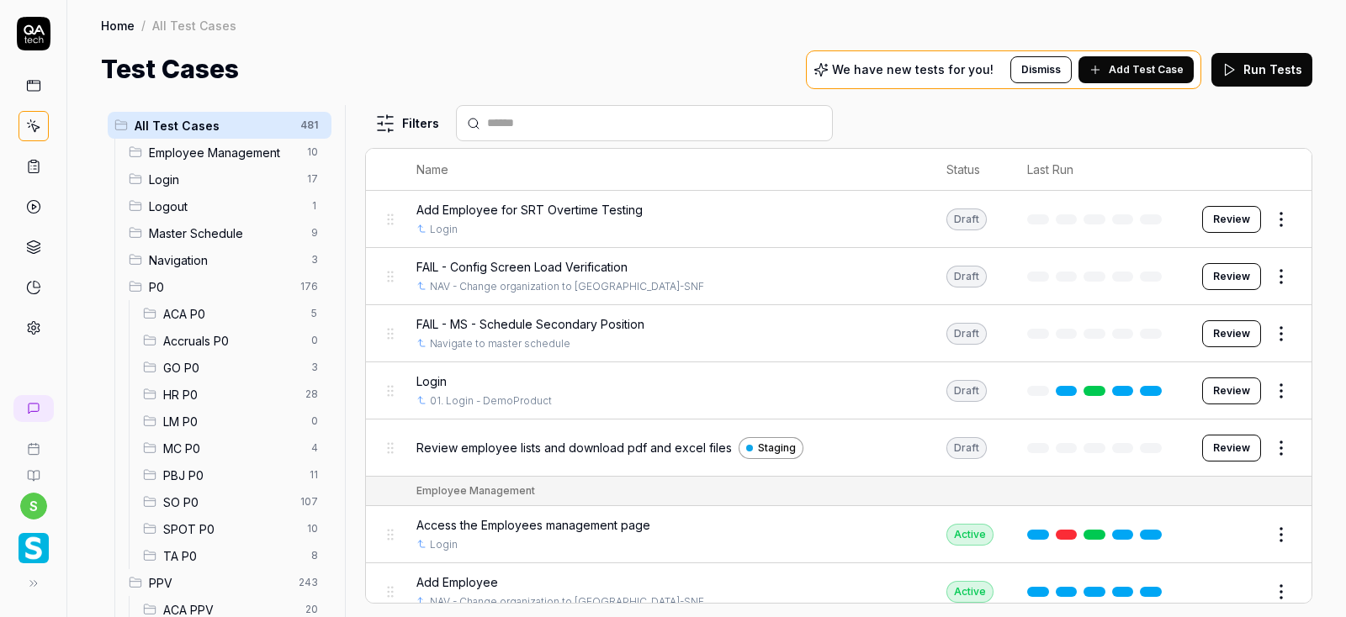
click at [192, 601] on span "ACA PPV" at bounding box center [229, 610] width 132 height 18
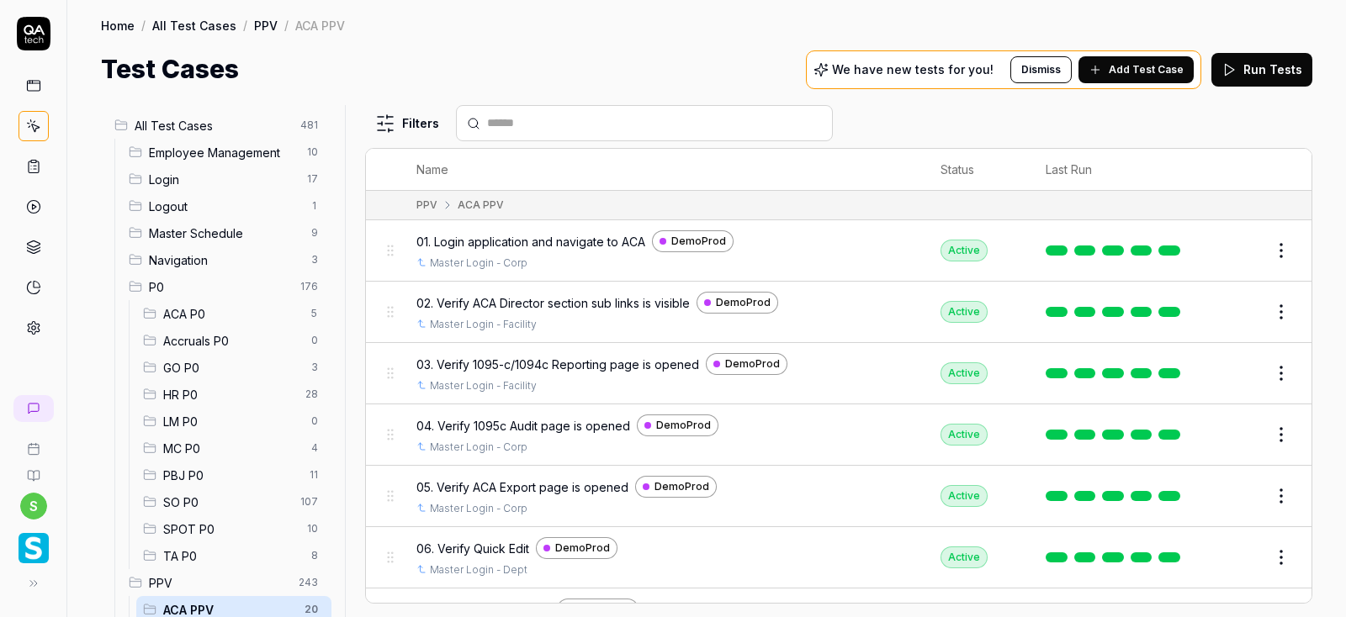
scroll to position [303, 0]
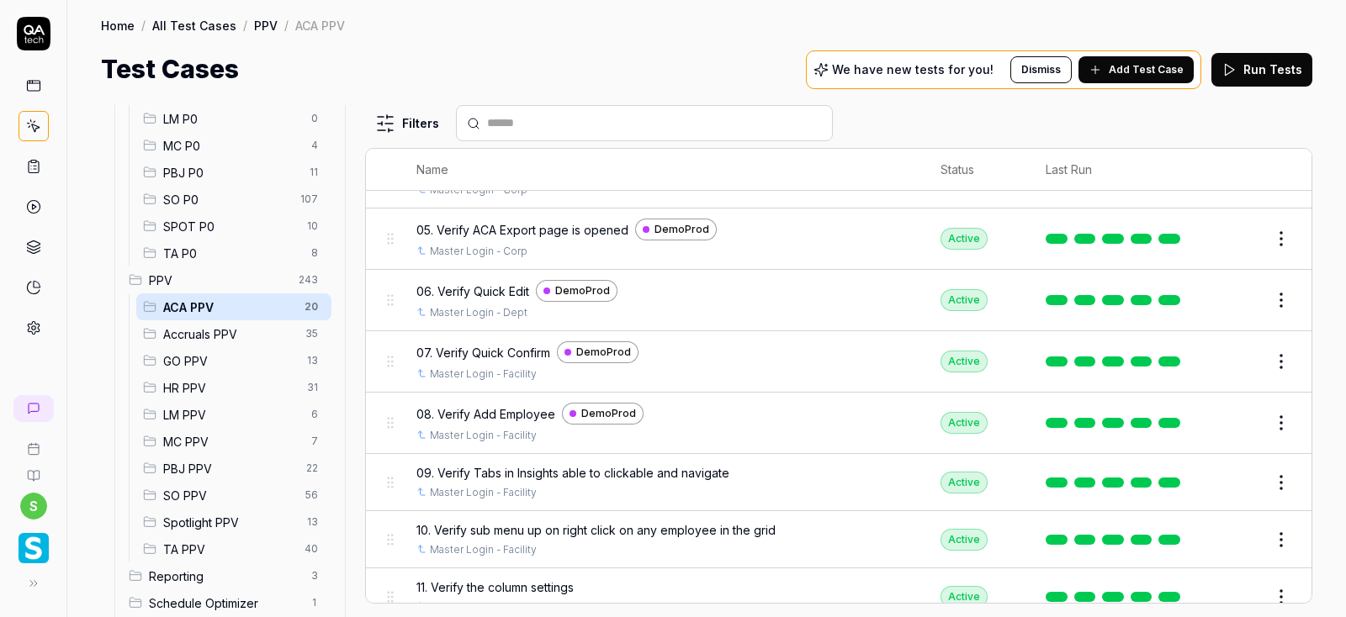
scroll to position [303, 0]
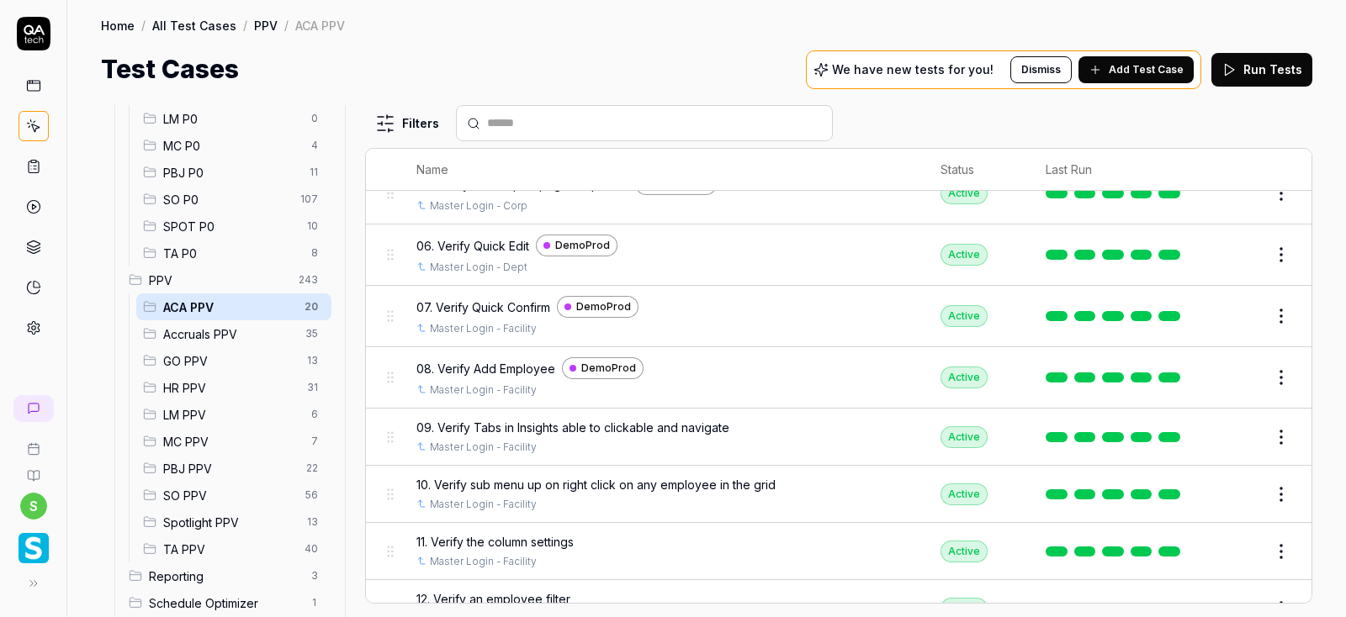
click at [1237, 434] on button "Edit" at bounding box center [1241, 437] width 40 height 27
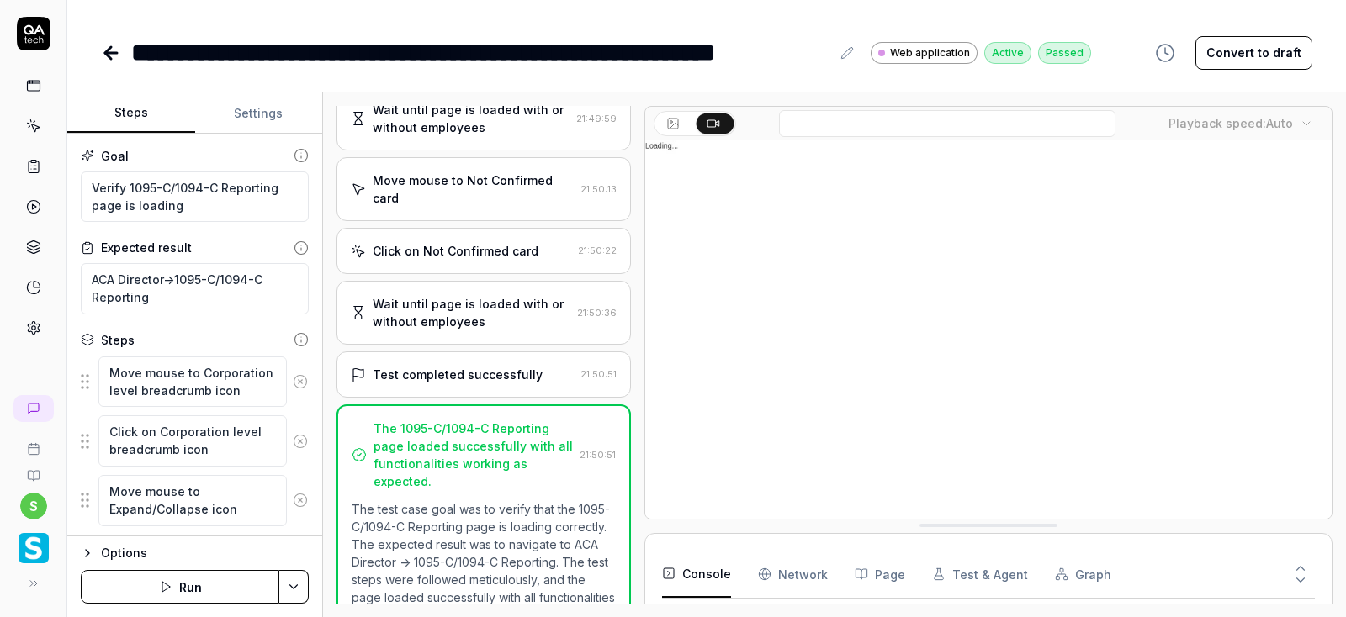
scroll to position [2068, 0]
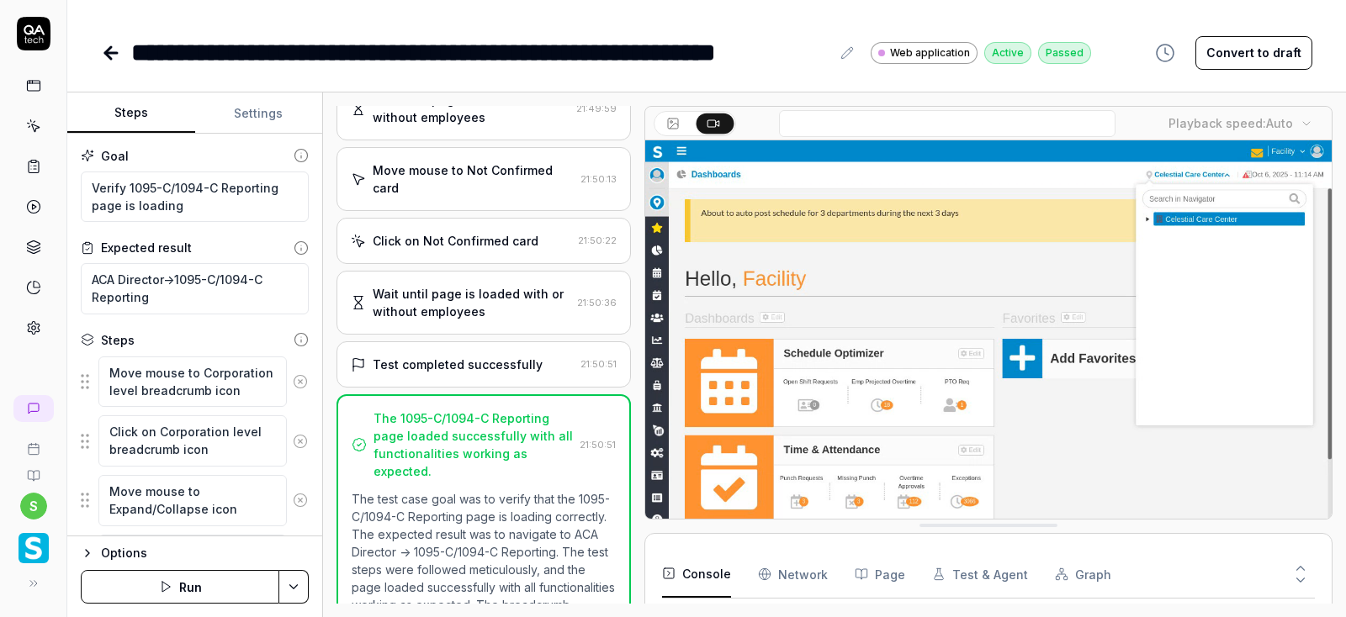
click at [251, 107] on button "Settings" at bounding box center [259, 113] width 128 height 40
type textarea "*"
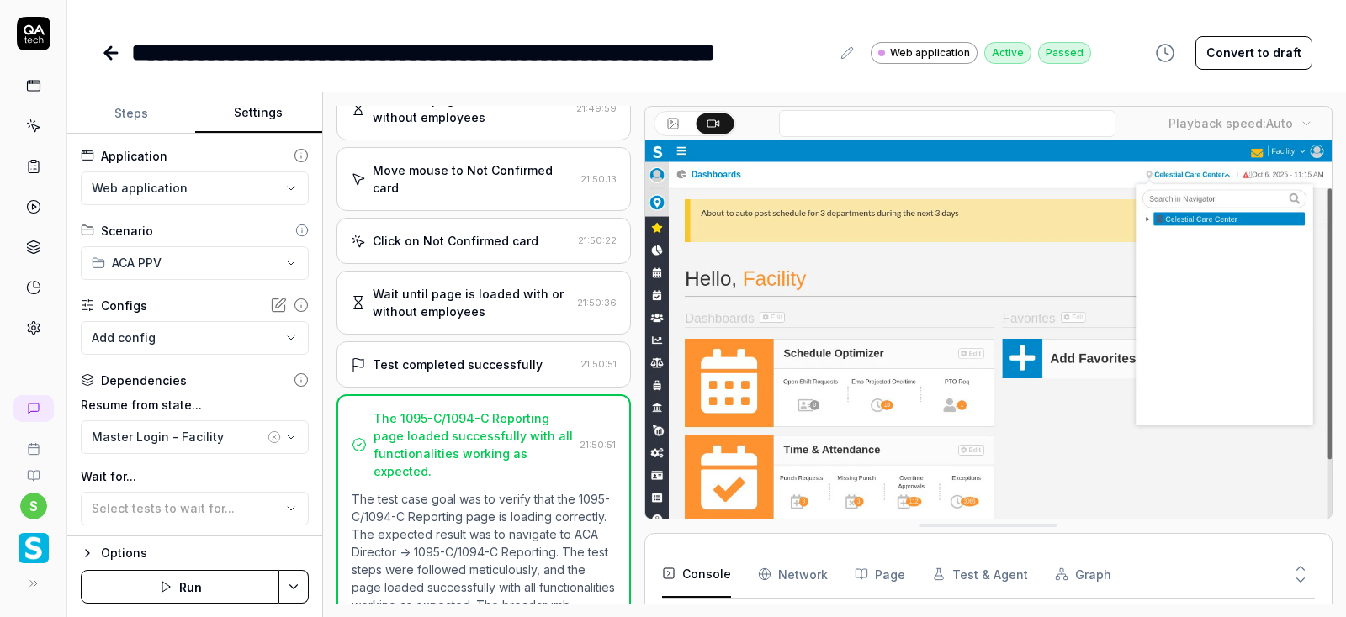
click at [241, 191] on html "**********" at bounding box center [673, 308] width 1346 height 617
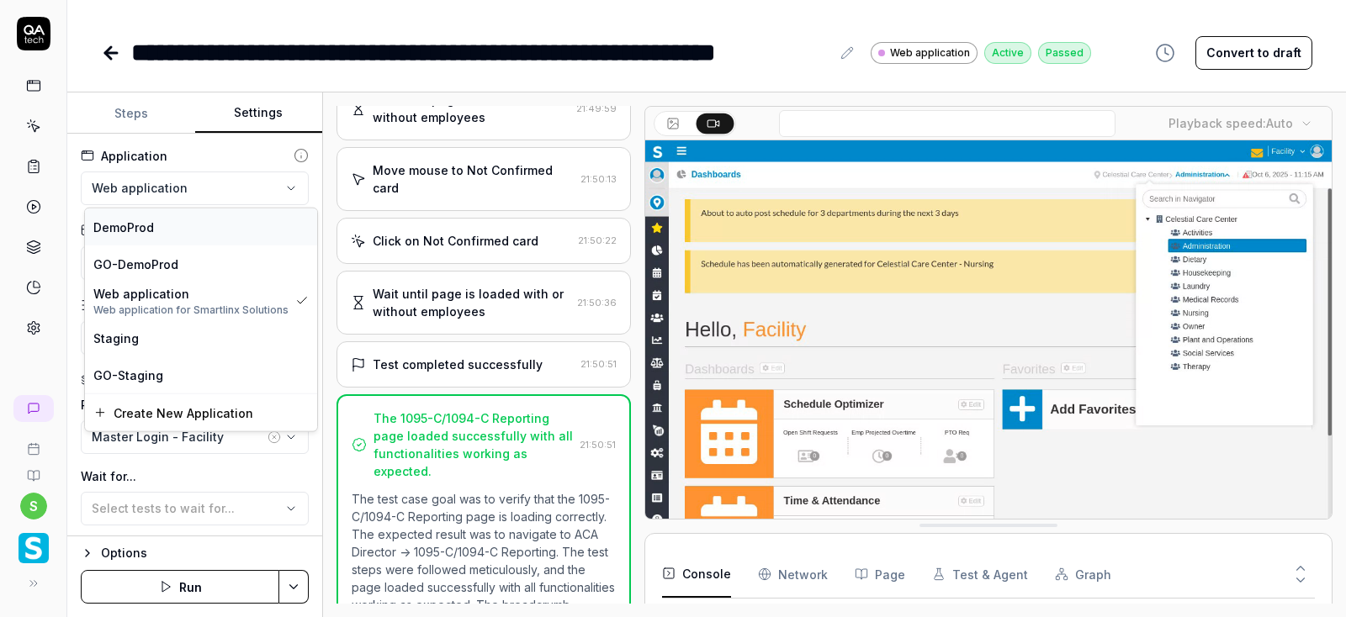
click at [158, 219] on div "DemoProd" at bounding box center [200, 227] width 215 height 18
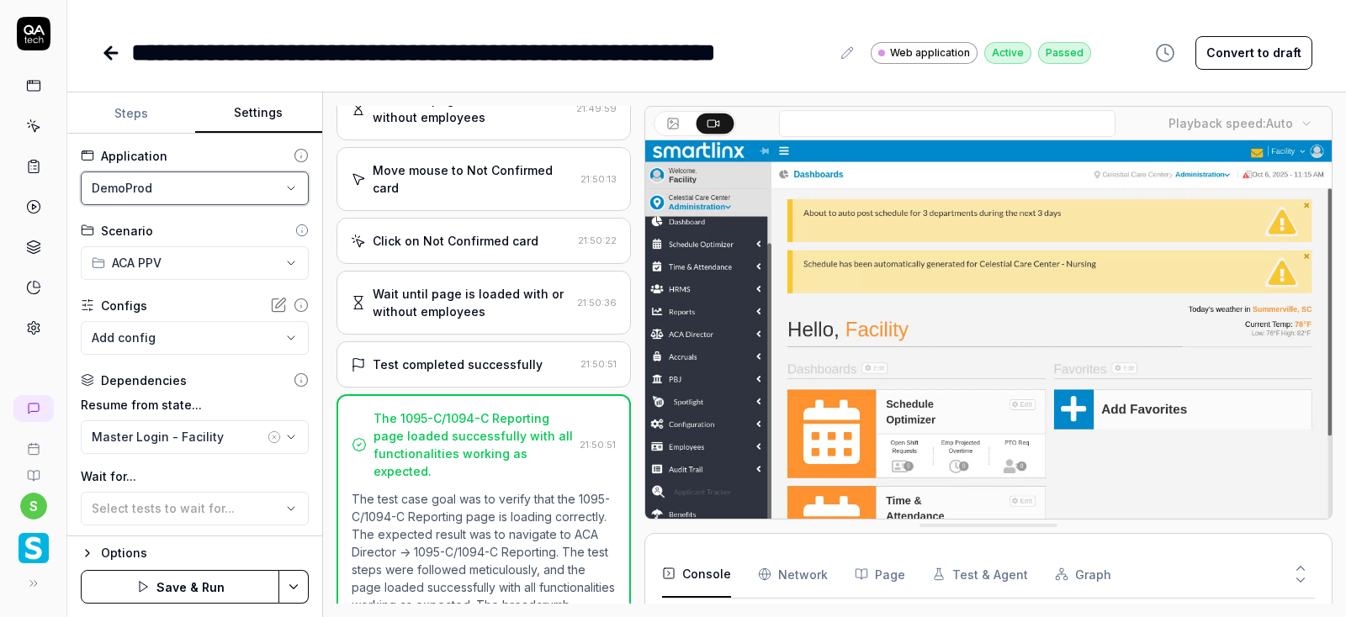
scroll to position [101, 0]
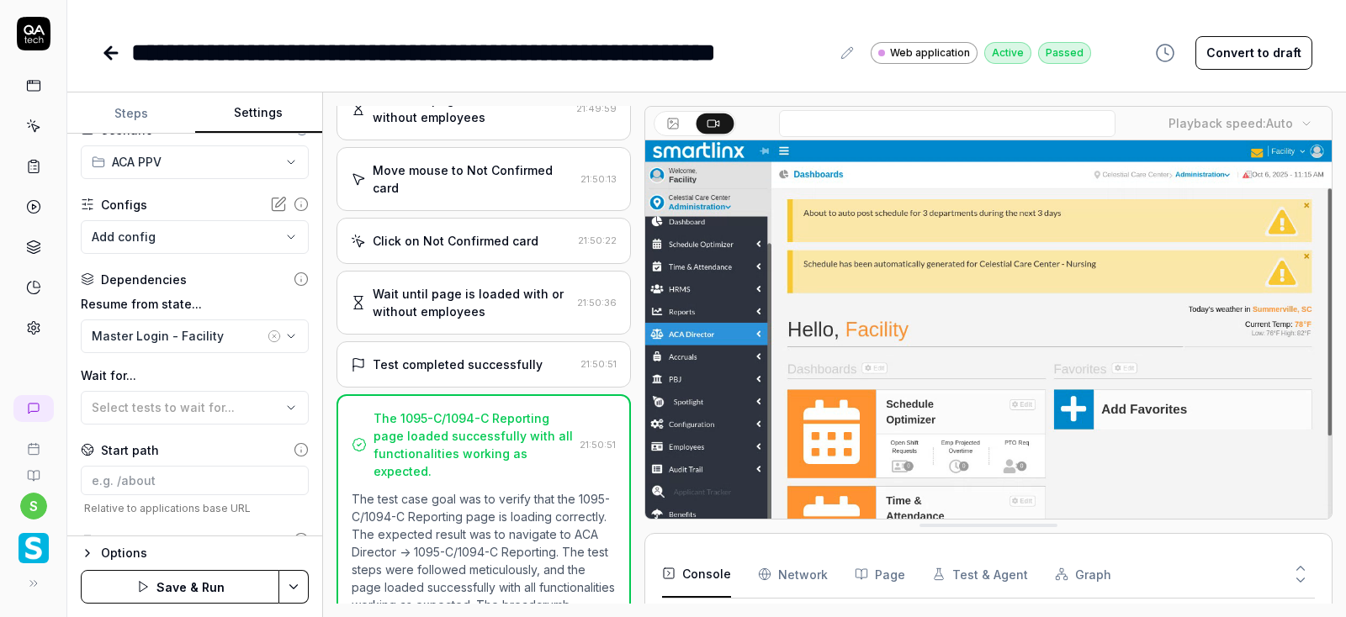
click at [298, 588] on html "**********" at bounding box center [673, 308] width 1346 height 617
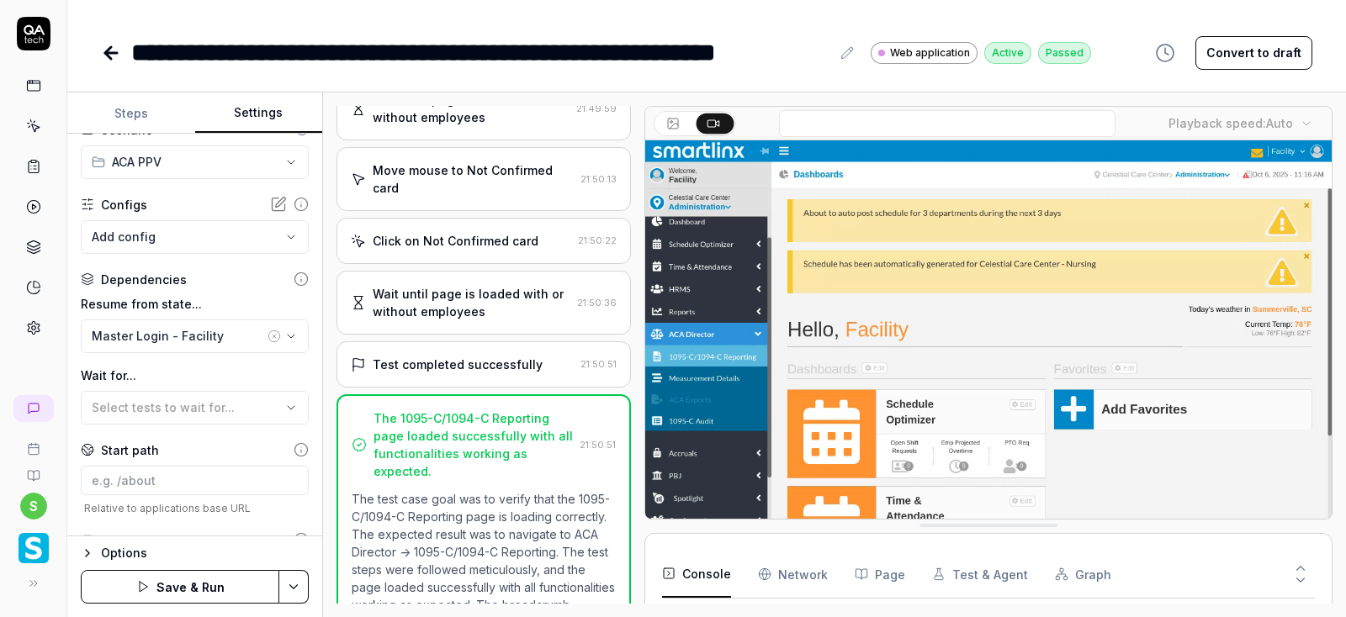
scroll to position [109, 0]
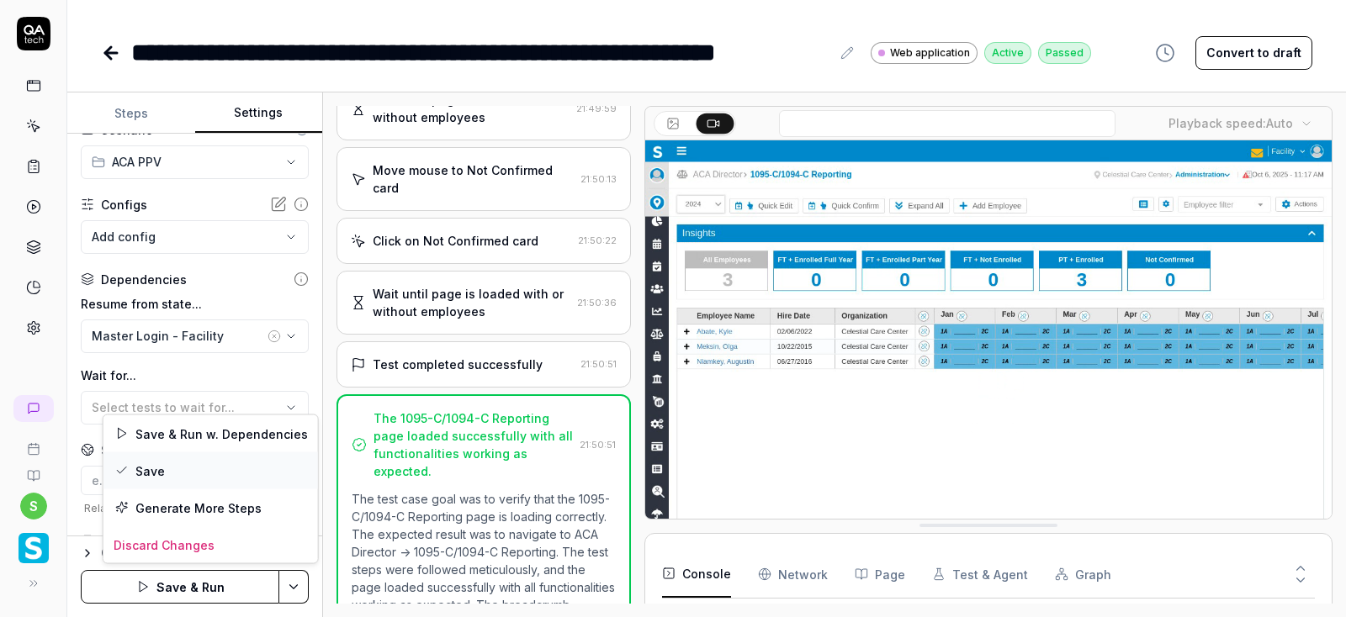
click at [146, 462] on div "Save" at bounding box center [210, 471] width 215 height 37
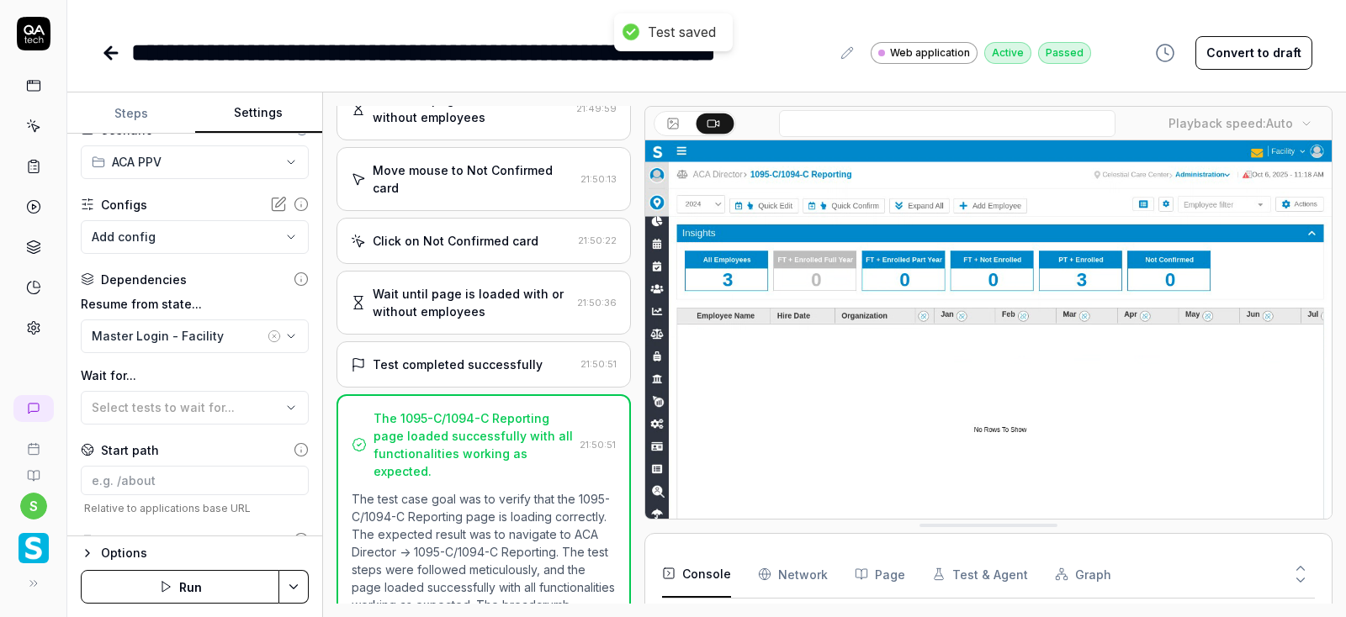
click at [199, 592] on button "Run" at bounding box center [180, 587] width 199 height 34
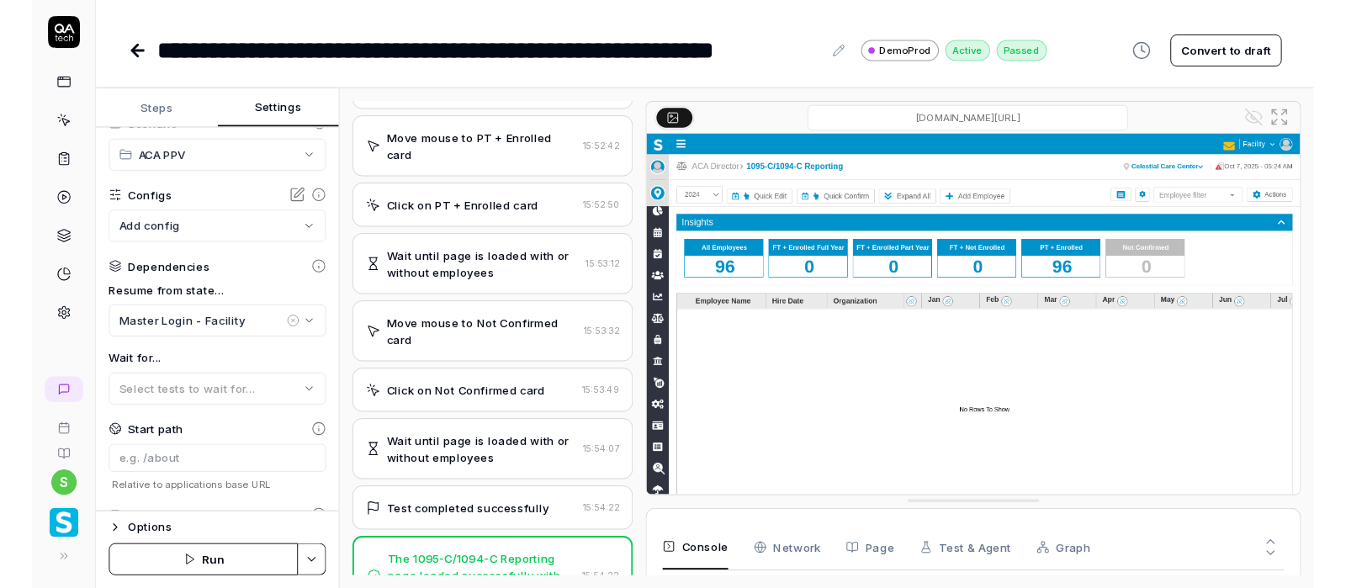
scroll to position [2068, 0]
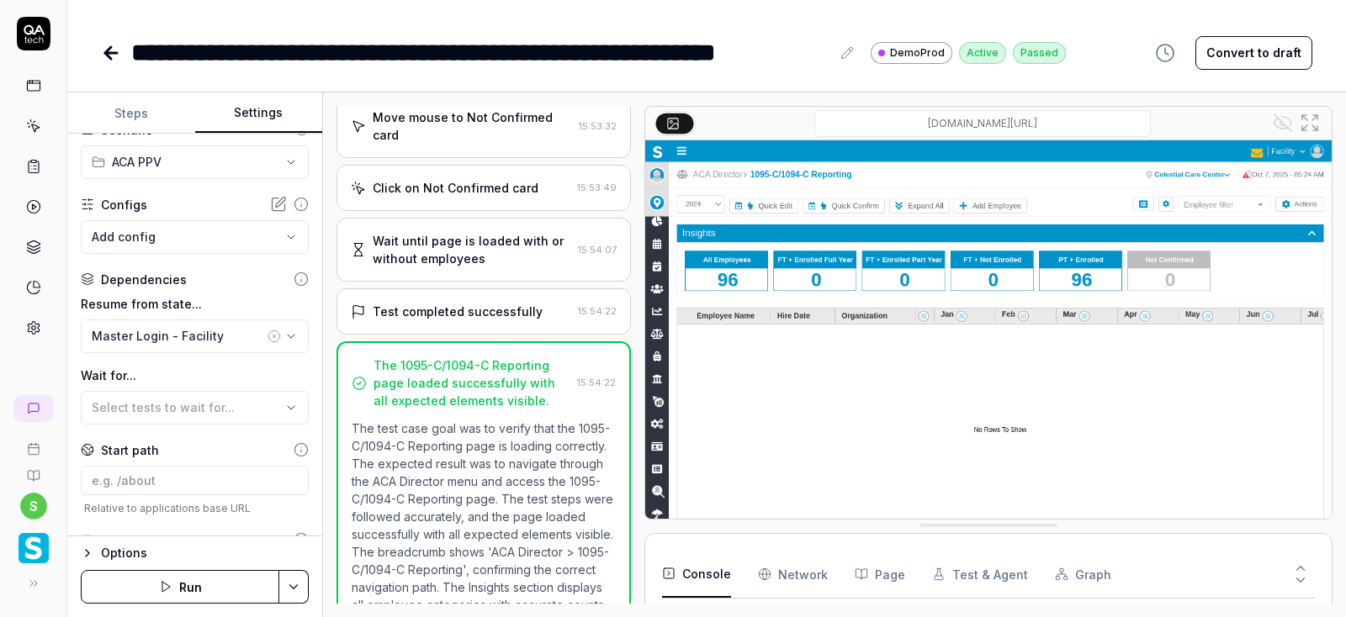
click at [118, 59] on icon at bounding box center [111, 53] width 20 height 20
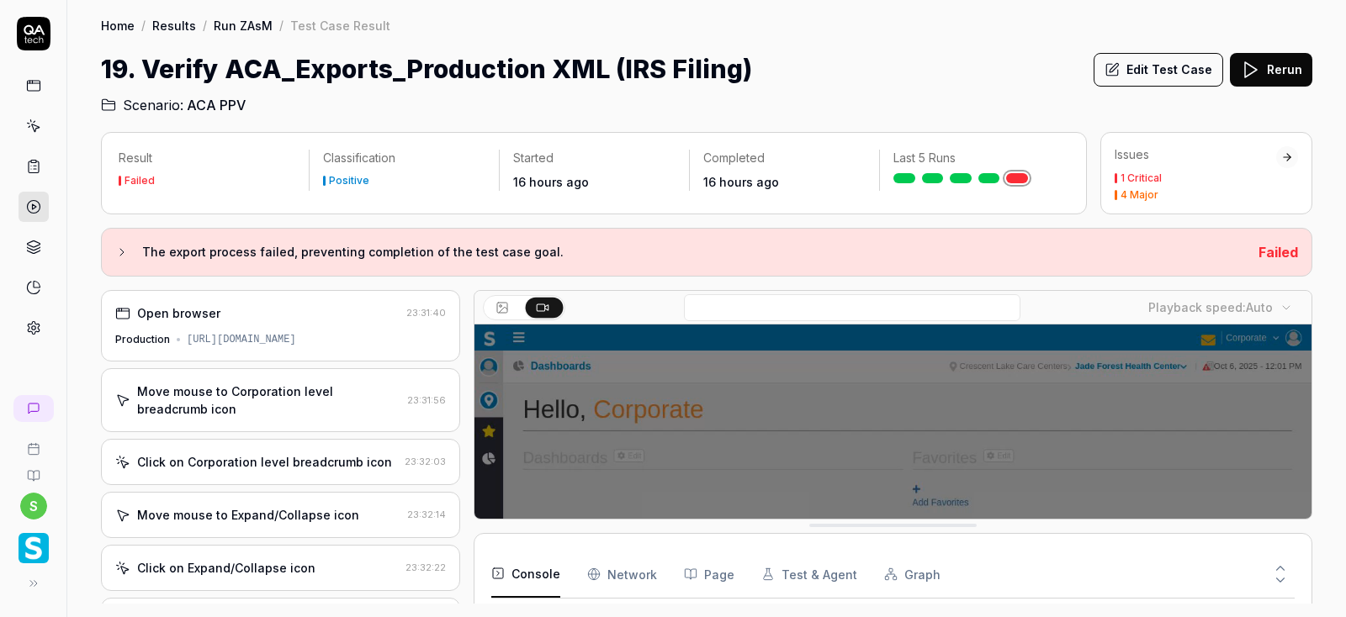
scroll to position [61, 0]
